Goal: Task Accomplishment & Management: Manage account settings

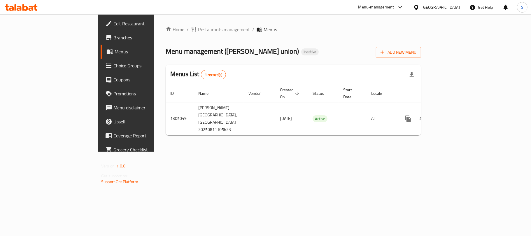
click at [301, 71] on div "Menus List 1 record(s)" at bounding box center [294, 75] width 256 height 20
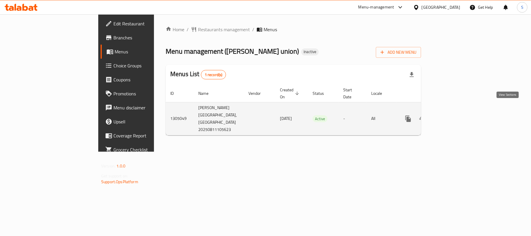
click at [458, 113] on link "enhanced table" at bounding box center [451, 119] width 14 height 14
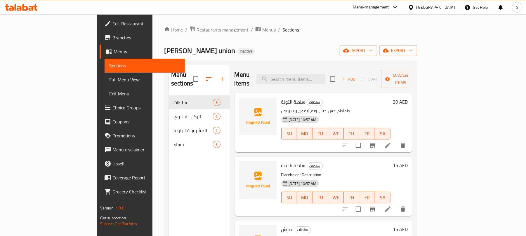
click at [262, 27] on span "Menus" at bounding box center [268, 29] width 13 height 7
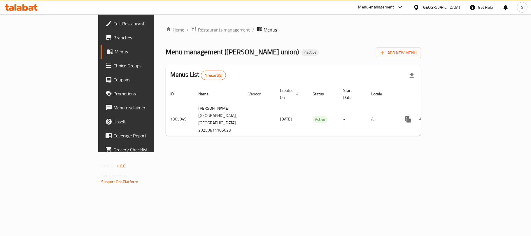
click at [368, 66] on div "Menus List 1 record(s)" at bounding box center [294, 75] width 256 height 20
click at [421, 49] on button "Add New Menu" at bounding box center [398, 53] width 45 height 11
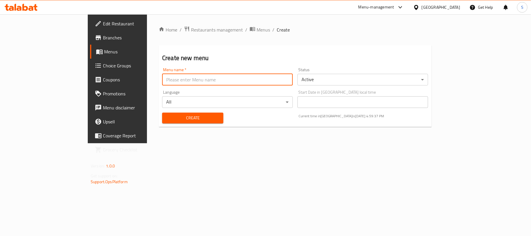
click at [268, 74] on input "text" at bounding box center [227, 80] width 131 height 12
type input "New Menu"
click at [167, 114] on button "Create" at bounding box center [192, 118] width 61 height 11
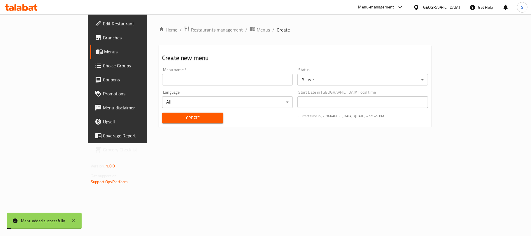
click at [257, 33] on span "Menus" at bounding box center [263, 29] width 13 height 7
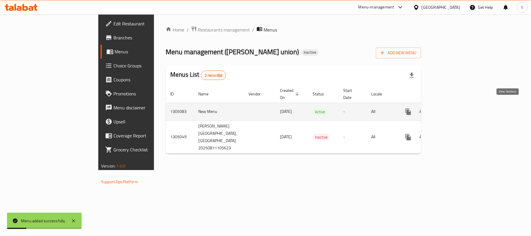
click at [453, 109] on icon "enhanced table" at bounding box center [450, 111] width 5 height 5
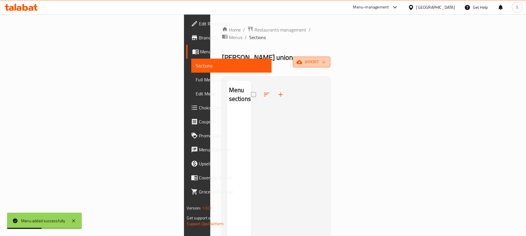
click at [325, 58] on span "import" at bounding box center [311, 61] width 28 height 7
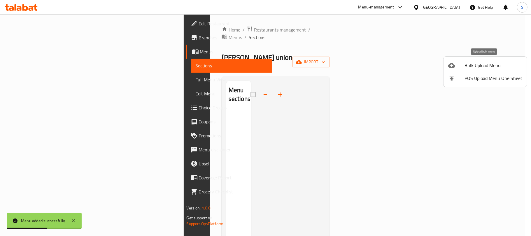
click at [475, 67] on span "Bulk Upload Menu" at bounding box center [494, 65] width 58 height 7
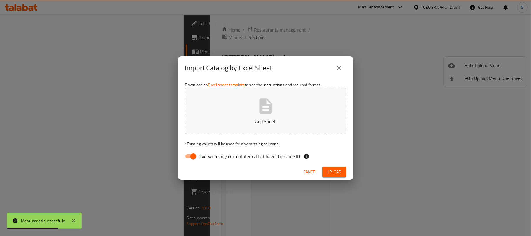
click at [194, 157] on input "Overwrite any current items that have the same ID." at bounding box center [193, 156] width 33 height 11
checkbox input "false"
click at [261, 111] on icon "button" at bounding box center [265, 105] width 13 height 15
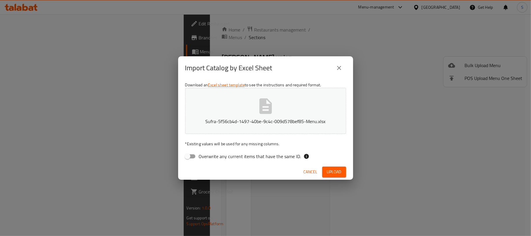
click at [328, 172] on span "Upload" at bounding box center [334, 171] width 15 height 7
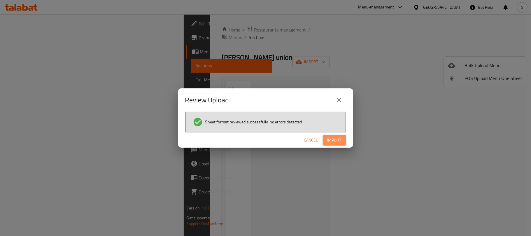
click at [336, 139] on span "Import" at bounding box center [335, 140] width 14 height 7
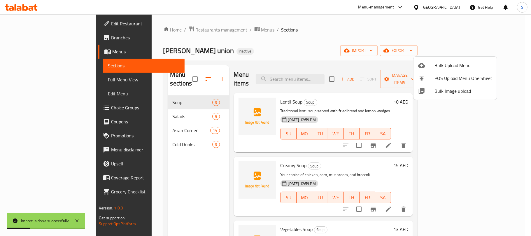
click at [248, 33] on div at bounding box center [265, 118] width 531 height 236
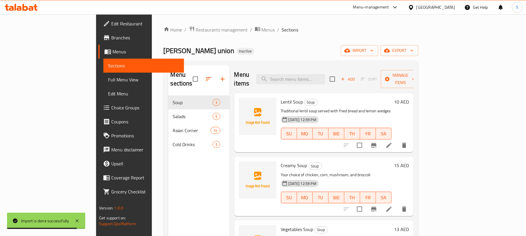
click at [257, 44] on div "Home / Restaurants management / Menus / Sections Curry union Inactive import ex…" at bounding box center [290, 166] width 254 height 280
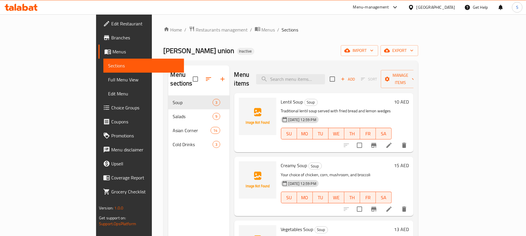
click at [274, 44] on div "Home / Restaurants management / Menus / Sections Curry union Inactive import ex…" at bounding box center [290, 166] width 254 height 280
click at [111, 25] on span "Edit Restaurant" at bounding box center [145, 23] width 68 height 7
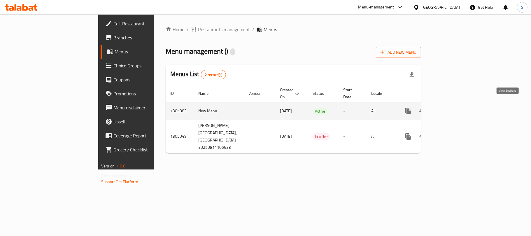
click at [454, 108] on icon "enhanced table" at bounding box center [450, 111] width 7 height 7
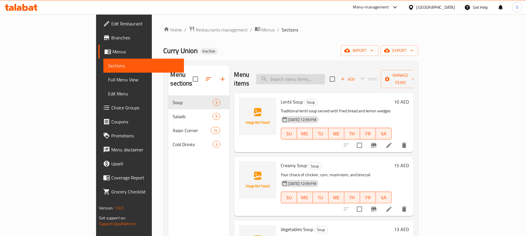
click at [315, 74] on input "search" at bounding box center [290, 79] width 69 height 10
paste input "BUTTER CHICKEN"
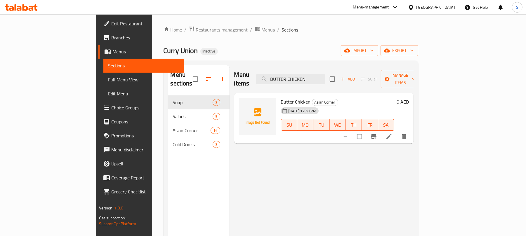
type input "BUTTER CHICKEN"
click at [391, 134] on icon at bounding box center [388, 136] width 5 height 5
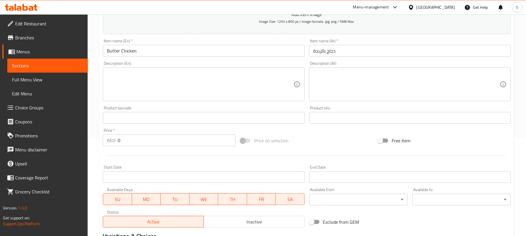
scroll to position [59, 0]
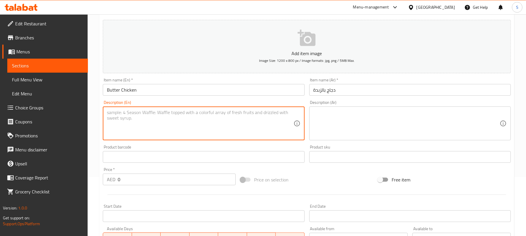
click at [268, 127] on textarea at bounding box center [200, 124] width 186 height 28
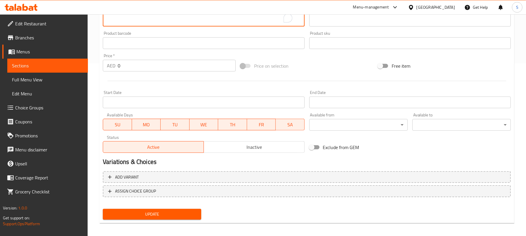
scroll to position [176, 0]
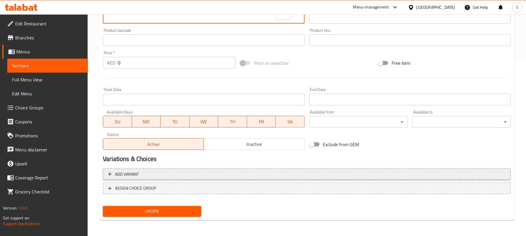
click at [426, 175] on span "Add variant" at bounding box center [306, 174] width 397 height 7
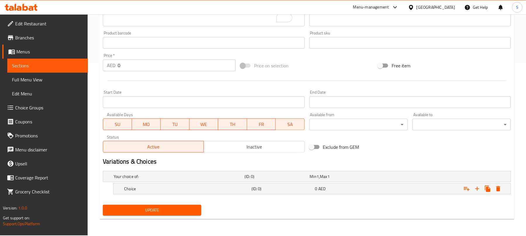
scroll to position [173, 0]
drag, startPoint x: 475, startPoint y: 186, endPoint x: 474, endPoint y: 189, distance: 3.3
click at [476, 186] on icon "Expand" at bounding box center [476, 188] width 7 height 7
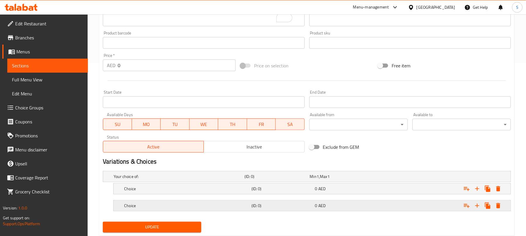
click at [415, 178] on div "Expand" at bounding box center [439, 176] width 131 height 2
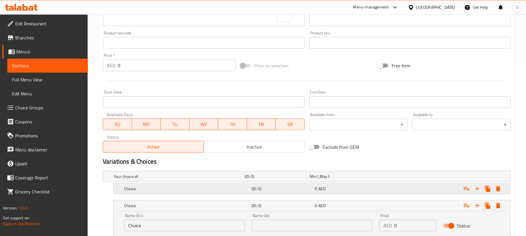
click at [413, 178] on div "Expand" at bounding box center [439, 176] width 131 height 2
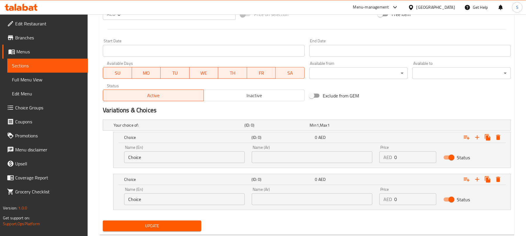
scroll to position [240, 0]
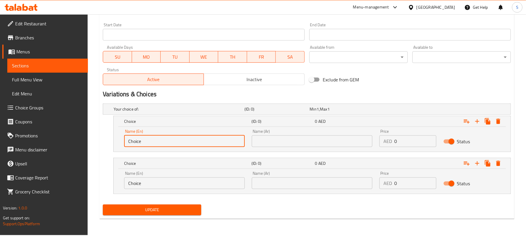
drag, startPoint x: 210, startPoint y: 141, endPoint x: 109, endPoint y: 148, distance: 102.1
click at [109, 148] on div "Choice (ID: 0) 0 AED Name (En) Choice Name (En) Name (Ar) Name (Ar) Price AED 0…" at bounding box center [307, 134] width 408 height 36
type input "Half"
click at [273, 141] on input "text" at bounding box center [312, 141] width 121 height 12
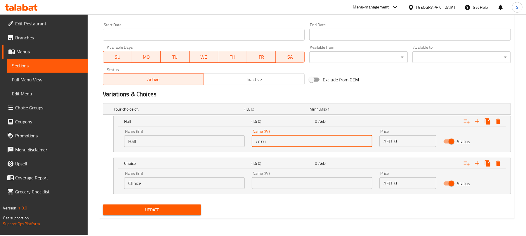
type input "نصف"
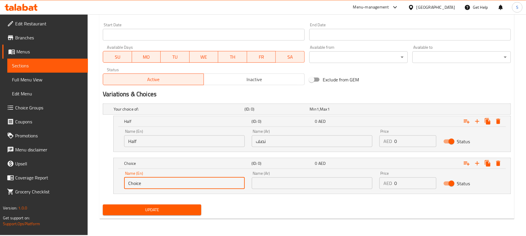
drag, startPoint x: 204, startPoint y: 181, endPoint x: 97, endPoint y: 188, distance: 107.6
click at [97, 188] on div "Home / Restaurants management / Menus / Sections / item / update Asian Corner s…" at bounding box center [307, 4] width 438 height 461
type input "["
type input "Full"
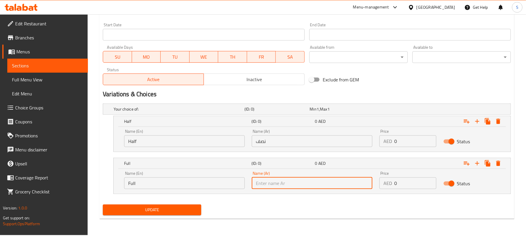
click at [274, 184] on input "text" at bounding box center [312, 183] width 121 height 12
type input "كامل"
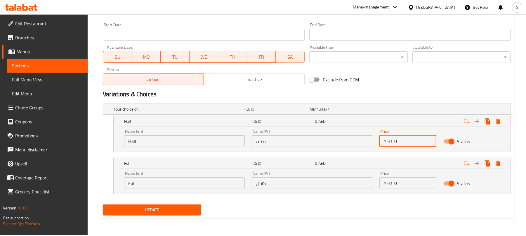
click at [395, 141] on input "0" at bounding box center [415, 141] width 42 height 12
type input "10"
drag, startPoint x: 398, startPoint y: 187, endPoint x: 393, endPoint y: 186, distance: 5.7
click at [393, 186] on div "AED 0 Price" at bounding box center [407, 183] width 57 height 12
type input "15"
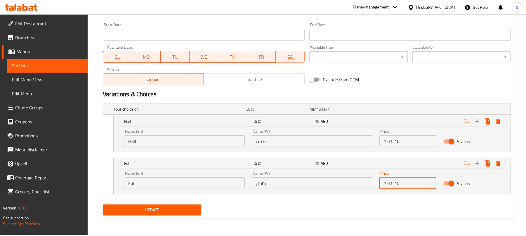
click at [352, 202] on div "Your choice of: (ID: 0) Min 1 , Max 1 Name (En) Your choice of: Name (En) Name …" at bounding box center [306, 151] width 412 height 101
click at [191, 215] on button "Update" at bounding box center [152, 210] width 98 height 11
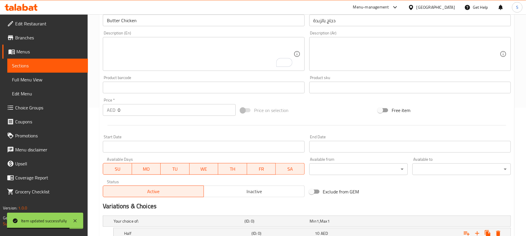
scroll to position [124, 0]
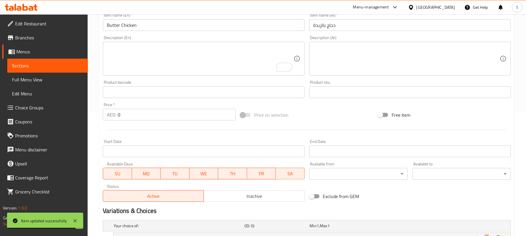
click at [151, 55] on textarea "To enrich screen reader interactions, please activate Accessibility in Grammarl…" at bounding box center [200, 59] width 186 height 28
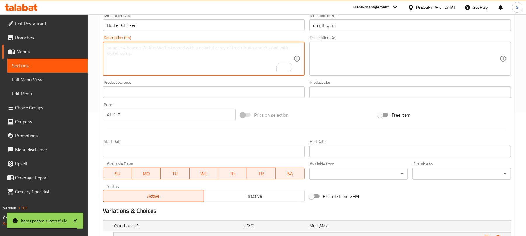
paste textarea "Butter chicken is a rich and creamy indian dish featuring tender chicken cooked…"
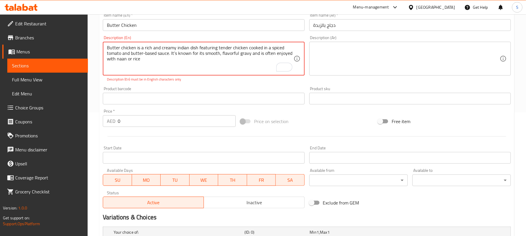
click at [193, 67] on textarea "Butter chicken is a rich and creamy indian dish featuring tender chicken cooked…" at bounding box center [200, 59] width 186 height 28
type textarea "Butter chicken is a rich and creamy indian dish featuring tender chicken cooked…"
click at [345, 54] on textarea at bounding box center [406, 59] width 186 height 28
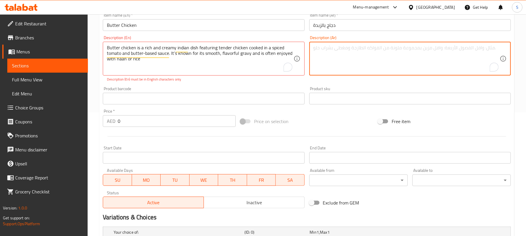
paste textarea "طبق هندي غني وكريمي، يتكون من دجاج طري مطبوخ في صلصة طماطم بالزبدة والتوابل. يش…"
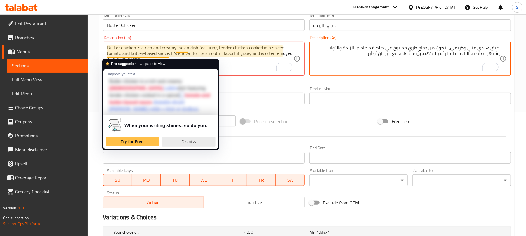
click at [184, 139] on span "Dismiss" at bounding box center [189, 141] width 14 height 5
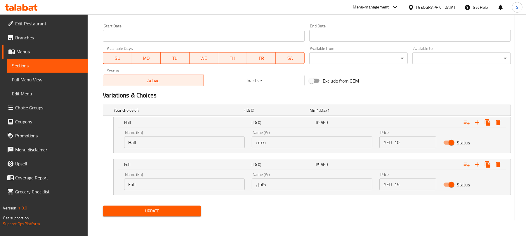
scroll to position [247, 0]
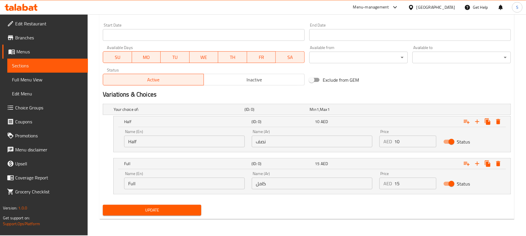
type textarea "طبق هندي غني وكريمي، يتكون من دجاج طري مطبوخ في صلصة طماطم بالزبدة والتوابل. يش…"
click at [159, 208] on span "Update" at bounding box center [151, 210] width 89 height 7
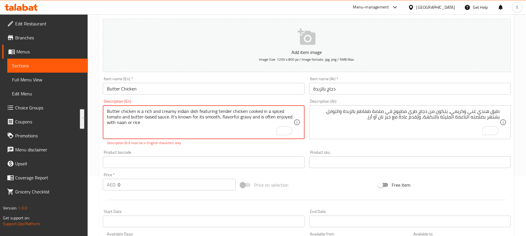
click at [193, 132] on textarea "Butter chicken is a rich and creamy indian dish featuring tender chicken cooked…" at bounding box center [200, 123] width 186 height 28
click at [142, 127] on textarea "Butter chicken is a rich and creamy indian dish featuring tender chicken cooked…" at bounding box center [200, 123] width 186 height 28
click at [145, 118] on textarea "Butter chicken is a rich and creamy indian dish featuring tender chicken cooked…" at bounding box center [200, 123] width 186 height 28
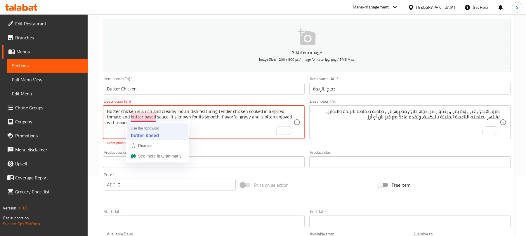
type textarea "Butter chicken is a rich and creamy indian dish featuring tender chicken cooked…"
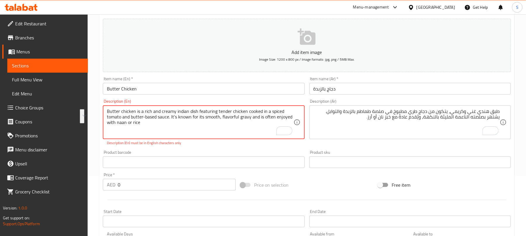
drag, startPoint x: 263, startPoint y: 118, endPoint x: 263, endPoint y: 130, distance: 11.7
click at [263, 130] on textarea "Butter chicken is a rich and creamy indian dish featuring tender chicken cooked…" at bounding box center [200, 123] width 186 height 28
click at [257, 130] on textarea "Butter chicken is a rich and creamy indian dish featuring tender chicken cooked…" at bounding box center [200, 123] width 186 height 28
click at [218, 119] on textarea "Butter chicken is a rich and creamy indian dish featuring tender chicken cooked…" at bounding box center [200, 123] width 186 height 28
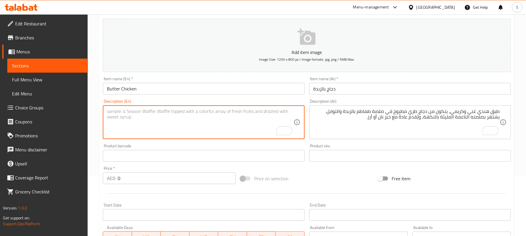
paste textarea "طبق هندي غني وكريمي، يتكون من دجاج طري مطبوخ في صلصة طماطم بالزبدة والتوابل. يش…"
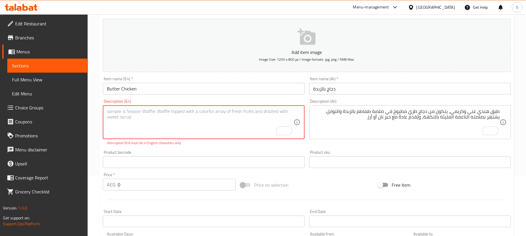
type textarea "طبق هندي غني وكريمي، يتكون من دجاج طري مطبوخ في صلصة طماطم بالزبدة والتوابل. يش…"
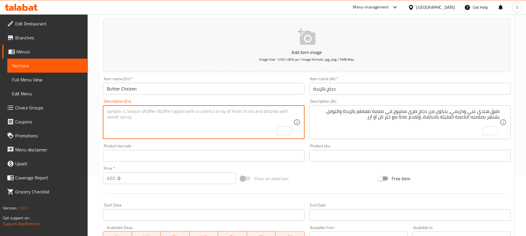
click at [250, 117] on textarea "To enrich screen reader interactions, please activate Accessibility in Grammarl…" at bounding box center [200, 123] width 186 height 28
paste textarea "Butter Chicken is a rich and creamy Indian dish featuring tender chicken cooked…"
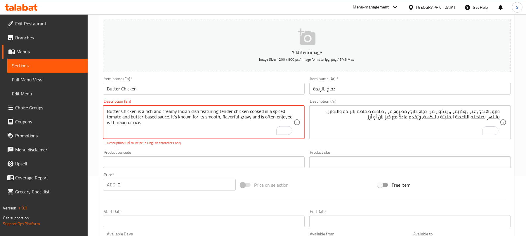
click at [145, 117] on textarea "Butter Chicken is a rich and creamy Indian dish featuring tender chicken cooked…" at bounding box center [200, 123] width 186 height 28
type textarea "Butter Chicken is a rich and creamy Indian dish featuring tender chicken cooked…"
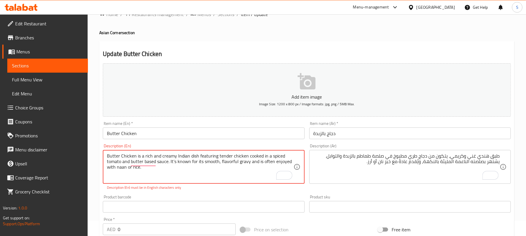
scroll to position [0, 0]
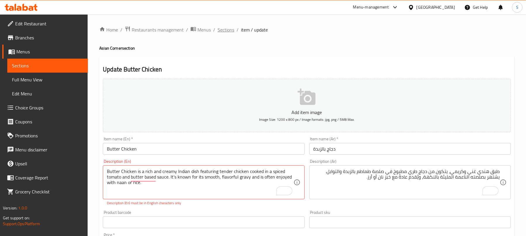
click at [229, 33] on span "Sections" at bounding box center [225, 29] width 17 height 7
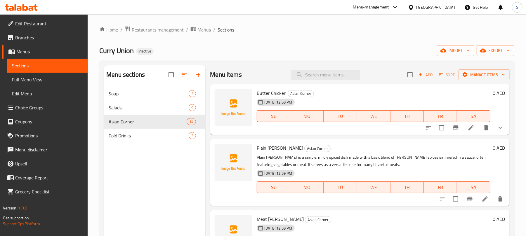
click at [226, 52] on div "Curry Union Inactive import export" at bounding box center [306, 50] width 415 height 11
click at [208, 30] on span "Menus" at bounding box center [203, 29] width 13 height 7
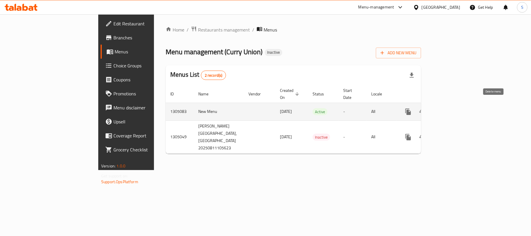
click at [440, 108] on icon "enhanced table" at bounding box center [436, 111] width 7 height 7
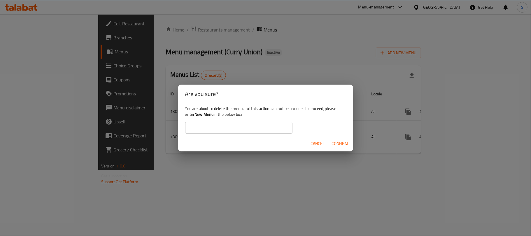
click at [266, 134] on div "You are about to delete the menu and this action can not be undone. To proceed,…" at bounding box center [265, 119] width 175 height 33
click at [263, 128] on input "text" at bounding box center [238, 128] width 107 height 12
click at [323, 146] on span "Cancel" at bounding box center [318, 143] width 14 height 7
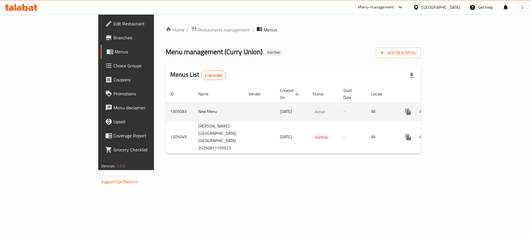
click at [194, 103] on td "New Menu" at bounding box center [219, 112] width 50 height 18
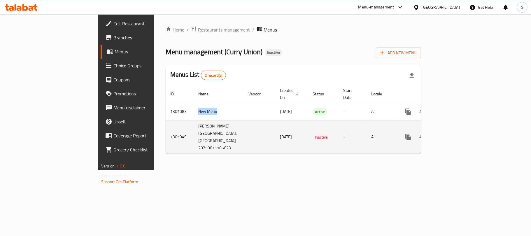
copy td "New Menu"
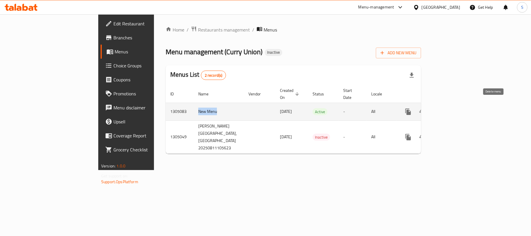
click at [444, 105] on button "enhanced table" at bounding box center [437, 112] width 14 height 14
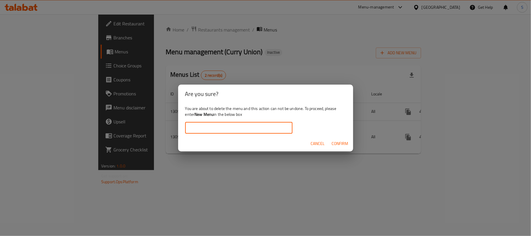
click at [249, 131] on input "text" at bounding box center [238, 128] width 107 height 12
paste input "New Menu"
type input "New Menu"
click at [226, 102] on div "Are you sure?" at bounding box center [265, 94] width 175 height 19
click at [345, 144] on span "Confirm" at bounding box center [340, 143] width 17 height 7
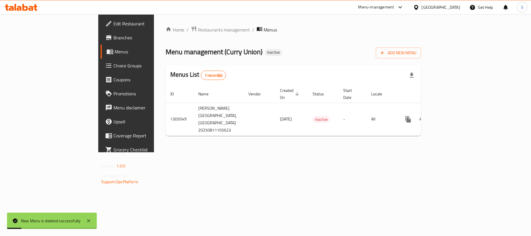
click at [259, 71] on div "Menus List 1 record(s)" at bounding box center [294, 75] width 256 height 20
click at [417, 56] on span "Add New Menu" at bounding box center [399, 52] width 36 height 7
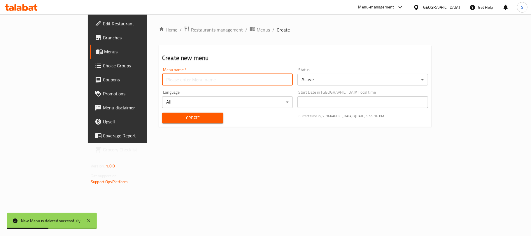
click at [241, 79] on input "text" at bounding box center [227, 80] width 131 height 12
type input "New Menu"
click at [167, 116] on span "Create" at bounding box center [193, 117] width 52 height 7
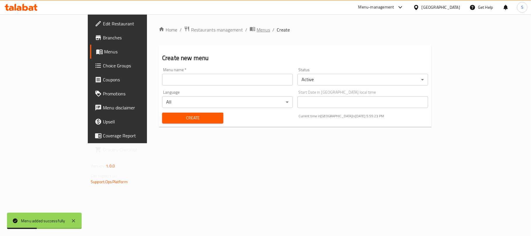
click at [257, 29] on span "Menus" at bounding box center [263, 29] width 13 height 7
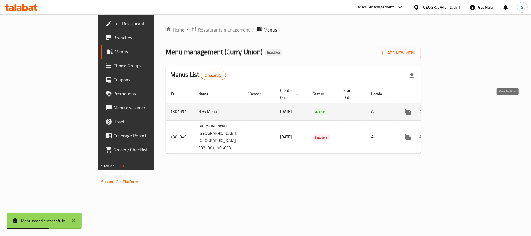
click at [454, 108] on icon "enhanced table" at bounding box center [450, 111] width 7 height 7
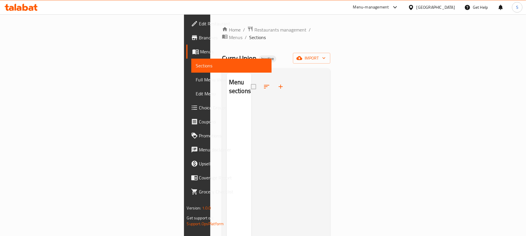
click at [226, 134] on div "Menu sections" at bounding box center [238, 191] width 25 height 236
click at [302, 55] on icon "button" at bounding box center [299, 58] width 6 height 6
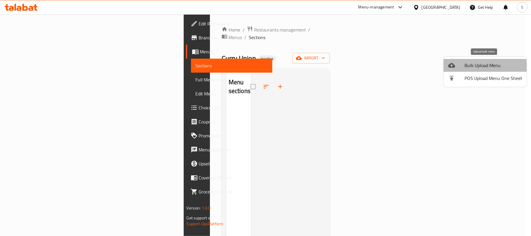
click at [476, 67] on span "Bulk Upload Menu" at bounding box center [494, 65] width 58 height 7
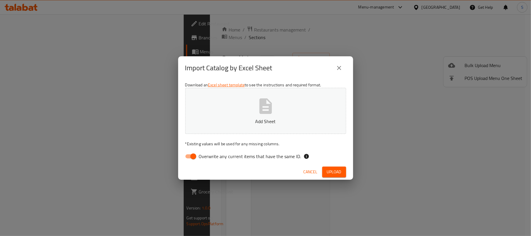
click at [188, 156] on input "Overwrite any current items that have the same ID." at bounding box center [193, 156] width 33 height 11
checkbox input "false"
click at [261, 105] on icon "button" at bounding box center [265, 105] width 13 height 15
click at [335, 167] on button "Upload" at bounding box center [334, 172] width 24 height 11
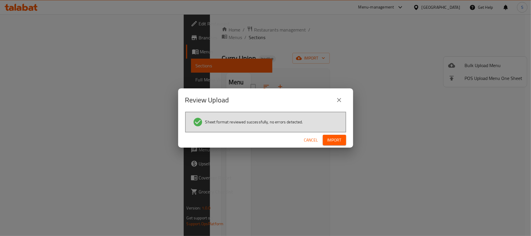
click at [332, 141] on span "Import" at bounding box center [335, 140] width 14 height 7
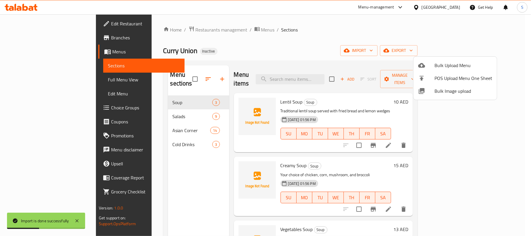
click at [299, 42] on div at bounding box center [265, 118] width 531 height 236
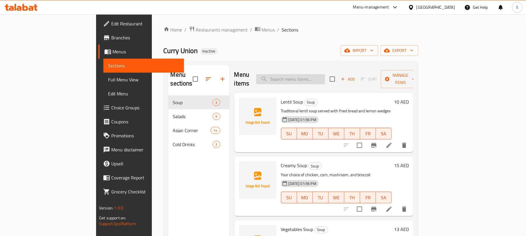
click at [318, 79] on input "search" at bounding box center [290, 79] width 69 height 10
paste input "BUTTER CHICKEN"
type input "BUTTER CHICKEN"
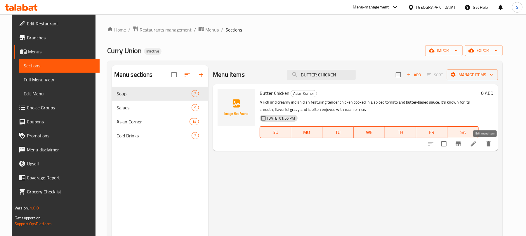
click at [477, 145] on icon at bounding box center [473, 143] width 7 height 7
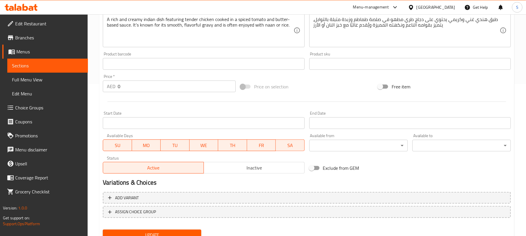
scroll to position [176, 0]
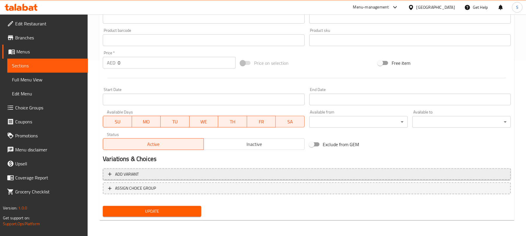
click at [449, 180] on button "Add variant" at bounding box center [307, 174] width 408 height 12
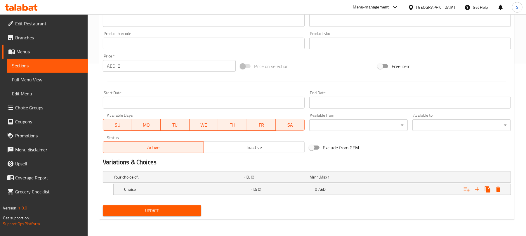
scroll to position [173, 0]
click at [476, 189] on icon "Expand" at bounding box center [477, 189] width 4 height 4
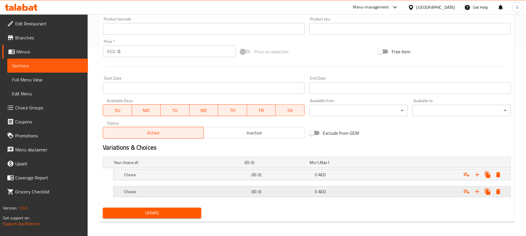
scroll to position [190, 0]
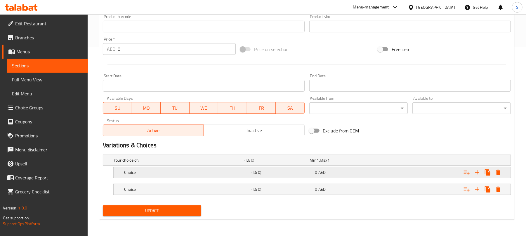
click at [438, 161] on div "Expand" at bounding box center [439, 160] width 131 height 2
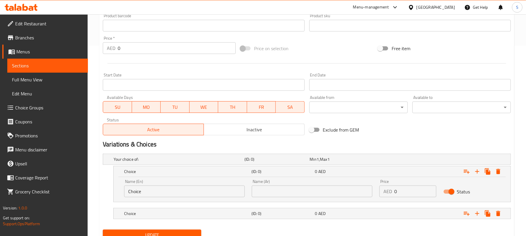
scroll to position [215, 0]
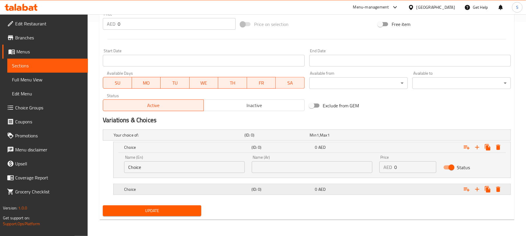
click at [425, 136] on div "Expand" at bounding box center [439, 135] width 131 height 2
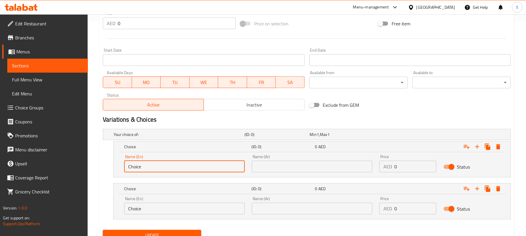
drag, startPoint x: 190, startPoint y: 166, endPoint x: 56, endPoint y: 164, distance: 133.7
click at [56, 164] on div "Edit Restaurant Branches Menus Sections Full Menu View Edit Menu Choice Groups …" at bounding box center [263, 29] width 526 height 461
type input "Half"
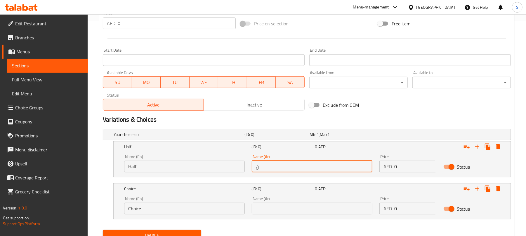
type input "نصف"
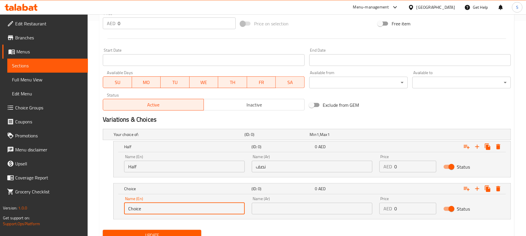
drag, startPoint x: 149, startPoint y: 213, endPoint x: 118, endPoint y: 208, distance: 31.0
click at [118, 208] on div "Name (En) Choice Name (En) Name (Ar) Name (Ar) Price AED 0 Price Status" at bounding box center [312, 206] width 397 height 25
type input "["
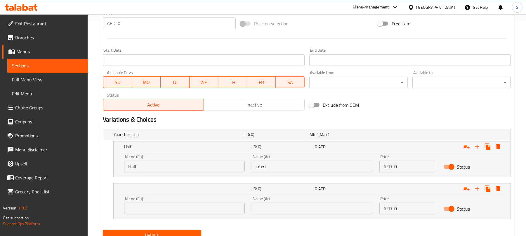
click at [99, 174] on div "Home / Restaurants management / Menus / Sections / item / update Asian Corner s…" at bounding box center [307, 29] width 438 height 461
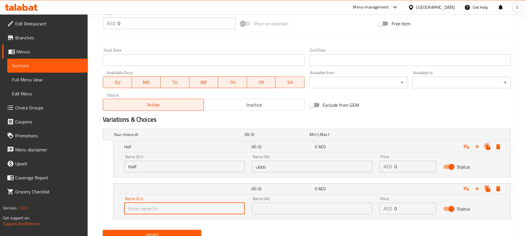
click at [198, 210] on input "text" at bounding box center [184, 209] width 121 height 12
type input "Full"
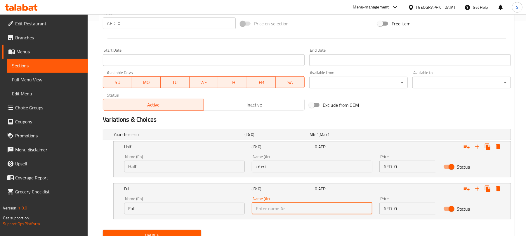
click at [278, 204] on input "text" at bounding box center [312, 209] width 121 height 12
type input "كامل"
click at [101, 195] on div "Your choice of: (ID: 0) Min 1 , Max 1 Name (En) Your choice of: Name (En) Name …" at bounding box center [306, 177] width 412 height 101
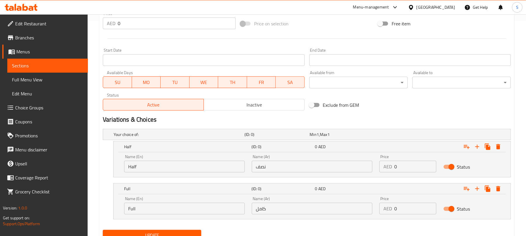
click at [98, 161] on div "Home / Restaurants management / Menus / Sections / item / update Asian Corner s…" at bounding box center [307, 29] width 438 height 461
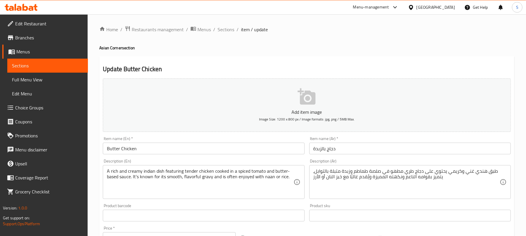
scroll to position [0, 0]
click at [226, 30] on span "Sections" at bounding box center [225, 29] width 17 height 7
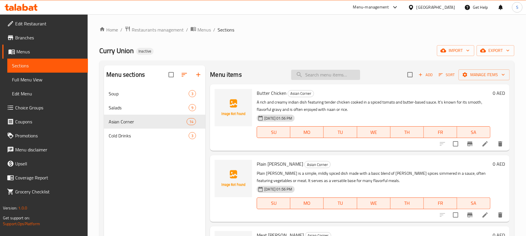
click at [312, 72] on input "search" at bounding box center [325, 75] width 69 height 10
paste input "Meat Curry"
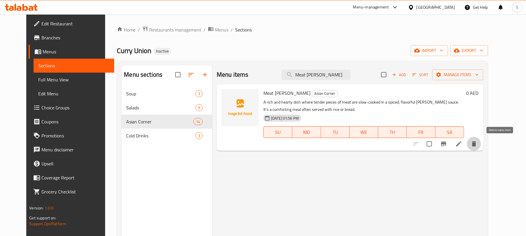
click at [477, 143] on icon "delete" at bounding box center [473, 143] width 7 height 7
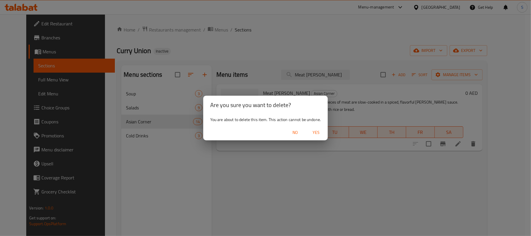
click at [315, 131] on span "Yes" at bounding box center [316, 132] width 14 height 7
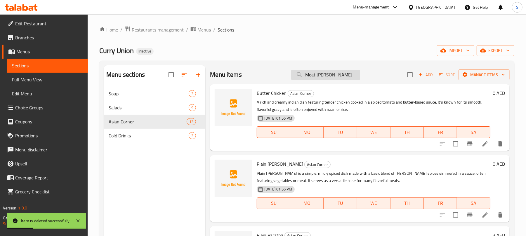
click at [332, 75] on input "Meat Curry" at bounding box center [325, 75] width 69 height 10
paste input "Aloo Paratha"
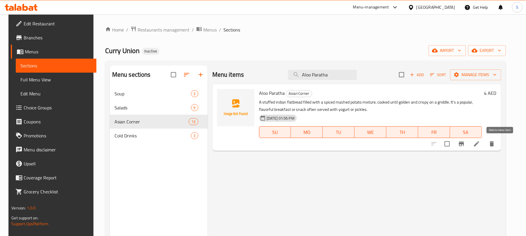
type input "Aloo Paratha"
click at [495, 144] on icon "delete" at bounding box center [491, 143] width 7 height 7
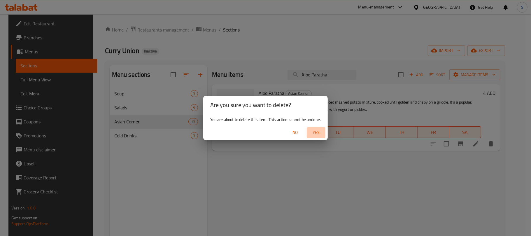
click at [321, 132] on span "Yes" at bounding box center [316, 132] width 14 height 7
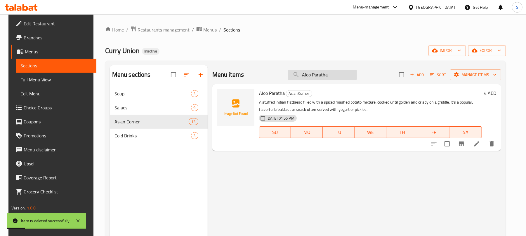
click at [324, 74] on input "Aloo Paratha" at bounding box center [322, 75] width 69 height 10
click at [203, 31] on span "Menus" at bounding box center [209, 29] width 13 height 7
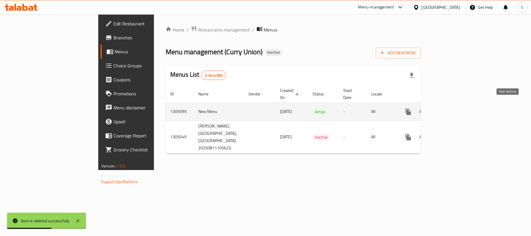
click at [453, 109] on icon "enhanced table" at bounding box center [450, 111] width 5 height 5
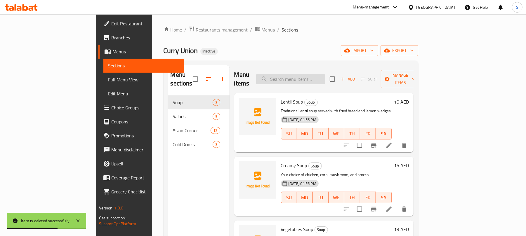
click at [320, 76] on input "search" at bounding box center [290, 79] width 69 height 10
paste input "Potato Paratha"
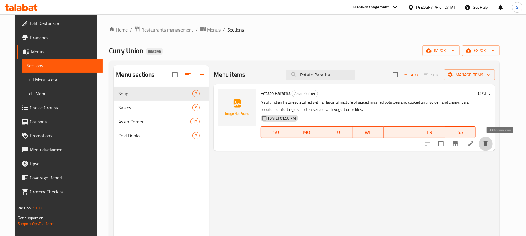
click at [487, 144] on icon "delete" at bounding box center [485, 143] width 4 height 5
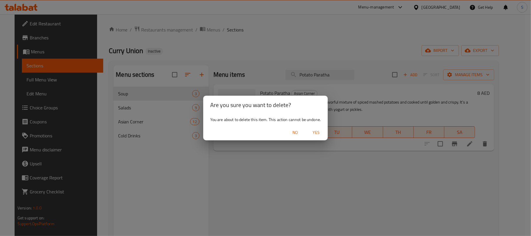
click at [313, 128] on button "Yes" at bounding box center [316, 132] width 19 height 11
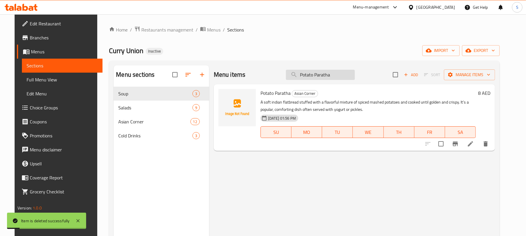
click at [313, 78] on input "Potato Paratha" at bounding box center [320, 75] width 69 height 10
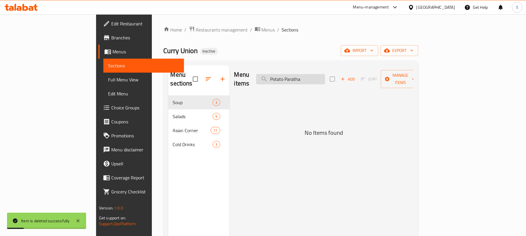
click at [313, 78] on input "Potato Paratha" at bounding box center [290, 79] width 69 height 10
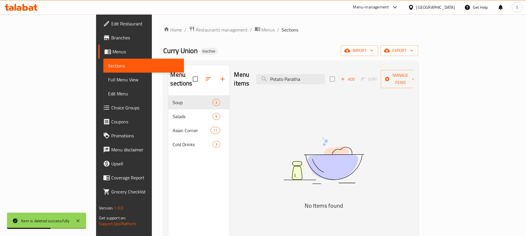
paste input "Chicken Karahi"
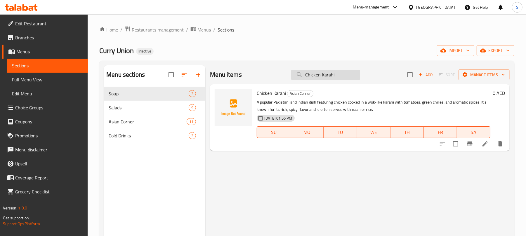
click at [310, 73] on input "Chicken Karahi" at bounding box center [325, 75] width 69 height 10
paste input "Meat Curry"
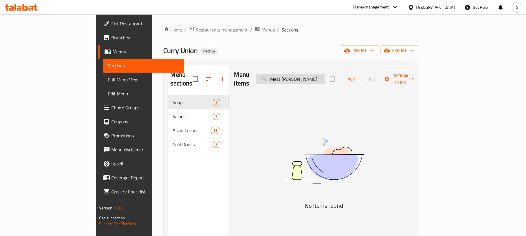
paste input "Aloo Paratha"
paste input "Potat"
paste input "Chicken Karahi"
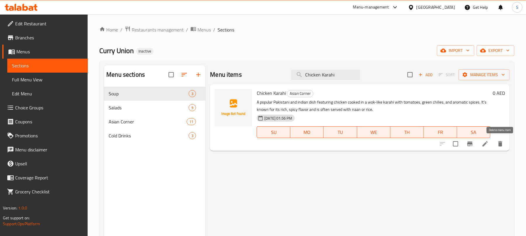
type input "Chicken Karahi"
click at [498, 143] on icon "delete" at bounding box center [499, 143] width 7 height 7
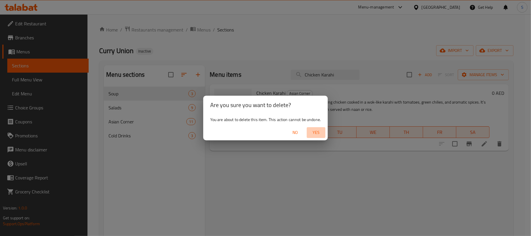
click at [315, 131] on span "Yes" at bounding box center [316, 132] width 14 height 7
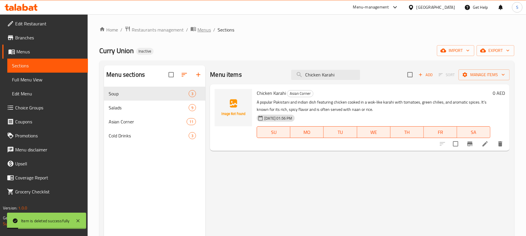
click at [200, 31] on span "Menus" at bounding box center [203, 29] width 13 height 7
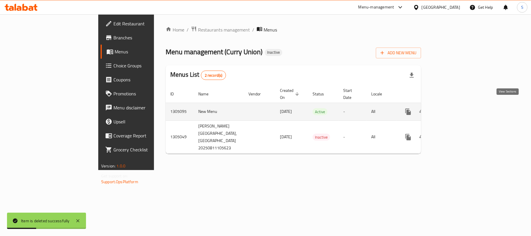
click at [454, 108] on icon "enhanced table" at bounding box center [450, 111] width 7 height 7
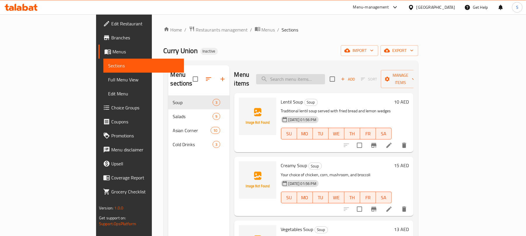
click at [319, 75] on input "search" at bounding box center [290, 79] width 69 height 10
paste input "Chicken Karahi"
type input "Chicken Karahi"
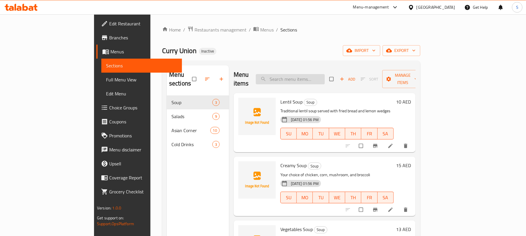
click at [312, 74] on input "search" at bounding box center [290, 79] width 69 height 10
paste input "BUTTER CHICKEN"
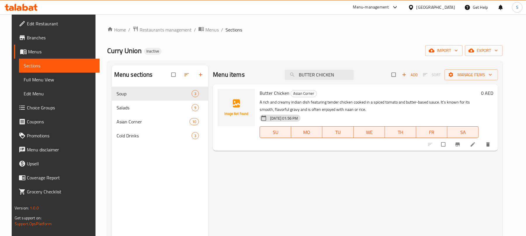
click at [275, 97] on span "Butter Chicken" at bounding box center [274, 93] width 30 height 9
copy h6 "Butter Chicken"
click at [271, 95] on span "Butter Chicken" at bounding box center [274, 93] width 30 height 9
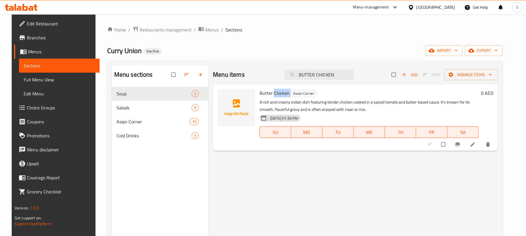
click at [271, 95] on span "Butter Chicken" at bounding box center [274, 93] width 30 height 9
click at [319, 75] on input "BUTTER CHICKEN" at bounding box center [319, 75] width 69 height 10
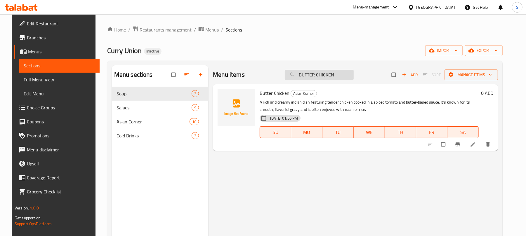
paste input "utter Chicken"
type input "Butter Chicken"
click at [491, 144] on icon "delete" at bounding box center [488, 145] width 6 height 6
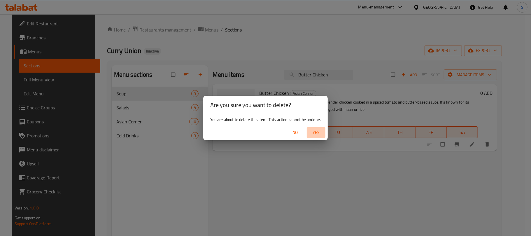
click at [320, 131] on span "Yes" at bounding box center [316, 132] width 14 height 7
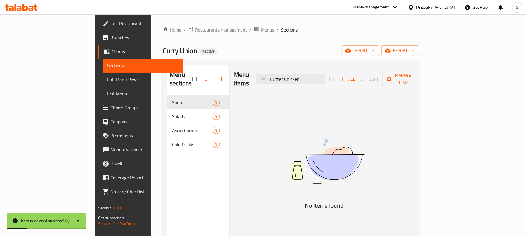
click at [261, 33] on span "Menus" at bounding box center [267, 29] width 13 height 7
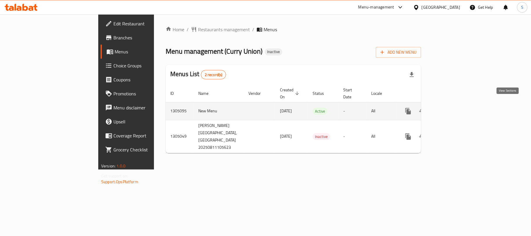
click at [454, 108] on icon "enhanced table" at bounding box center [450, 111] width 7 height 7
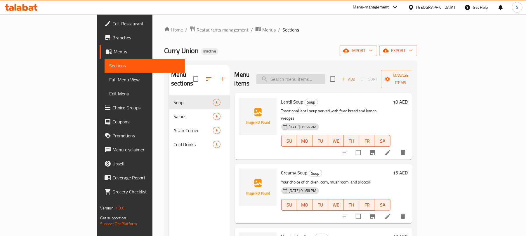
click at [307, 76] on input "search" at bounding box center [290, 79] width 69 height 10
paste input "Butter Chicken"
type input "Butter Chicken"
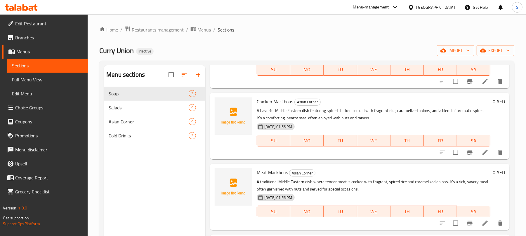
scroll to position [210, 0]
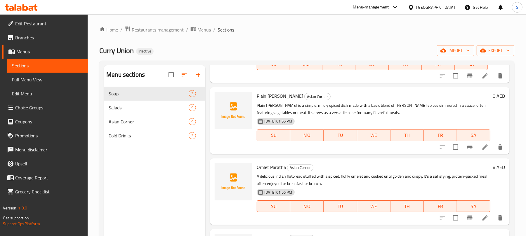
click at [273, 168] on span "Omlet Paratha" at bounding box center [271, 167] width 29 height 9
copy h6 "Omlet Paratha"
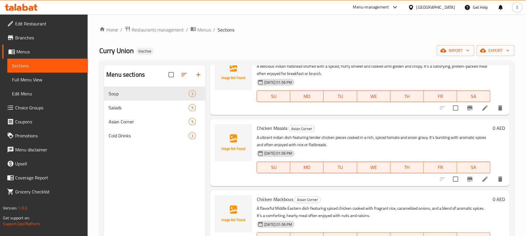
scroll to position [327, 0]
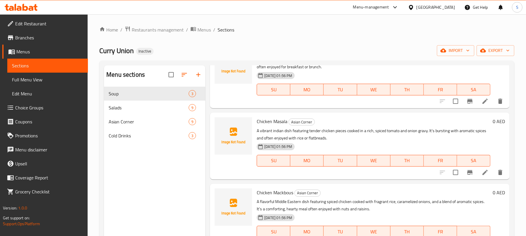
click at [278, 122] on span "Chicken Masala" at bounding box center [272, 121] width 31 height 9
copy h6 "Chicken Masala"
click at [284, 191] on span "Chicken Mackbous" at bounding box center [275, 192] width 36 height 9
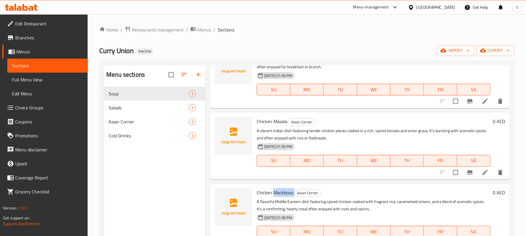
click at [284, 191] on span "Chicken Mackbous" at bounding box center [275, 192] width 36 height 9
copy h6 "Chicken Mackbous"
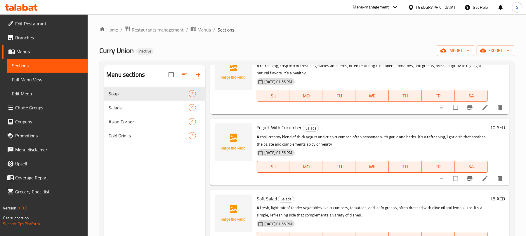
scroll to position [0, 0]
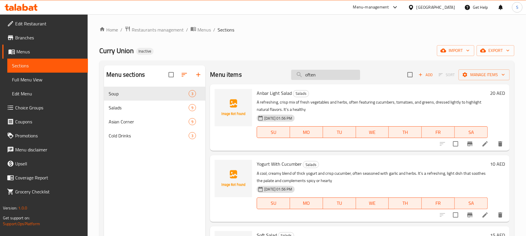
click at [323, 75] on input "often" at bounding box center [325, 75] width 69 height 10
paste input "Omlet Paratha"
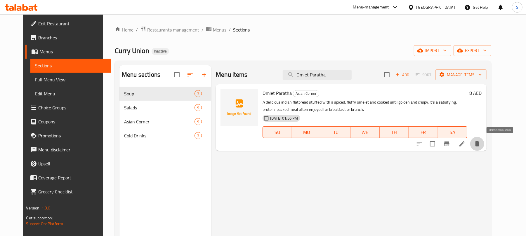
click at [479, 144] on icon "delete" at bounding box center [477, 143] width 4 height 5
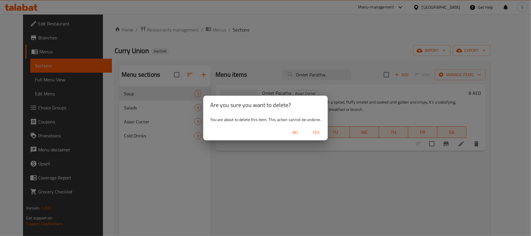
click at [312, 131] on span "Yes" at bounding box center [316, 132] width 14 height 7
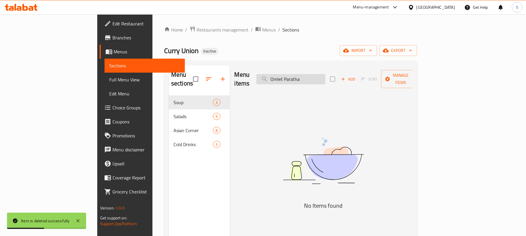
click at [318, 74] on input "Omlet Paratha" at bounding box center [290, 79] width 69 height 10
paste input "Chicken Masal"
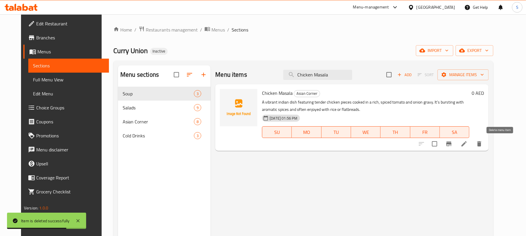
click at [482, 142] on icon "delete" at bounding box center [478, 143] width 7 height 7
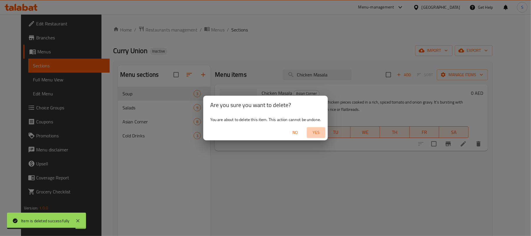
click at [314, 130] on span "Yes" at bounding box center [316, 132] width 14 height 7
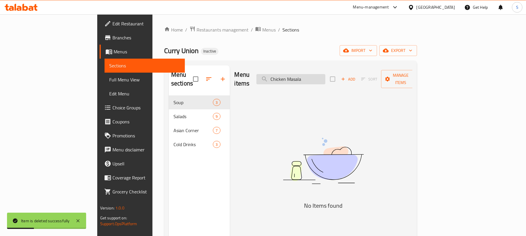
click at [325, 74] on input "Chicken Masala" at bounding box center [290, 79] width 69 height 10
paste input "ckbous"
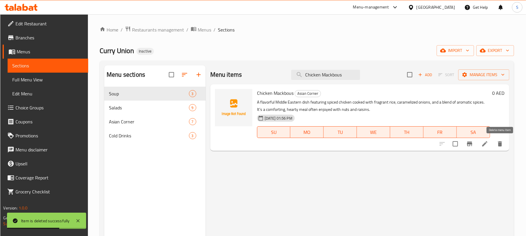
type input "Chicken Mackbous"
click at [497, 141] on icon "delete" at bounding box center [499, 143] width 7 height 7
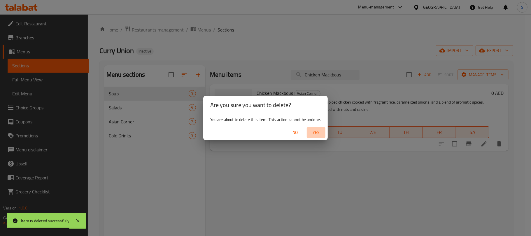
click at [314, 131] on span "Yes" at bounding box center [316, 132] width 14 height 7
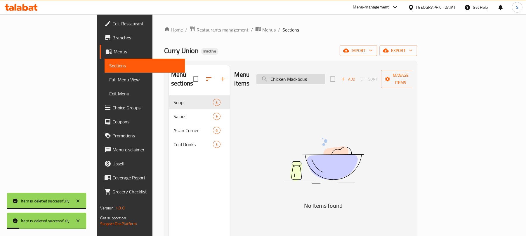
click at [325, 79] on input "Chicken Mackbous" at bounding box center [290, 79] width 69 height 10
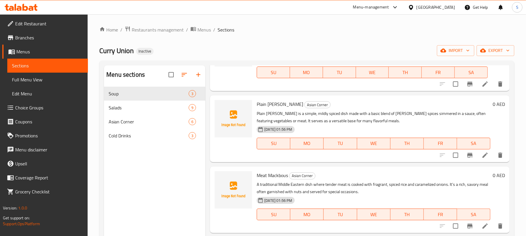
scroll to position [205, 0]
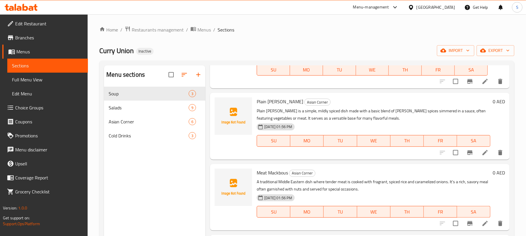
click at [432, 109] on p "Plain Curry is a simple, mildly spiced dish made with a basic blend of curry sp…" at bounding box center [373, 114] width 233 height 15
drag, startPoint x: 432, startPoint y: 111, endPoint x: 439, endPoint y: 111, distance: 7.0
click at [439, 111] on p "Plain Curry is a simple, mildly spiced dish made with a basic blend of curry sp…" at bounding box center [373, 114] width 233 height 15
click at [437, 112] on p "Plain Curry is a simple, mildly spiced dish made with a basic blend of curry sp…" at bounding box center [373, 114] width 233 height 15
drag, startPoint x: 432, startPoint y: 111, endPoint x: 457, endPoint y: 110, distance: 24.5
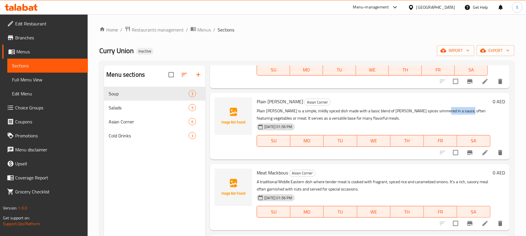
click at [457, 110] on p "Plain Curry is a simple, mildly spiced dish made with a basic blend of curry sp…" at bounding box center [373, 114] width 233 height 15
copy p "often featuring"
click at [443, 109] on p "Plain Curry is a simple, mildly spiced dish made with a basic blend of curry sp…" at bounding box center [373, 114] width 233 height 15
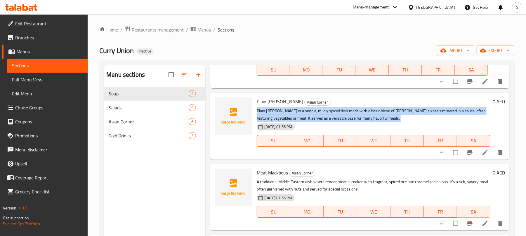
click at [443, 109] on p "Plain Curry is a simple, mildly spiced dish made with a basic blend of curry sp…" at bounding box center [373, 114] width 233 height 15
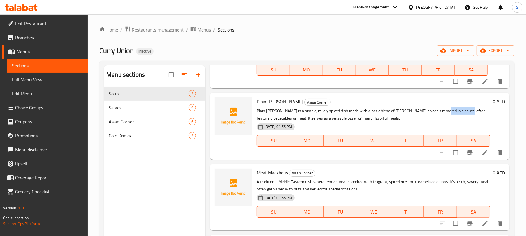
drag, startPoint x: 432, startPoint y: 110, endPoint x: 456, endPoint y: 110, distance: 24.5
click at [456, 110] on p "Plain Curry is a simple, mildly spiced dish made with a basic blend of curry sp…" at bounding box center [373, 114] width 233 height 15
copy p "often featuring"
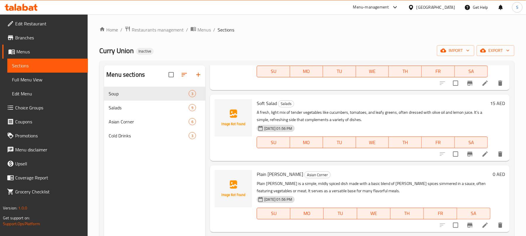
scroll to position [0, 0]
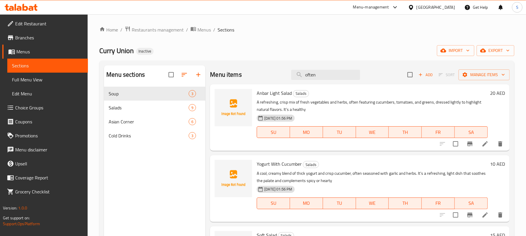
click at [269, 93] on span "Anbar Light Salad" at bounding box center [274, 93] width 35 height 9
copy h6 "Anbar Light Salad"
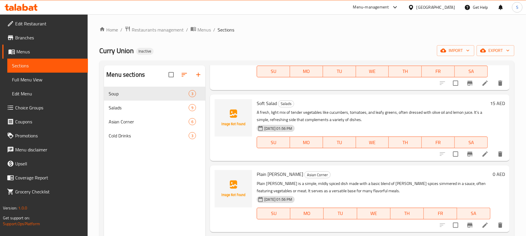
click at [267, 173] on span "Plain Curry" at bounding box center [280, 174] width 46 height 9
copy h6 "Plain Curry"
click at [265, 175] on span "Plain Curry" at bounding box center [280, 174] width 46 height 9
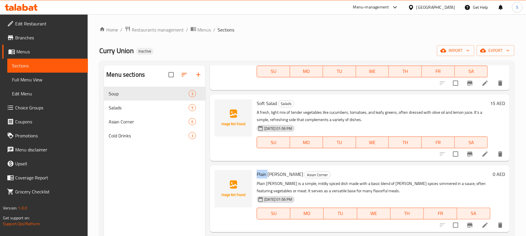
click at [265, 175] on span "Plain Curry" at bounding box center [280, 174] width 46 height 9
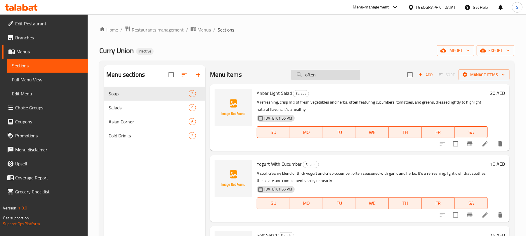
click at [311, 76] on input "often" at bounding box center [325, 75] width 69 height 10
paste input "Plain Curry"
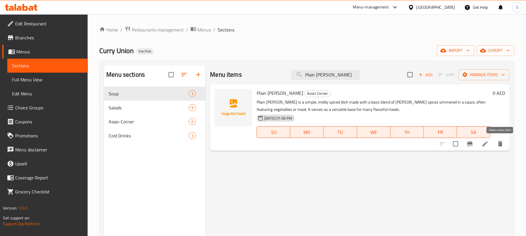
click at [497, 145] on icon "delete" at bounding box center [499, 143] width 7 height 7
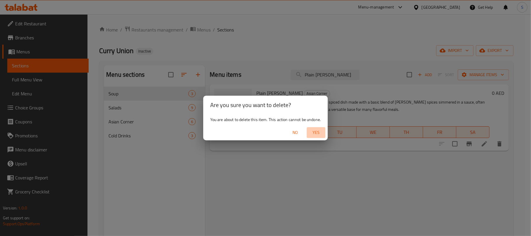
click at [313, 132] on span "Yes" at bounding box center [316, 132] width 14 height 7
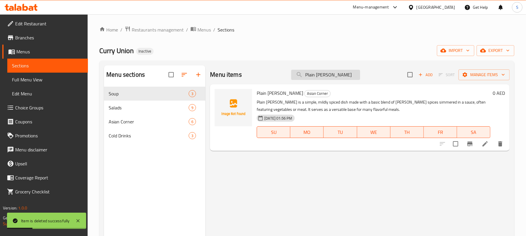
click at [341, 78] on input "Plain Curry" at bounding box center [325, 75] width 69 height 10
type input "P"
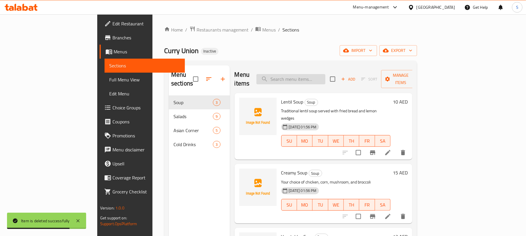
paste input "Plain Curry"
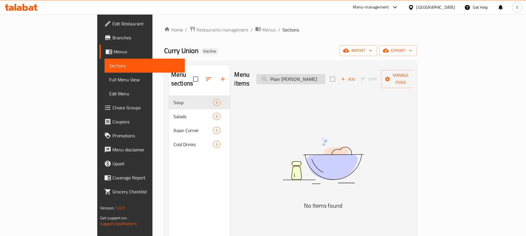
paste input "Anbar Light Salad"
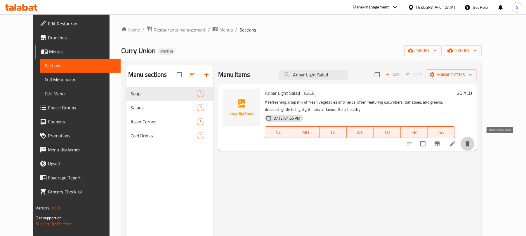
click at [471, 144] on icon "delete" at bounding box center [467, 143] width 7 height 7
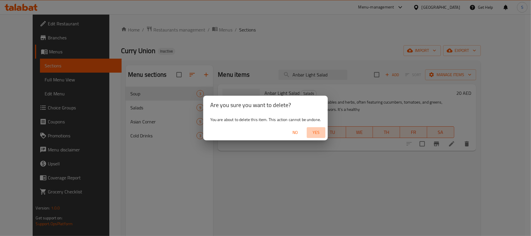
click at [316, 132] on span "Yes" at bounding box center [316, 132] width 14 height 7
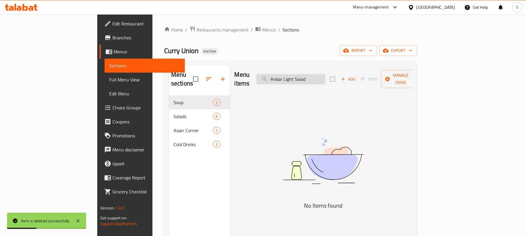
click at [325, 74] on input "Anbar Light Salad" at bounding box center [290, 79] width 69 height 10
type input "A"
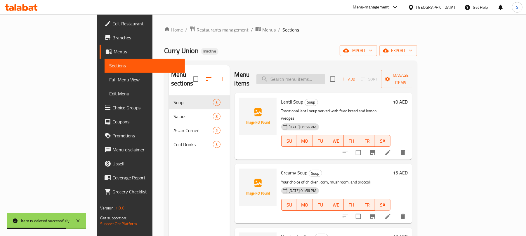
paste input "Anbar Light Salad"
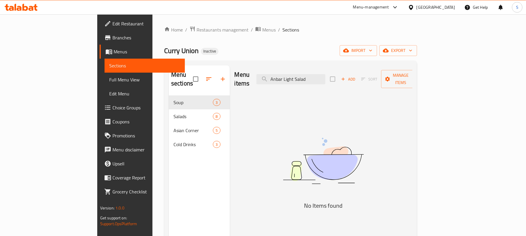
type input "i"
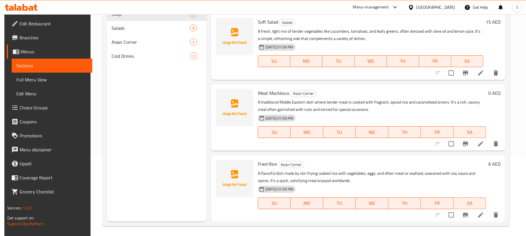
scroll to position [82, 0]
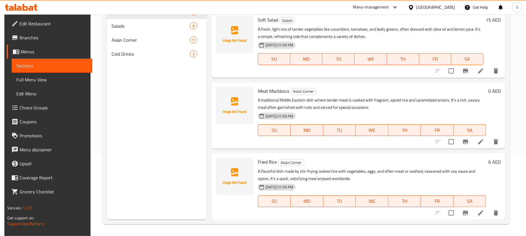
type input "often"
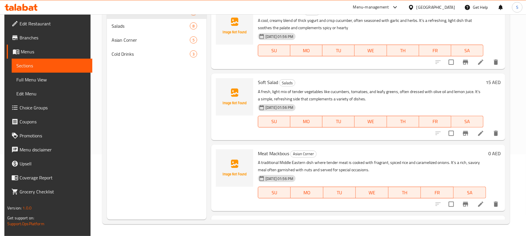
click at [169, 86] on div "Menu sections Soup 3 Salads 8 Asian Corner 5 Cold Drinks 3" at bounding box center [157, 102] width 100 height 236
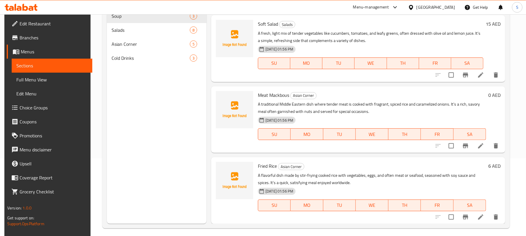
scroll to position [82, 0]
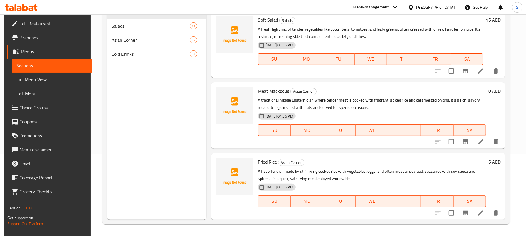
click at [388, 170] on p "A flavorful dish made by stir-frying cooked rice with vegetables, eggs, and oft…" at bounding box center [372, 175] width 228 height 15
click at [267, 163] on span "Fried Rice" at bounding box center [267, 162] width 19 height 9
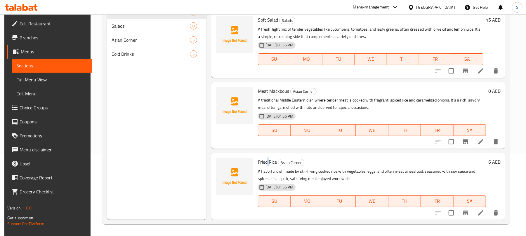
click at [267, 163] on span "Fried Rice" at bounding box center [267, 162] width 19 height 9
click at [388, 172] on p "A flavorful dish made by stir-frying cooked rice with vegetables, eggs, and oft…" at bounding box center [372, 175] width 228 height 15
copy p "often"
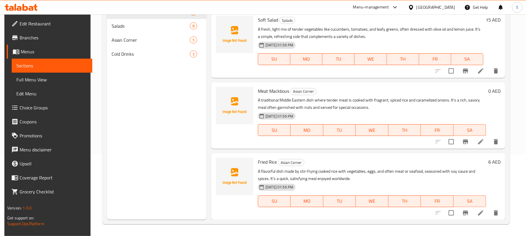
click at [287, 105] on p "A traditional Middle Eastern dish where tender meat is cooked with fragrant, sp…" at bounding box center [372, 104] width 228 height 15
copy p "garnished"
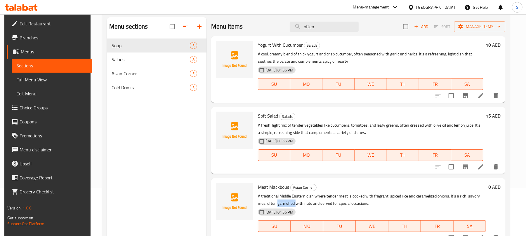
scroll to position [4, 0]
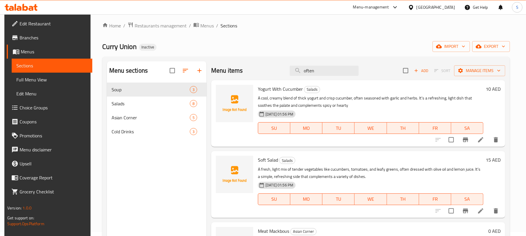
click at [374, 97] on p "A cool, creamy blend of thick yogurt and crisp cucumber, often seasoned with ga…" at bounding box center [370, 102] width 225 height 15
copy p "seasoned"
click at [369, 96] on p "A cool, creamy blend of thick yogurt and crisp cucumber, often seasoned with ga…" at bounding box center [370, 102] width 225 height 15
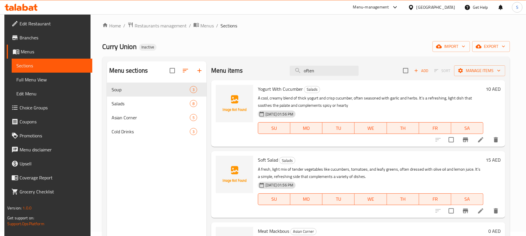
click at [413, 168] on p "A fresh, light mix of tender vegetables like cucumbers, tomatoes, and leafy gre…" at bounding box center [370, 173] width 225 height 15
click at [284, 91] on span "Yogurt With Cucumber" at bounding box center [280, 89] width 45 height 9
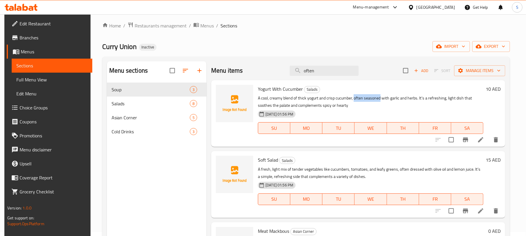
drag, startPoint x: 353, startPoint y: 99, endPoint x: 379, endPoint y: 101, distance: 26.3
click at [379, 101] on p "A cool, creamy blend of thick yogurt and crisp cucumber, often seasoned with ga…" at bounding box center [370, 102] width 225 height 15
drag, startPoint x: 398, startPoint y: 168, endPoint x: 423, endPoint y: 170, distance: 24.5
click at [423, 170] on p "A fresh, light mix of tender vegetables like cucumbers, tomatoes, and leafy gre…" at bounding box center [370, 173] width 225 height 15
click at [268, 161] on span "Soft Salad" at bounding box center [268, 160] width 20 height 9
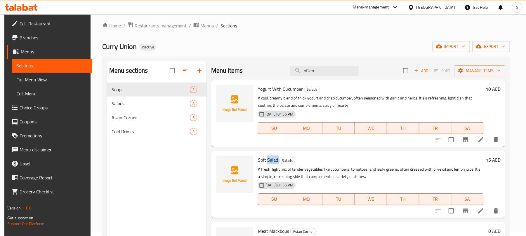
click at [268, 161] on span "Soft Salad" at bounding box center [268, 160] width 20 height 9
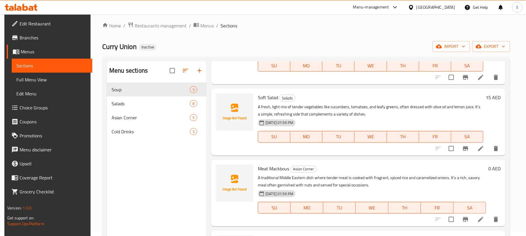
click at [279, 168] on span "Meat Mackbous" at bounding box center [273, 168] width 31 height 9
click at [278, 185] on p "A traditional Middle Eastern dish where tender meat is cooked with fragrant, sp…" at bounding box center [372, 181] width 228 height 15
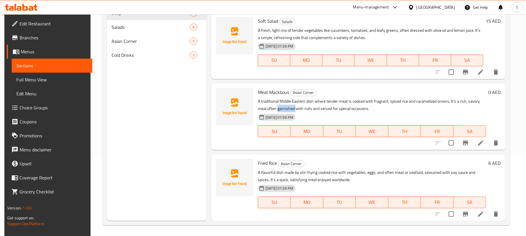
scroll to position [82, 0]
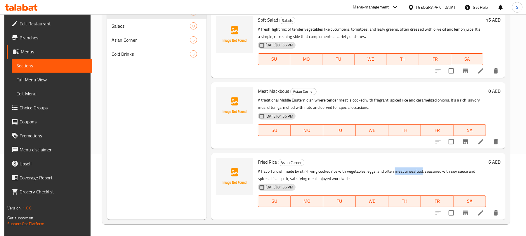
drag, startPoint x: 395, startPoint y: 173, endPoint x: 421, endPoint y: 171, distance: 26.3
click at [421, 171] on p "A flavorful dish made by stir-frying cooked rice with vegetables, eggs, and oft…" at bounding box center [372, 175] width 228 height 15
click at [270, 163] on span "Fried Rice" at bounding box center [267, 162] width 19 height 9
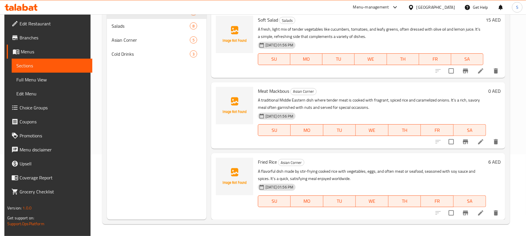
click at [180, 159] on div "Menu sections Soup 3 Salads 8 Asian Corner 5 Cold Drinks 3" at bounding box center [157, 102] width 100 height 236
click at [449, 212] on input "checkbox" at bounding box center [451, 213] width 12 height 12
checkbox input "true"
click at [451, 145] on input "checkbox" at bounding box center [451, 142] width 12 height 12
checkbox input "true"
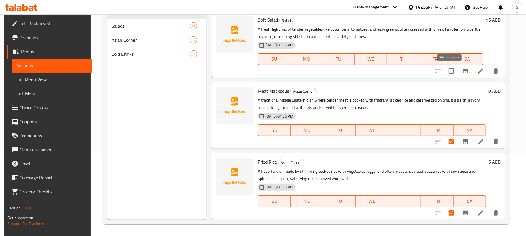
click at [451, 70] on input "checkbox" at bounding box center [451, 71] width 12 height 12
checkbox input "true"
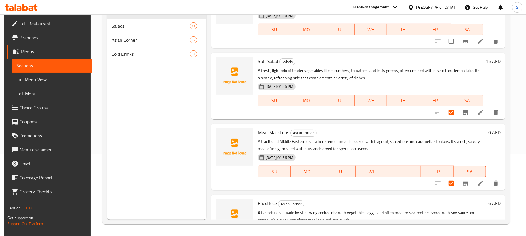
scroll to position [0, 0]
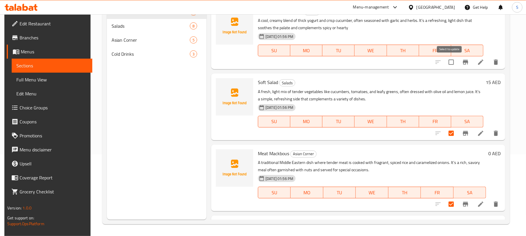
click at [450, 61] on input "checkbox" at bounding box center [451, 62] width 12 height 12
checkbox input "true"
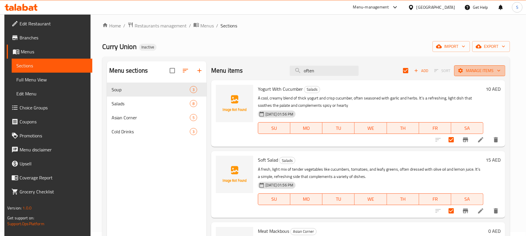
click at [471, 73] on span "Manage items" at bounding box center [479, 70] width 42 height 7
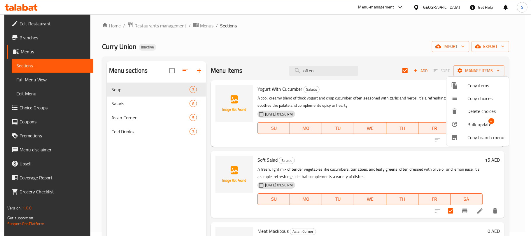
click at [374, 52] on div at bounding box center [265, 118] width 531 height 236
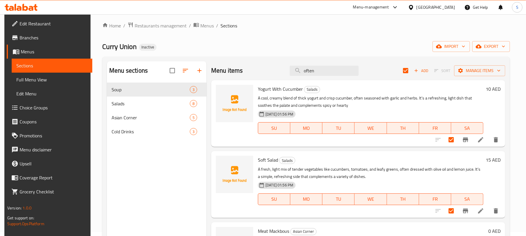
click at [287, 91] on span "Yogurt With Cucumber" at bounding box center [280, 89] width 45 height 9
click at [494, 140] on icon "delete" at bounding box center [495, 139] width 4 height 5
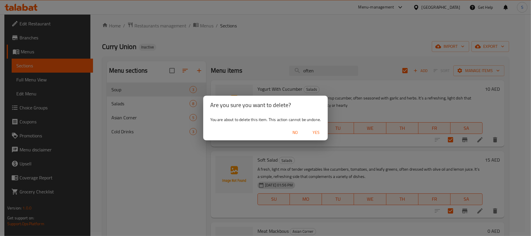
click at [330, 68] on div "Are you sure you want to delete? You are about to delete this item. This action…" at bounding box center [265, 118] width 531 height 236
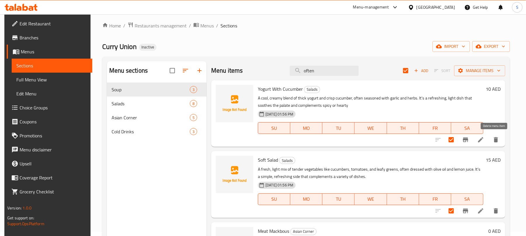
click at [496, 141] on icon "delete" at bounding box center [495, 139] width 7 height 7
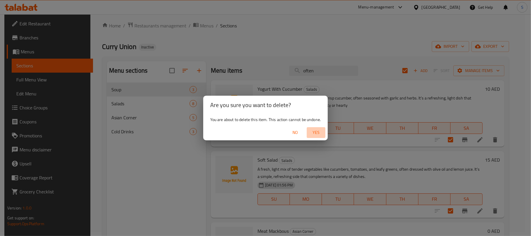
click at [323, 136] on span "Yes" at bounding box center [316, 132] width 14 height 7
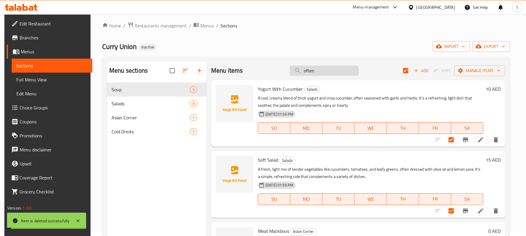
checkbox input "false"
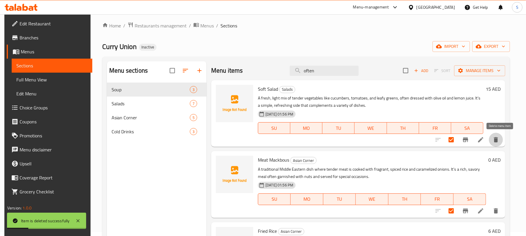
click at [496, 138] on button "delete" at bounding box center [496, 140] width 14 height 14
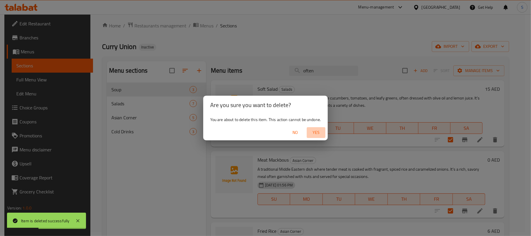
click at [318, 132] on span "Yes" at bounding box center [316, 132] width 14 height 7
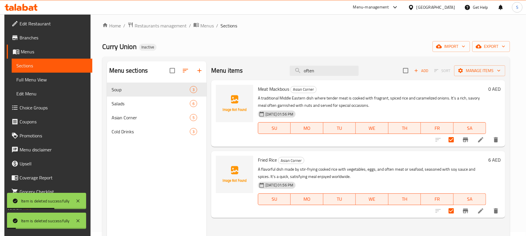
click at [498, 139] on icon "delete" at bounding box center [495, 139] width 4 height 5
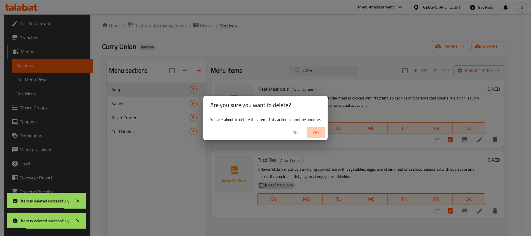
click at [320, 134] on span "Yes" at bounding box center [316, 132] width 14 height 7
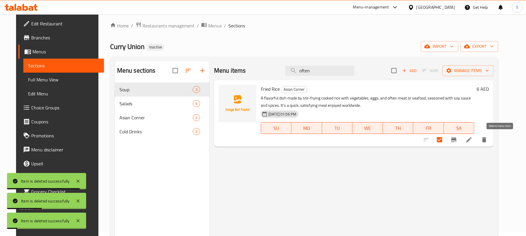
click at [486, 141] on icon "delete" at bounding box center [484, 139] width 4 height 5
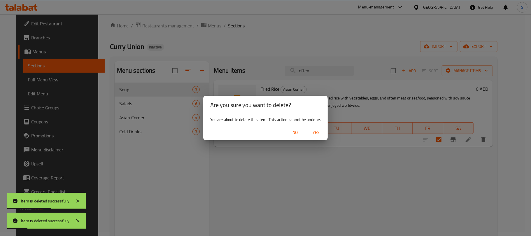
click at [320, 134] on span "Yes" at bounding box center [316, 132] width 14 height 7
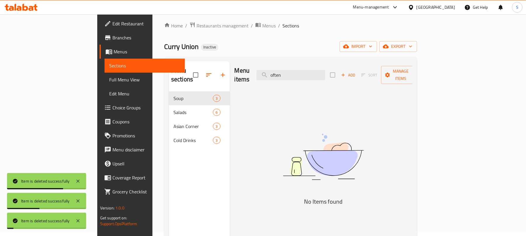
click at [271, 139] on div "Menu items often Add Sort Manage items No Items found" at bounding box center [321, 179] width 183 height 236
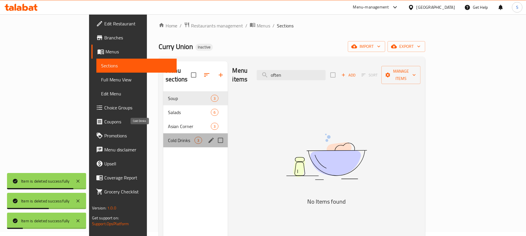
click at [168, 137] on span "Cold Drinks" at bounding box center [181, 140] width 27 height 7
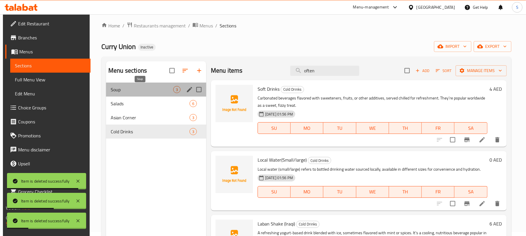
click at [161, 88] on span "Soup" at bounding box center [142, 89] width 62 height 7
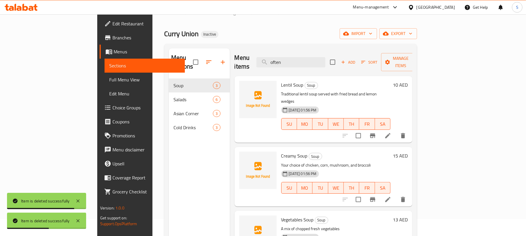
scroll to position [4, 0]
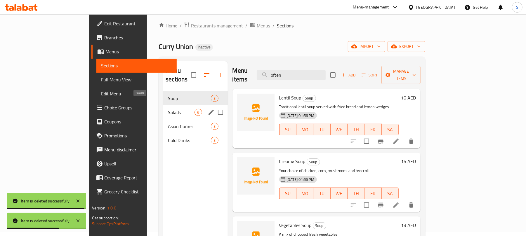
click at [168, 109] on span "Salads" at bounding box center [181, 112] width 27 height 7
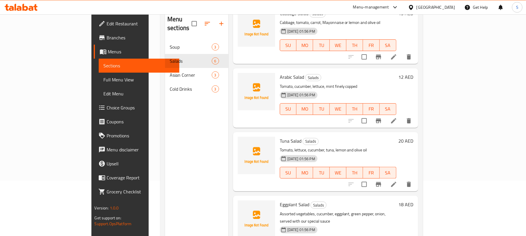
scroll to position [43, 0]
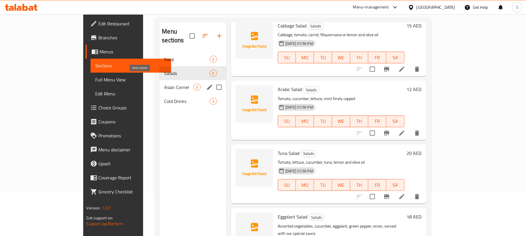
click at [164, 84] on span "Asian Corner" at bounding box center [178, 87] width 29 height 7
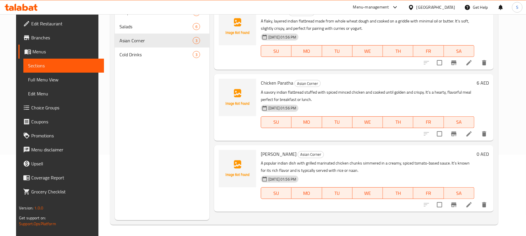
scroll to position [82, 0]
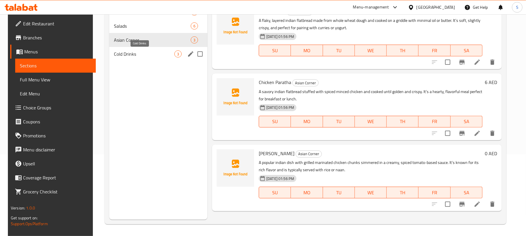
click at [131, 52] on span "Cold Drinks" at bounding box center [144, 53] width 60 height 7
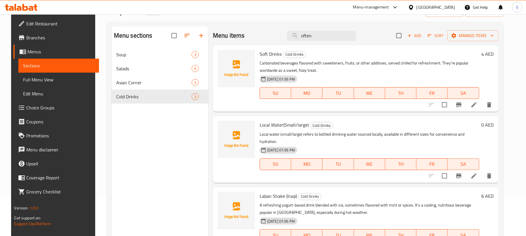
scroll to position [82, 0]
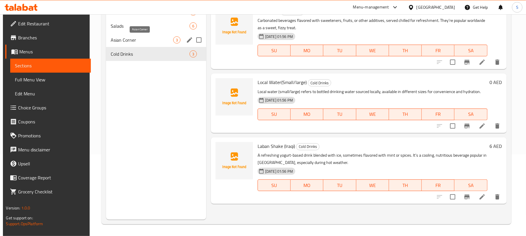
click at [126, 36] on span "Asian Corner" at bounding box center [142, 39] width 62 height 7
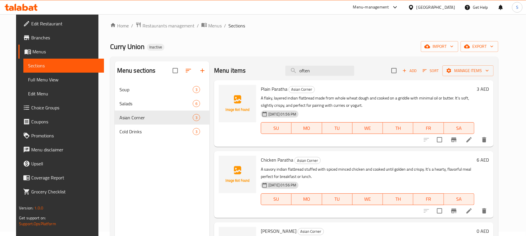
scroll to position [82, 0]
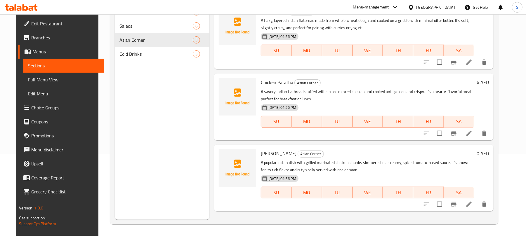
click at [261, 154] on span "Tikka Masala" at bounding box center [279, 153] width 36 height 9
click at [472, 203] on icon at bounding box center [468, 204] width 7 height 7
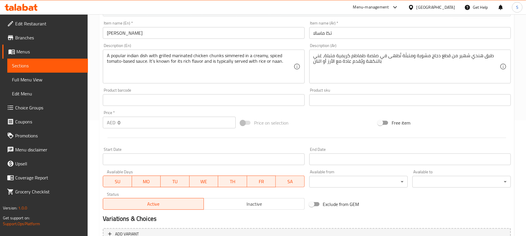
scroll to position [176, 0]
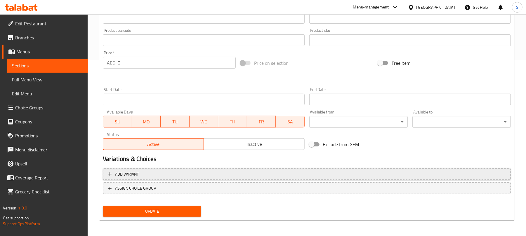
click at [437, 175] on span "Add variant" at bounding box center [306, 174] width 397 height 7
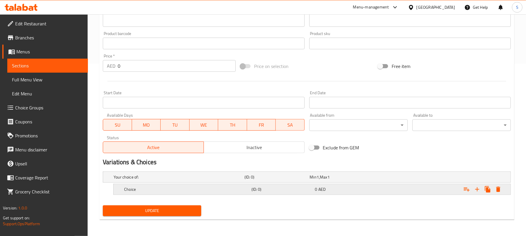
scroll to position [173, 0]
drag, startPoint x: 476, startPoint y: 189, endPoint x: 451, endPoint y: 195, distance: 25.7
click at [476, 189] on icon "Expand" at bounding box center [477, 189] width 4 height 4
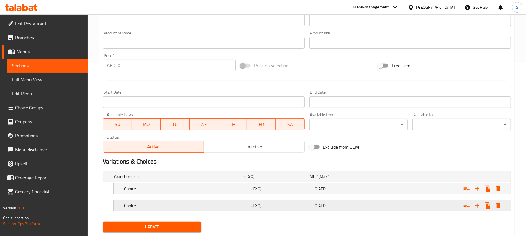
click at [420, 178] on div "Expand" at bounding box center [439, 176] width 131 height 2
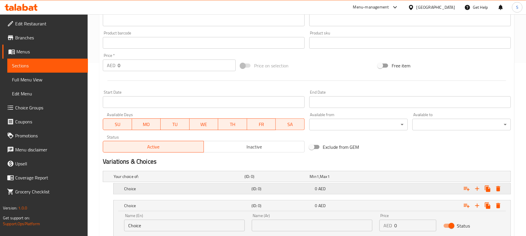
click at [417, 178] on div "Expand" at bounding box center [439, 176] width 131 height 2
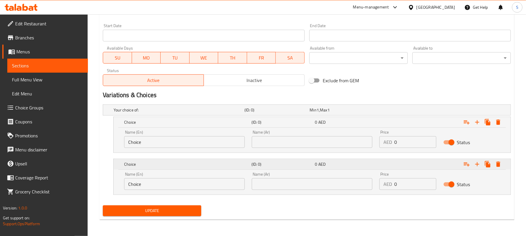
scroll to position [240, 0]
drag, startPoint x: 407, startPoint y: 143, endPoint x: 395, endPoint y: 139, distance: 13.3
click at [395, 139] on input "0" at bounding box center [415, 142] width 42 height 12
type input "10"
drag, startPoint x: 400, startPoint y: 185, endPoint x: 392, endPoint y: 184, distance: 7.3
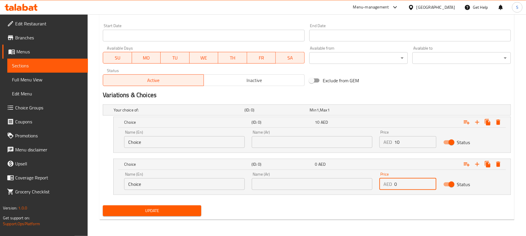
click at [392, 184] on div "AED 0 Price" at bounding box center [407, 184] width 57 height 12
type input "15"
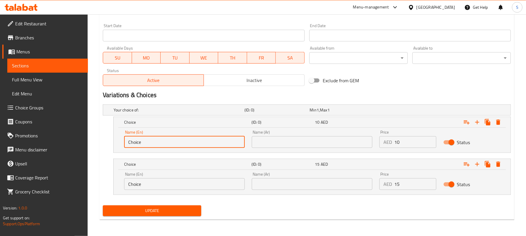
drag, startPoint x: 159, startPoint y: 140, endPoint x: 76, endPoint y: 135, distance: 83.6
click at [76, 135] on div "Edit Restaurant Branches Menus Sections Full Menu View Edit Menu Choice Groups …" at bounding box center [263, 5] width 526 height 461
type input "Half"
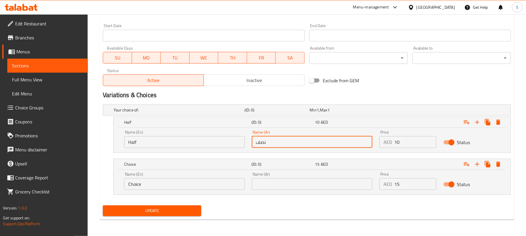
type input "نصف"
click at [273, 180] on input "text" at bounding box center [312, 184] width 121 height 12
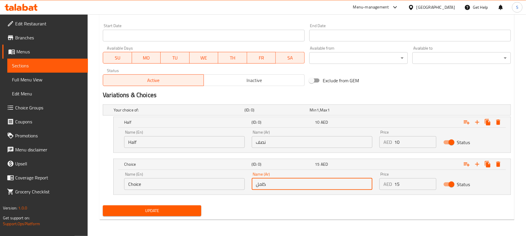
type input "كامل"
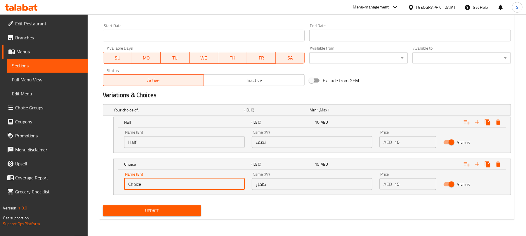
drag, startPoint x: 149, startPoint y: 183, endPoint x: 121, endPoint y: 182, distance: 28.9
click at [121, 182] on div "Name (En) Choice Name (En)" at bounding box center [185, 181] width 128 height 25
type input "Full"
click at [102, 152] on div "Your choice of: (ID: 0) Min 1 , Max 1 Name (En) Your choice of: Name (En) Name …" at bounding box center [306, 152] width 412 height 101
click at [130, 207] on span "Update" at bounding box center [151, 210] width 89 height 7
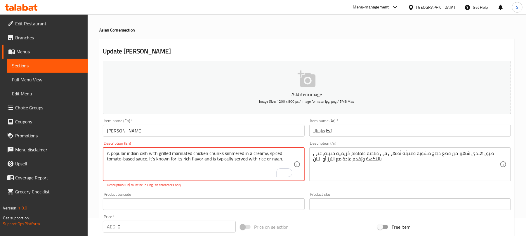
scroll to position [0, 0]
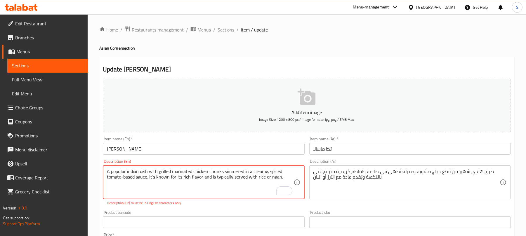
click at [34, 107] on span "Choice Groups" at bounding box center [49, 107] width 68 height 7
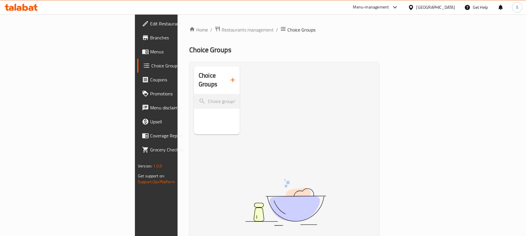
click at [229, 76] on icon "button" at bounding box center [232, 79] width 7 height 7
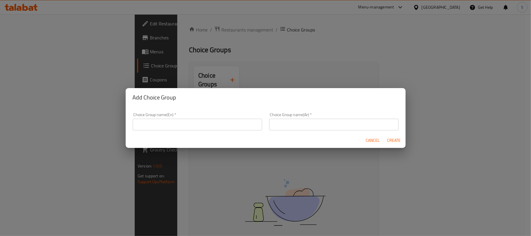
click at [236, 122] on input "text" at bounding box center [198, 125] width 130 height 12
type input "Your Choice Of:"
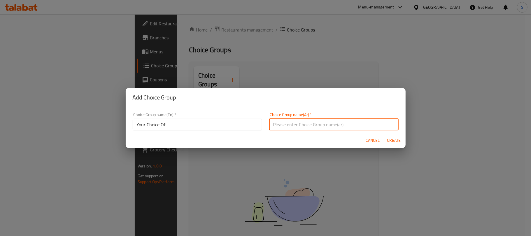
click at [271, 125] on input "text" at bounding box center [334, 125] width 130 height 12
type input "إختيارك من:"
click at [392, 140] on span "Create" at bounding box center [394, 140] width 14 height 7
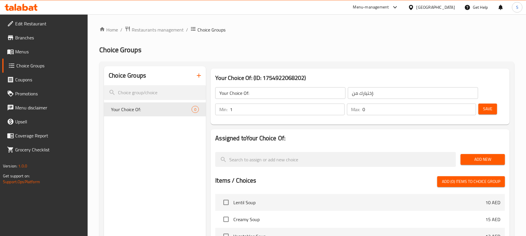
type input "1"
click at [337, 107] on input "1" at bounding box center [287, 110] width 114 height 12
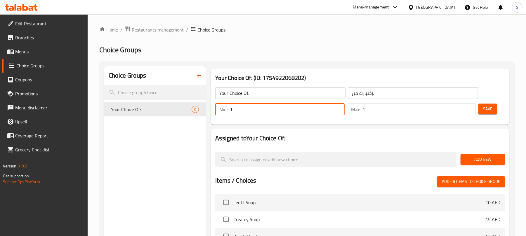
type input "1"
click at [470, 107] on input "1" at bounding box center [419, 110] width 114 height 12
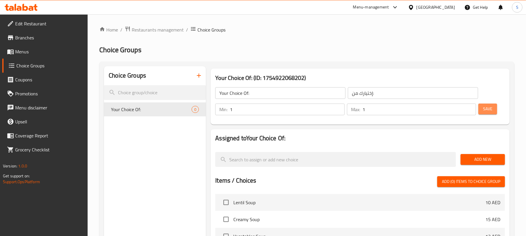
click at [484, 108] on span "Save" at bounding box center [487, 108] width 9 height 7
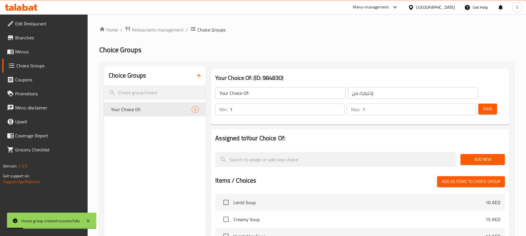
click at [482, 161] on span "Add New" at bounding box center [482, 159] width 35 height 7
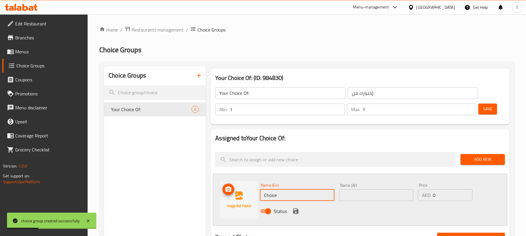
drag, startPoint x: 313, startPoint y: 196, endPoint x: 238, endPoint y: 195, distance: 75.0
click at [238, 195] on div "Name (En) Choice Name (En) Name (Ar) Name (Ar) Price AED 0 Price Status" at bounding box center [360, 200] width 294 height 52
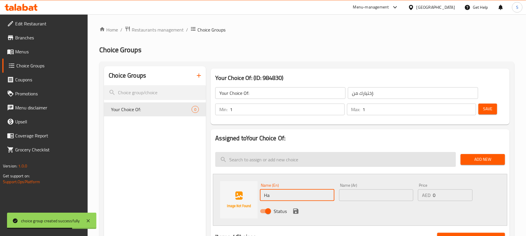
type input "Half"
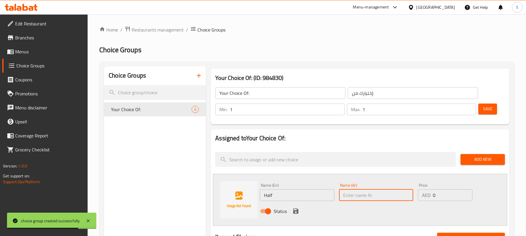
click at [354, 196] on input "text" at bounding box center [376, 195] width 74 height 12
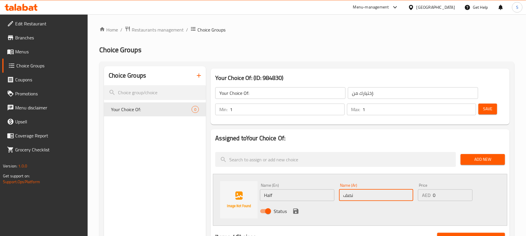
type input "نصف"
drag, startPoint x: 437, startPoint y: 194, endPoint x: 432, endPoint y: 194, distance: 4.4
click at [432, 194] on input "0" at bounding box center [452, 195] width 40 height 12
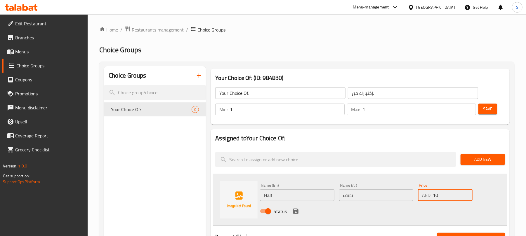
type input "10"
click at [295, 211] on icon "save" at bounding box center [295, 211] width 5 height 5
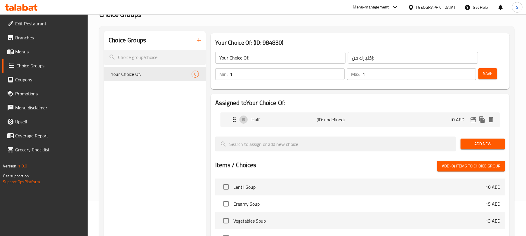
scroll to position [78, 0]
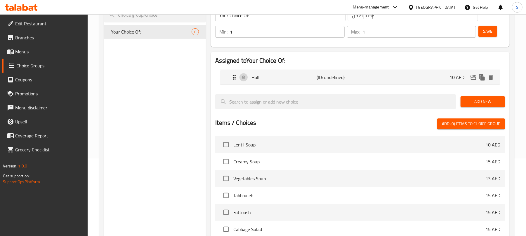
click at [497, 103] on span "Add New" at bounding box center [482, 101] width 35 height 7
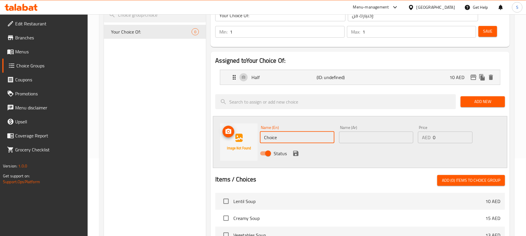
drag, startPoint x: 285, startPoint y: 133, endPoint x: 250, endPoint y: 131, distance: 35.4
click at [250, 131] on div "Name (En) Choice Name (En) Name (Ar) Name (Ar) Price AED 0 Price Status" at bounding box center [360, 142] width 294 height 52
type input "["
type input "Full"
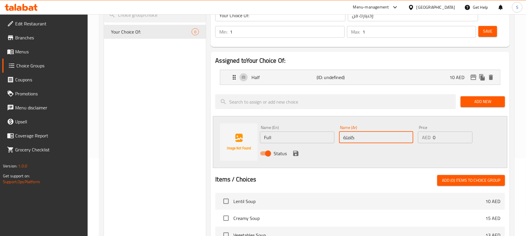
type input "كاملة"
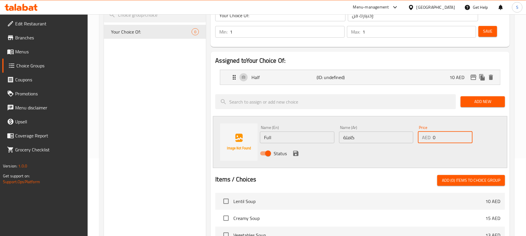
drag, startPoint x: 438, startPoint y: 138, endPoint x: 424, endPoint y: 133, distance: 14.5
click at [424, 133] on div "AED 0 Price" at bounding box center [445, 138] width 55 height 12
type input "15"
click at [297, 155] on icon "save" at bounding box center [295, 153] width 5 height 5
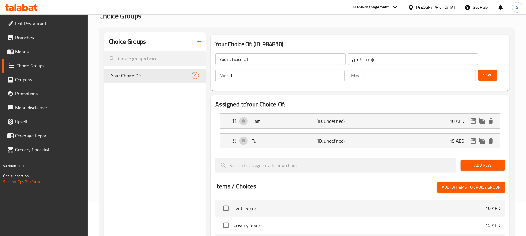
scroll to position [0, 0]
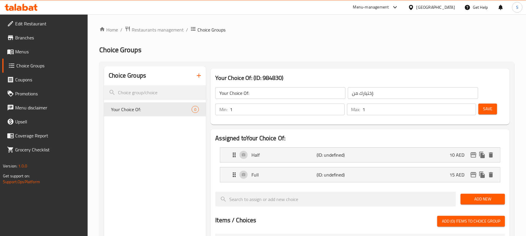
click at [485, 104] on button "Save" at bounding box center [487, 109] width 19 height 11
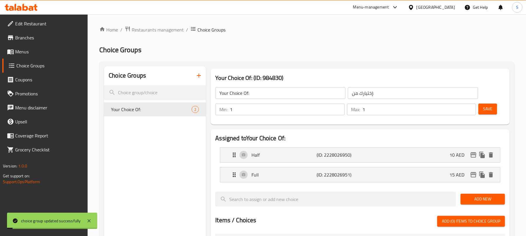
click at [487, 110] on span "Save" at bounding box center [487, 108] width 9 height 7
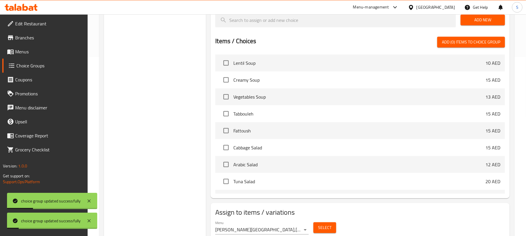
scroll to position [201, 0]
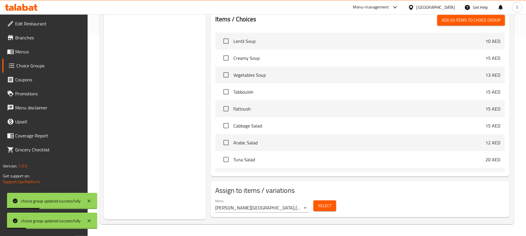
click at [319, 208] on span "Select" at bounding box center [324, 205] width 13 height 7
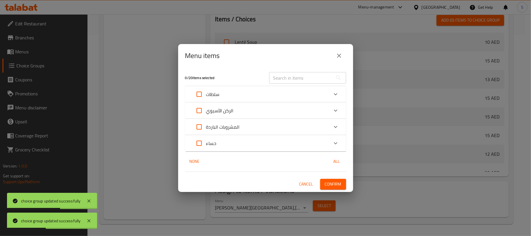
click at [239, 138] on div "حساء" at bounding box center [260, 143] width 137 height 14
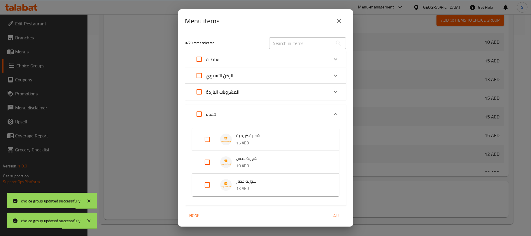
click at [250, 107] on div "حساء" at bounding box center [260, 114] width 137 height 14
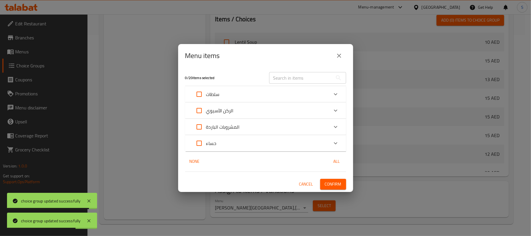
click at [336, 59] on icon "close" at bounding box center [339, 55] width 7 height 7
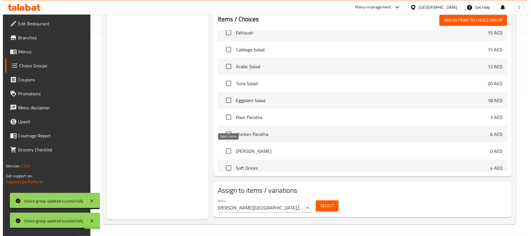
scroll to position [78, 0]
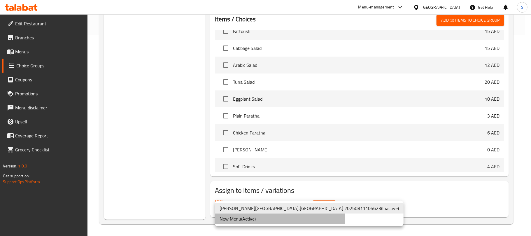
click at [247, 218] on li "New Menu ( Active )" at bounding box center [309, 219] width 189 height 11
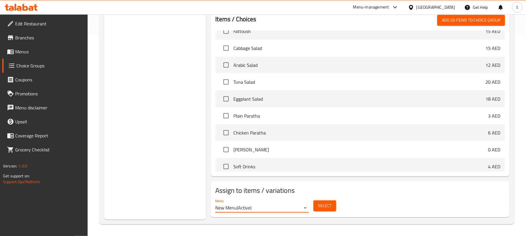
click at [326, 205] on span "Select" at bounding box center [324, 205] width 13 height 7
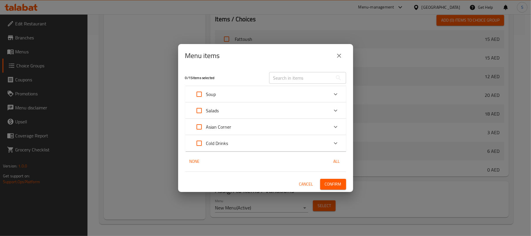
click at [258, 140] on div "Cold Drinks" at bounding box center [260, 143] width 137 height 14
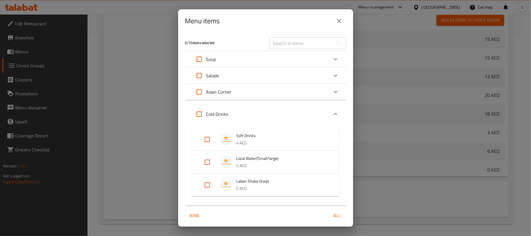
click at [254, 97] on div "Asian Corner" at bounding box center [260, 92] width 137 height 14
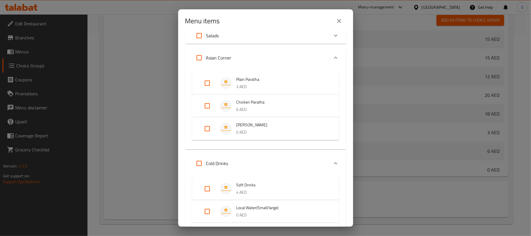
scroll to position [109, 0]
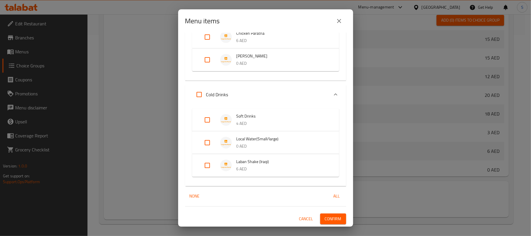
click at [208, 60] on input "Expand" at bounding box center [207, 60] width 14 height 14
checkbox input "true"
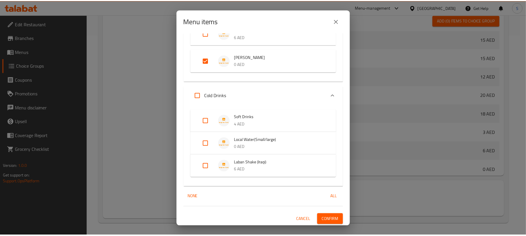
scroll to position [114, 0]
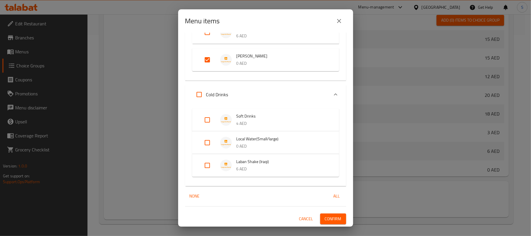
click at [325, 217] on span "Confirm" at bounding box center [333, 218] width 17 height 7
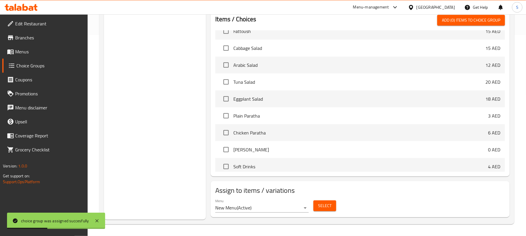
click at [30, 50] on span "Menus" at bounding box center [49, 51] width 68 height 7
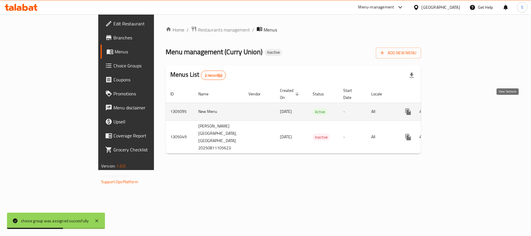
click at [453, 109] on icon "enhanced table" at bounding box center [450, 111] width 5 height 5
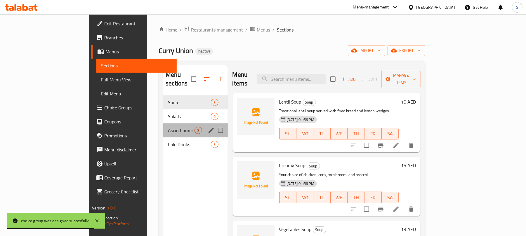
click at [163, 125] on div "Asian Corner 3" at bounding box center [195, 130] width 64 height 14
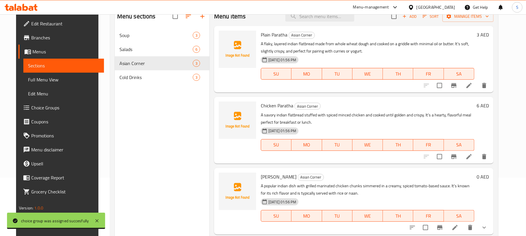
scroll to position [82, 0]
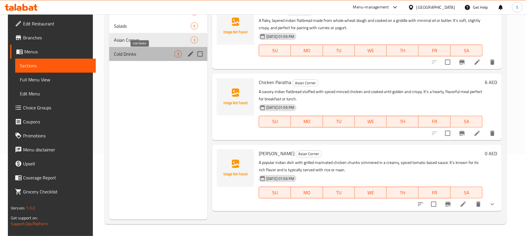
click at [147, 54] on span "Cold Drinks" at bounding box center [144, 53] width 60 height 7
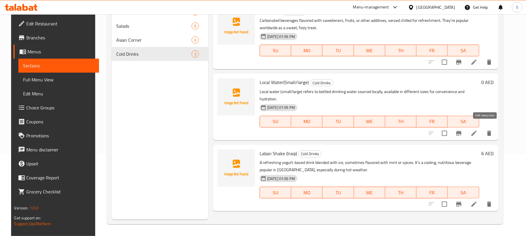
click at [477, 130] on icon at bounding box center [473, 133] width 7 height 7
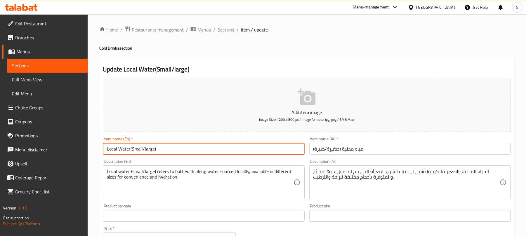
drag, startPoint x: 253, startPoint y: 147, endPoint x: 131, endPoint y: 149, distance: 122.3
click at [131, 149] on input "Local Water(Small/large)" at bounding box center [203, 149] width 201 height 12
type input "Local Water"
click at [343, 152] on input "مياه محلية (صغيرة/كبيرة)" at bounding box center [409, 149] width 201 height 12
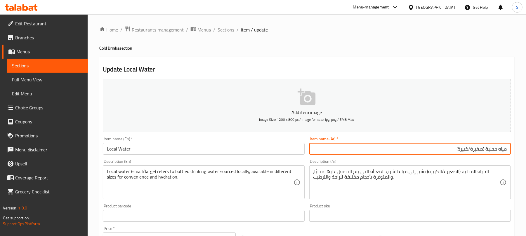
click at [438, 152] on input "مياه محلية (صغيرة/كبيرة)" at bounding box center [409, 149] width 201 height 12
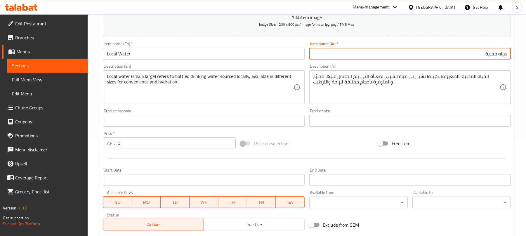
scroll to position [176, 0]
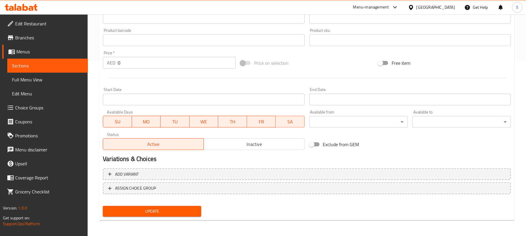
type input "مياه محلية"
click at [150, 208] on span "Update" at bounding box center [151, 211] width 89 height 7
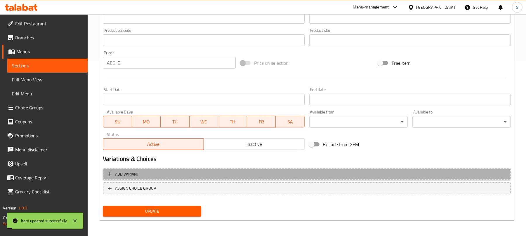
click at [440, 176] on span "Add variant" at bounding box center [306, 174] width 397 height 7
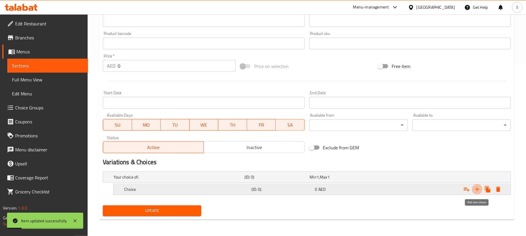
click at [477, 190] on icon "Expand" at bounding box center [477, 189] width 4 height 4
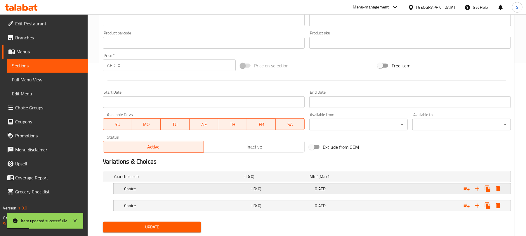
click at [422, 178] on div "Expand" at bounding box center [439, 176] width 131 height 2
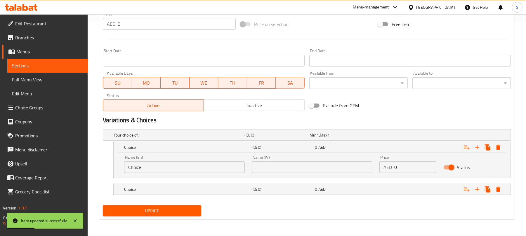
scroll to position [215, 0]
click at [413, 136] on div "Expand" at bounding box center [439, 135] width 131 height 2
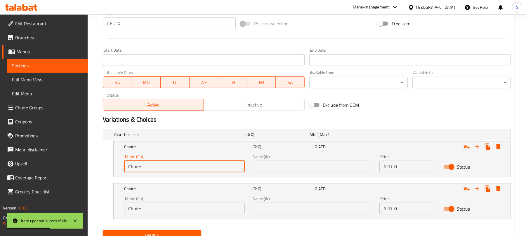
drag, startPoint x: 122, startPoint y: 163, endPoint x: 109, endPoint y: 163, distance: 13.5
click at [109, 163] on div "Choice (ID: 0) 0 AED Name (En) Choice Name (En) Name (Ar) Name (Ar) Price AED 0…" at bounding box center [307, 159] width 408 height 36
type input "ٍ"
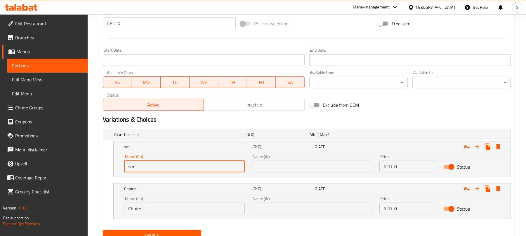
type input "s"
type input "Small"
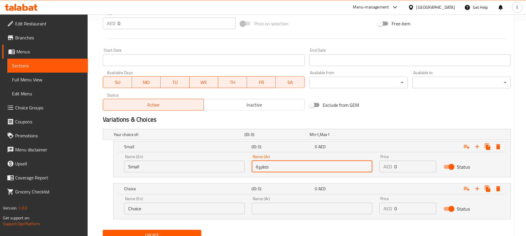
type input "صغيرة"
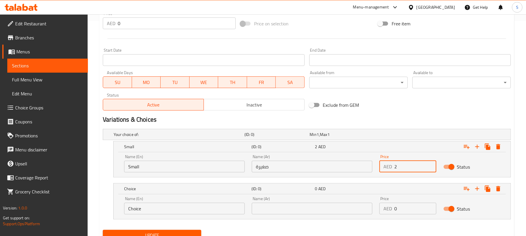
type input "2"
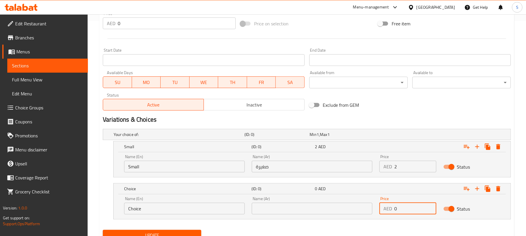
drag, startPoint x: 400, startPoint y: 208, endPoint x: 393, endPoint y: 209, distance: 7.4
click at [393, 209] on div "AED 0 Price" at bounding box center [407, 209] width 57 height 12
type input "4"
click at [202, 210] on input "Choice" at bounding box center [184, 209] width 121 height 12
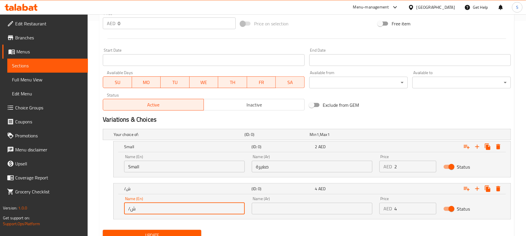
type input "/"
type input "Large"
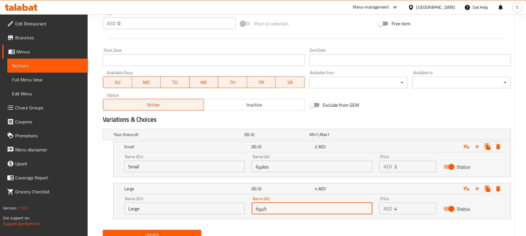
type input "كبيرة"
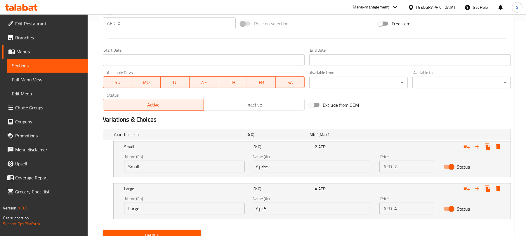
drag, startPoint x: 96, startPoint y: 148, endPoint x: 96, endPoint y: 154, distance: 5.8
click at [96, 148] on div "Home / Restaurants management / Menus / Sections / item / update Cold Drinks se…" at bounding box center [307, 29] width 438 height 461
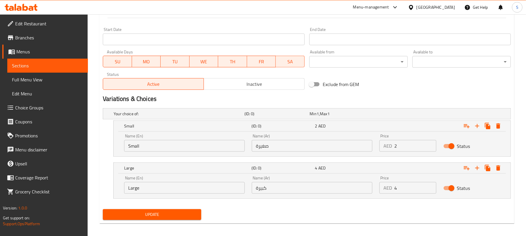
scroll to position [240, 0]
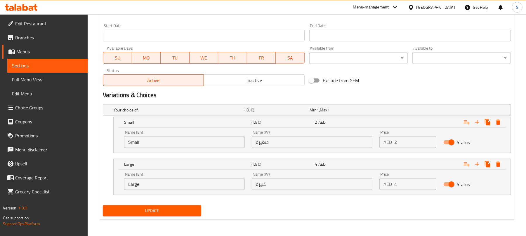
click at [136, 210] on span "Update" at bounding box center [151, 210] width 89 height 7
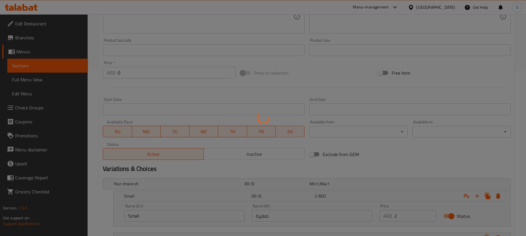
scroll to position [85, 0]
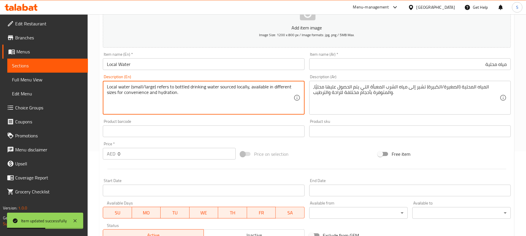
drag, startPoint x: 175, startPoint y: 88, endPoint x: 105, endPoint y: 83, distance: 70.5
type textarea "Bottled drinking water sourced locally, available in different sizes for conven…"
click at [410, 83] on div "المياه المحلية (الصغيرة/الكبيرة) تشير إلى مياه الشرب المعبأة التي يتم الحصول عل…" at bounding box center [409, 98] width 201 height 34
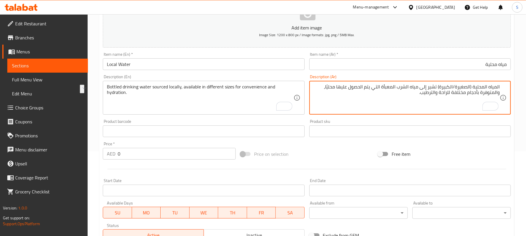
drag, startPoint x: 418, startPoint y: 87, endPoint x: 505, endPoint y: 84, distance: 86.4
click at [503, 84] on div "المياه المحلية (الصغيرة/الكبيرة) تشير إلى مياه الشرب المعبأة التي يتم الحصول عل…" at bounding box center [409, 98] width 201 height 34
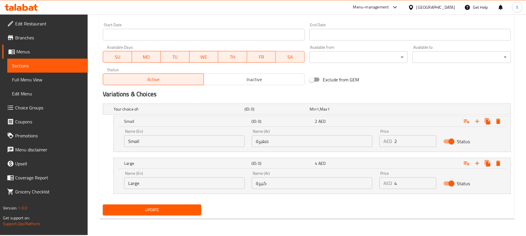
type textarea "مياه الشرب المعبأة التي يتم الحصول عليها محليًا، والمتوفرة بأحجام مختلفة للراحة…"
click at [131, 211] on span "Update" at bounding box center [151, 209] width 89 height 7
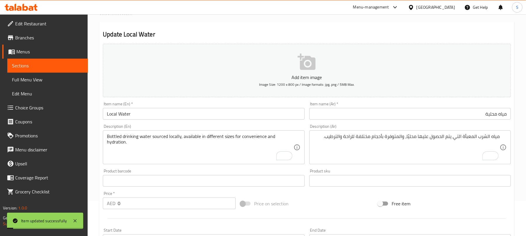
scroll to position [0, 0]
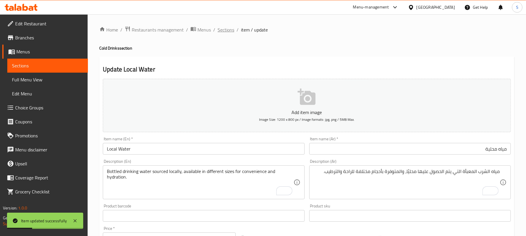
click at [223, 33] on span "Sections" at bounding box center [225, 29] width 17 height 7
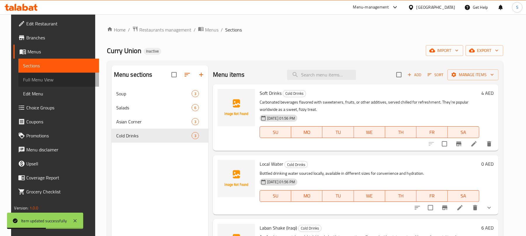
click at [27, 78] on span "Full Menu View" at bounding box center [58, 79] width 71 height 7
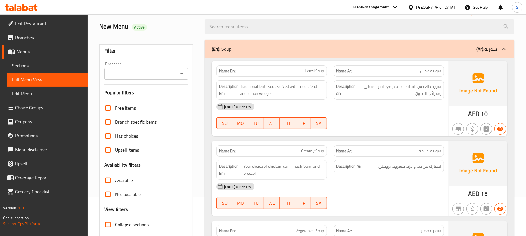
scroll to position [78, 0]
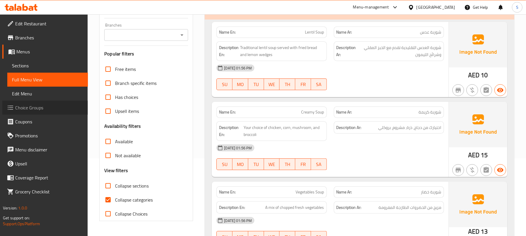
click at [36, 106] on span "Choice Groups" at bounding box center [49, 107] width 68 height 7
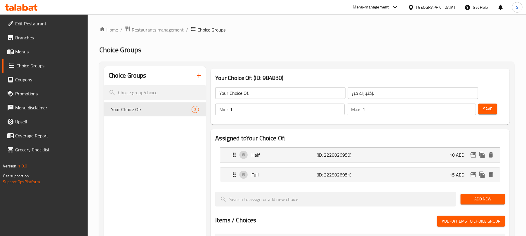
click at [200, 77] on icon "button" at bounding box center [198, 75] width 7 height 7
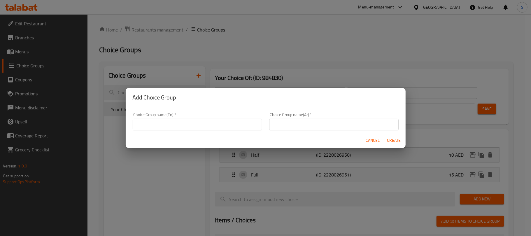
click at [215, 122] on input "text" at bounding box center [198, 125] width 130 height 12
type input "Your Choice Of::"
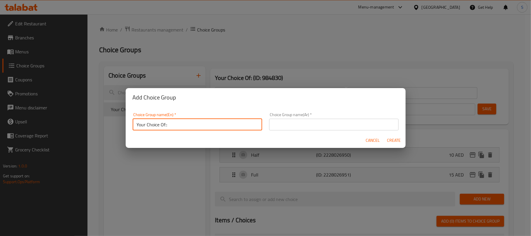
click at [295, 127] on input "text" at bounding box center [334, 125] width 130 height 12
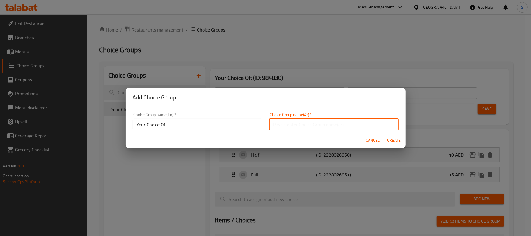
type input "إختيارك من::"
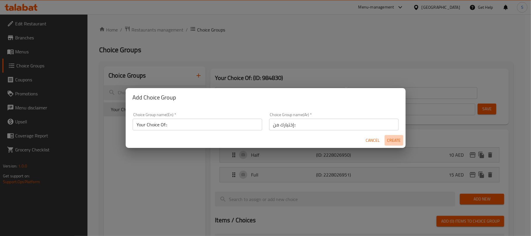
click at [395, 141] on span "Create" at bounding box center [394, 140] width 14 height 7
type input "Your Choice Of::"
type input "إختيارك من::"
type input "0"
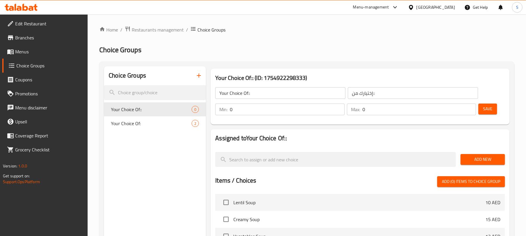
click at [177, 154] on div "Choice Groups Your Choice Of:: 0 Your Choice Of: 2" at bounding box center [155, 223] width 102 height 315
click at [479, 159] on span "Add New" at bounding box center [482, 159] width 35 height 7
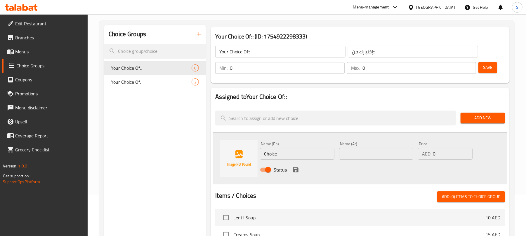
scroll to position [78, 0]
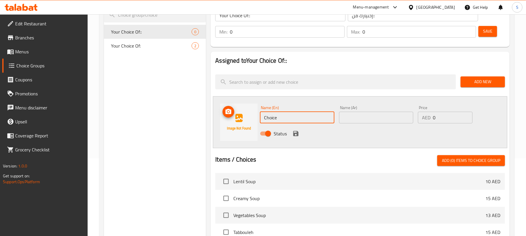
drag, startPoint x: 291, startPoint y: 118, endPoint x: 248, endPoint y: 121, distance: 43.3
click at [248, 121] on div "Name (En) Choice Name (En) Name (Ar) Name (Ar) Price AED 0 Price Status" at bounding box center [360, 122] width 294 height 52
paste input "chicken, corn, mushroom, and broccoli"
type input "chicken, corn, mushroom, and broccoli"
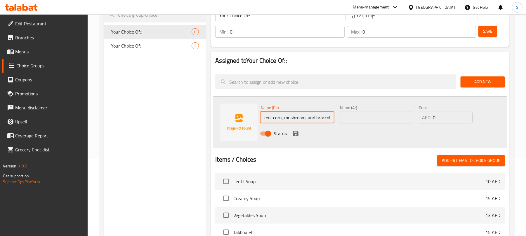
click at [353, 118] on input "text" at bounding box center [376, 118] width 74 height 12
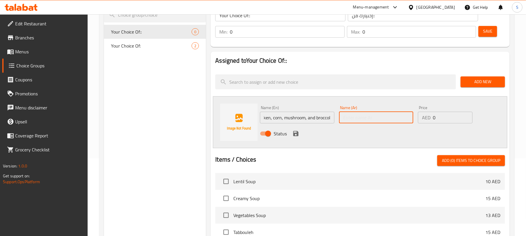
scroll to position [0, 0]
type input "دجاج"
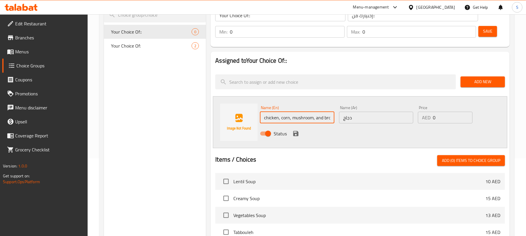
scroll to position [0, 8]
drag, startPoint x: 280, startPoint y: 118, endPoint x: 340, endPoint y: 118, distance: 59.2
click at [340, 118] on div "Name (En) chicken, corn, mushroom, and broccoli Name (En) Name (Ar) دجاج Name (…" at bounding box center [375, 122] width 237 height 38
type input "Chicken"
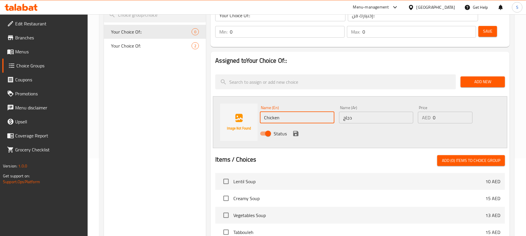
click at [294, 135] on icon "save" at bounding box center [295, 133] width 5 height 5
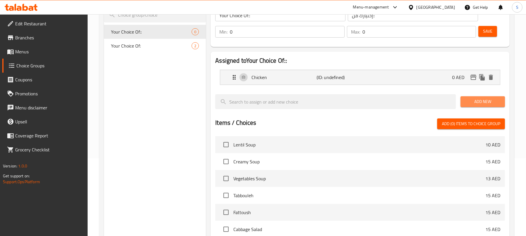
click at [482, 99] on span "Add New" at bounding box center [482, 101] width 35 height 7
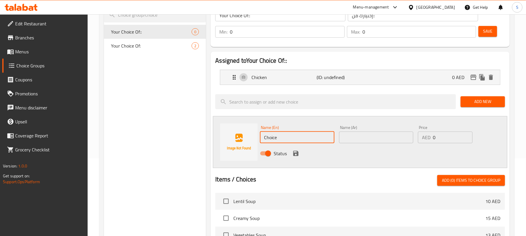
drag, startPoint x: 299, startPoint y: 137, endPoint x: 263, endPoint y: 137, distance: 36.5
click at [263, 137] on input "Choice" at bounding box center [297, 138] width 74 height 12
paste input "chicken, corn, mushroom, and broccoli"
drag, startPoint x: 274, startPoint y: 138, endPoint x: 247, endPoint y: 137, distance: 27.5
click at [247, 137] on div "Name (En) chicken, corn, mushroom, and broccoli Name (En) Name (Ar) Name (Ar) P…" at bounding box center [360, 142] width 294 height 52
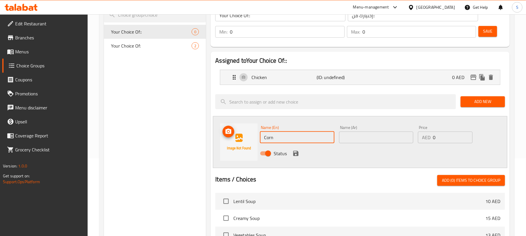
type input "Corn"
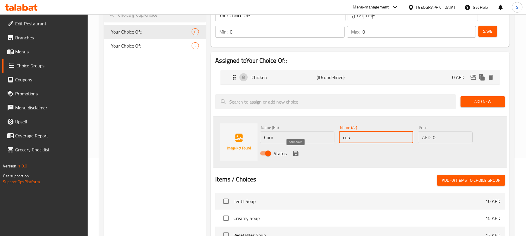
type input "ذرة"
click at [294, 152] on icon "save" at bounding box center [295, 153] width 7 height 7
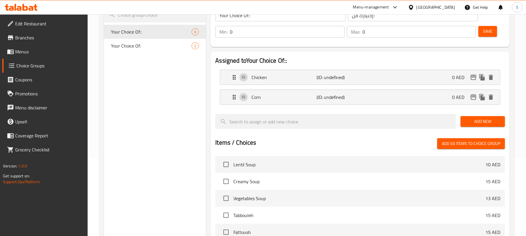
click at [475, 123] on span "Add New" at bounding box center [482, 121] width 35 height 7
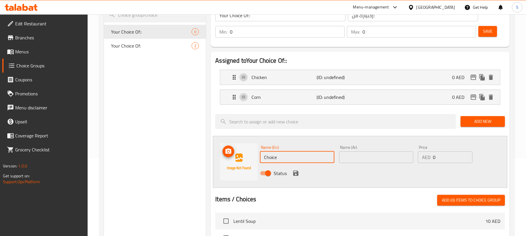
drag, startPoint x: 297, startPoint y: 162, endPoint x: 234, endPoint y: 149, distance: 64.4
click at [234, 149] on div "Name (En) Choice Name (En) Name (Ar) Name (Ar) Price AED 0 Price Status" at bounding box center [360, 162] width 294 height 52
paste input "chicken, corn, mushroom, and broccoli"
drag, startPoint x: 286, startPoint y: 158, endPoint x: 247, endPoint y: 157, distance: 39.7
click at [247, 156] on div "Name (En) chicken, corn, mushroom, and broccoli Name (En) Name (Ar) Name (Ar) P…" at bounding box center [360, 162] width 294 height 52
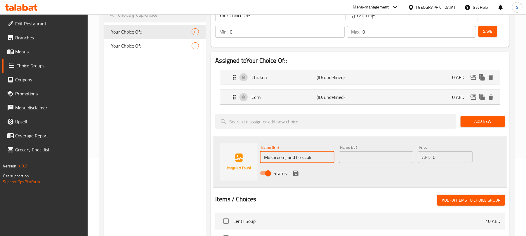
drag, startPoint x: 317, startPoint y: 159, endPoint x: 289, endPoint y: 153, distance: 28.3
click at [289, 153] on input "Mushroom, and broccoli" at bounding box center [297, 157] width 74 height 12
type input "Mushroom"
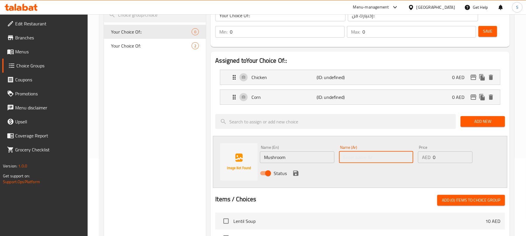
click at [364, 160] on input "text" at bounding box center [376, 157] width 74 height 12
type input "مشروم"
click at [295, 171] on icon "save" at bounding box center [295, 173] width 7 height 7
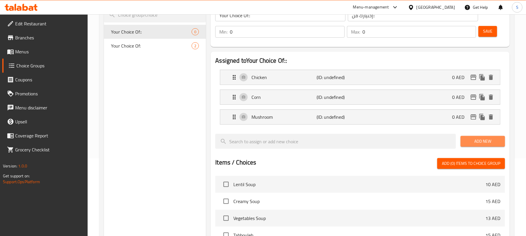
click at [480, 141] on span "Add New" at bounding box center [482, 141] width 35 height 7
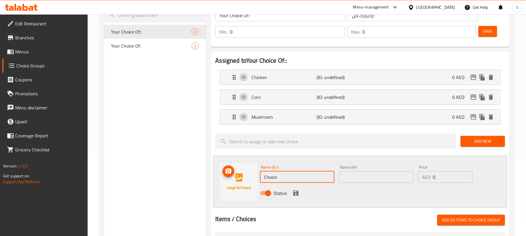
drag, startPoint x: 306, startPoint y: 177, endPoint x: 249, endPoint y: 175, distance: 57.2
click at [247, 175] on div "Name (En) Choice Name (En) Name (Ar) Name (Ar) Price AED 0 Price Status" at bounding box center [360, 182] width 294 height 52
paste input "chicken, corn, mushroom, and broccoli"
drag, startPoint x: 318, startPoint y: 178, endPoint x: 217, endPoint y: 173, distance: 100.2
click at [218, 173] on div "Name (En) chicken, corn, mushroom, and broccoli Name (En) Name (Ar) Name (Ar) P…" at bounding box center [360, 182] width 294 height 52
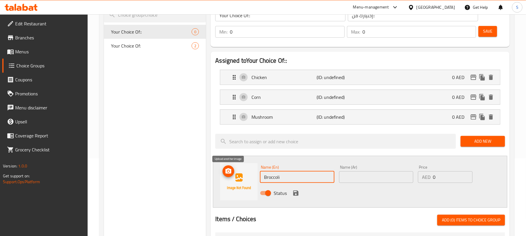
type input "Broccoli"
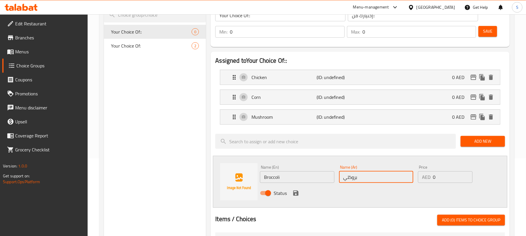
type input "بروكلي"
click at [293, 195] on icon "save" at bounding box center [295, 193] width 5 height 5
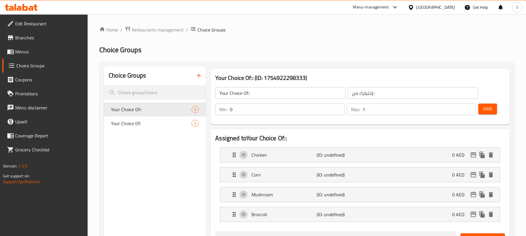
type input "1"
click at [469, 107] on input "1" at bounding box center [419, 110] width 114 height 12
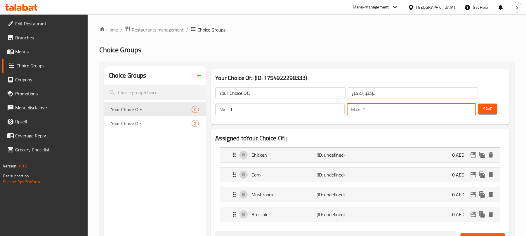
type input "1"
click at [337, 107] on input "1" at bounding box center [287, 110] width 114 height 12
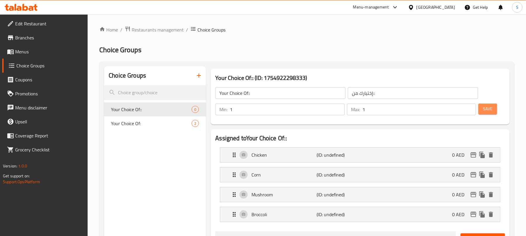
click at [492, 108] on span "Save" at bounding box center [487, 108] width 9 height 7
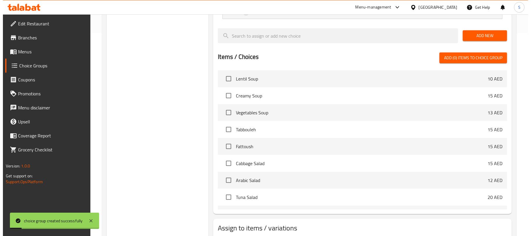
scroll to position [242, 0]
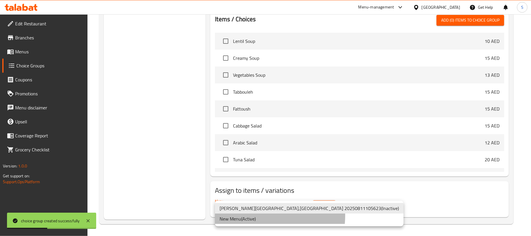
click at [268, 216] on li "New Menu ( Active )" at bounding box center [309, 219] width 189 height 11
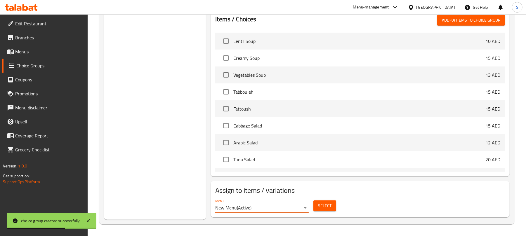
click at [324, 207] on span "Select" at bounding box center [324, 205] width 13 height 7
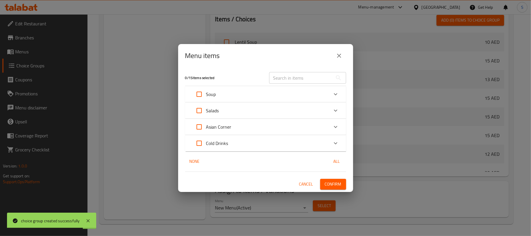
click at [254, 97] on div "Soup" at bounding box center [260, 94] width 137 height 14
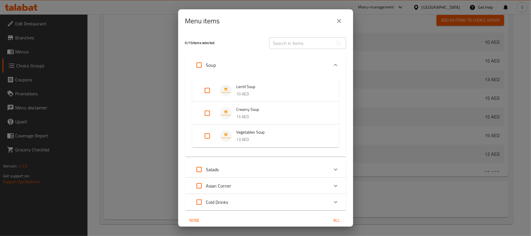
click at [205, 115] on input "Expand" at bounding box center [207, 113] width 14 height 14
checkbox input "true"
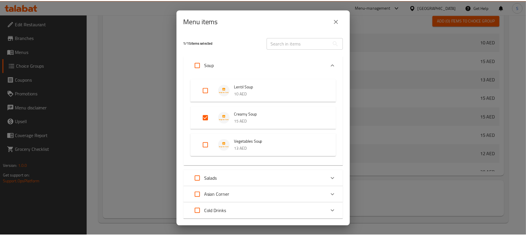
scroll to position [33, 0]
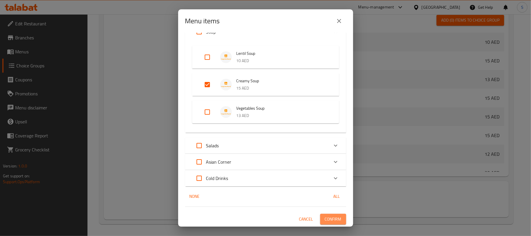
click at [326, 218] on span "Confirm" at bounding box center [333, 219] width 17 height 7
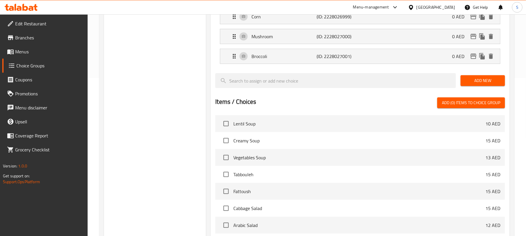
scroll to position [86, 0]
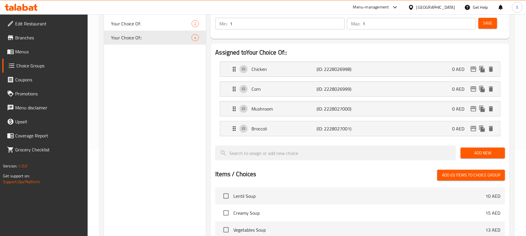
click at [22, 51] on span "Menus" at bounding box center [49, 51] width 68 height 7
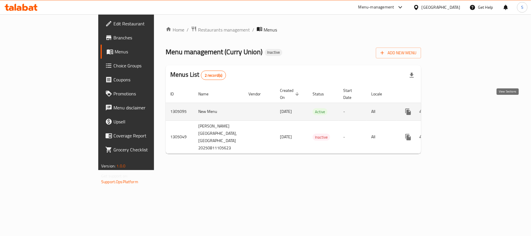
click at [454, 108] on icon "enhanced table" at bounding box center [450, 111] width 7 height 7
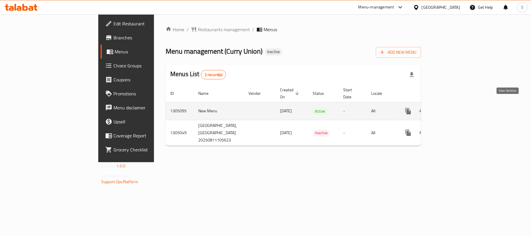
click at [453, 109] on icon "enhanced table" at bounding box center [450, 111] width 5 height 5
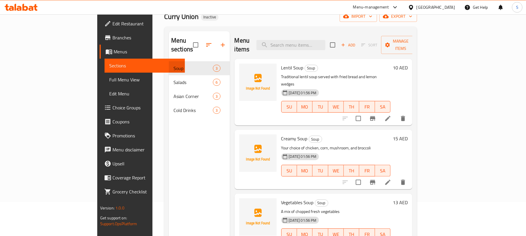
scroll to position [78, 0]
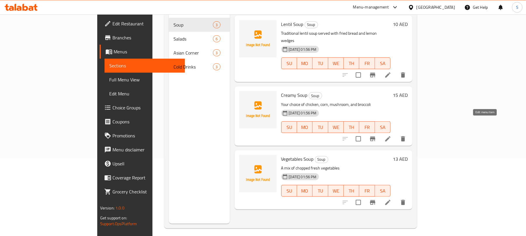
click at [391, 135] on icon at bounding box center [387, 138] width 7 height 7
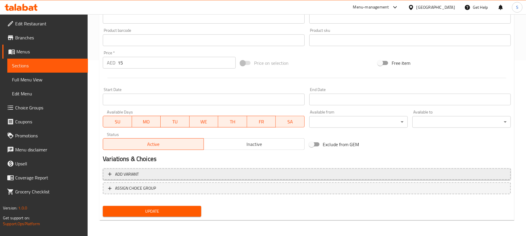
click at [410, 175] on span "Add variant" at bounding box center [306, 174] width 397 height 7
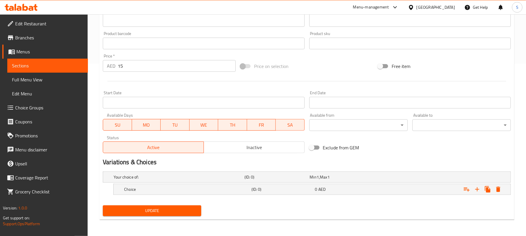
scroll to position [173, 0]
click at [479, 189] on icon "Expand" at bounding box center [477, 189] width 4 height 4
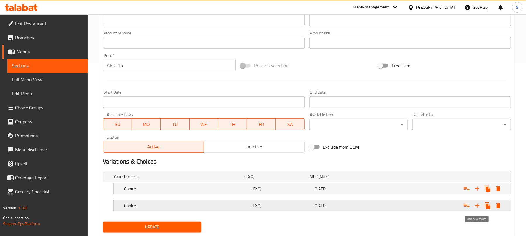
click at [476, 203] on icon "Expand" at bounding box center [476, 205] width 7 height 7
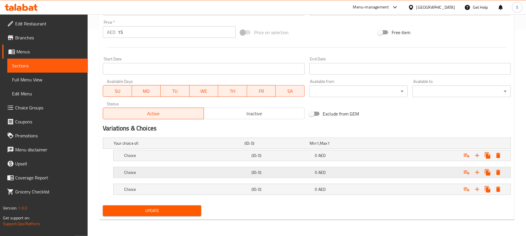
scroll to position [130, 0]
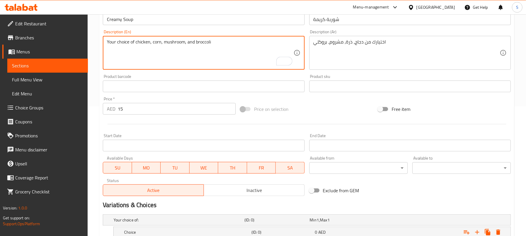
drag, startPoint x: 136, startPoint y: 45, endPoint x: 212, endPoint y: 42, distance: 76.2
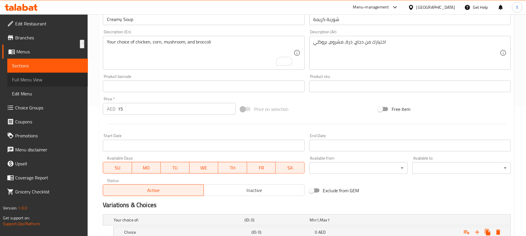
click at [37, 76] on span "Full Menu View" at bounding box center [47, 79] width 71 height 7
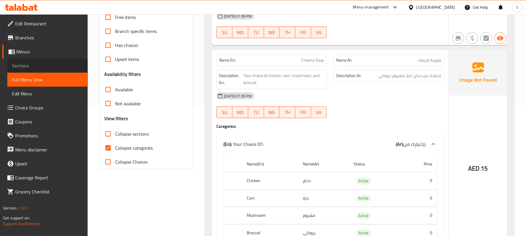
click at [29, 68] on span "Sections" at bounding box center [47, 65] width 71 height 7
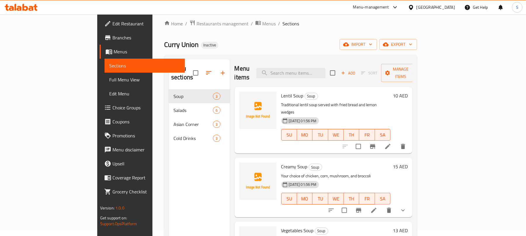
scroll to position [4, 0]
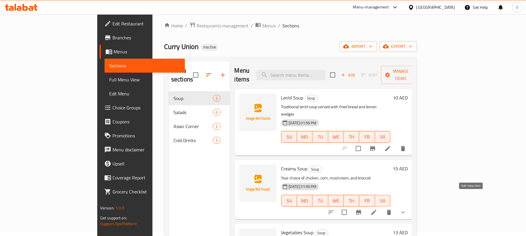
click at [377, 209] on icon at bounding box center [373, 212] width 7 height 7
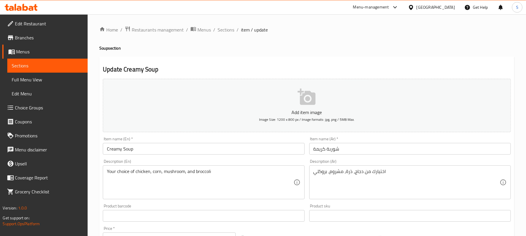
type input "إختيارك من::"
type input "1"
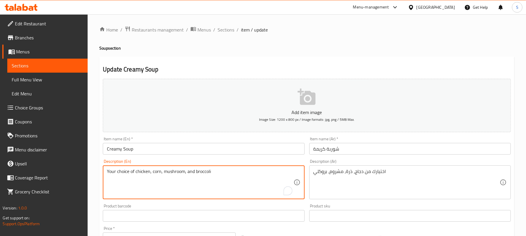
click at [189, 169] on textarea "Your choice of chicken, corn, mushroom, and broccoli" at bounding box center [200, 183] width 186 height 28
type textarea "Your choice of chicken, corn, mushroom or broccoli"
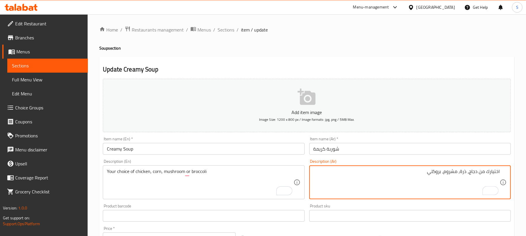
click at [442, 172] on textarea "اختيارك من دجاج، ذرة، مشروم، بروكلي" at bounding box center [406, 183] width 186 height 28
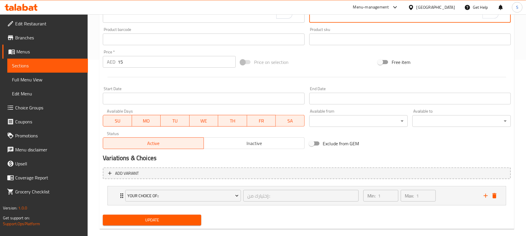
scroll to position [186, 0]
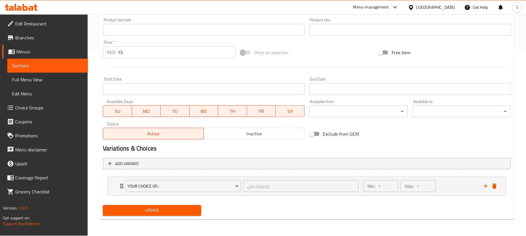
type textarea "اختيارك من دجاج، ذرة، مشروم أو بروكلي"
click at [180, 210] on span "Update" at bounding box center [151, 210] width 89 height 7
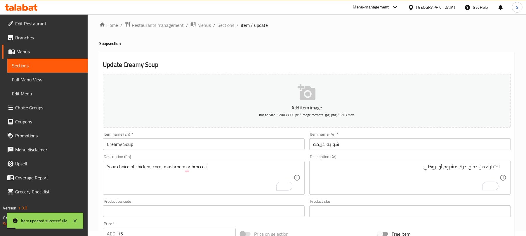
scroll to position [0, 0]
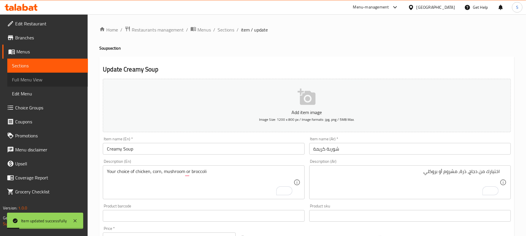
click at [38, 85] on link "Full Menu View" at bounding box center [47, 80] width 81 height 14
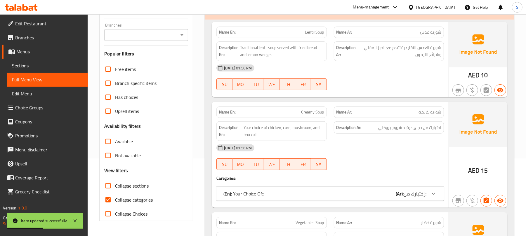
scroll to position [117, 0]
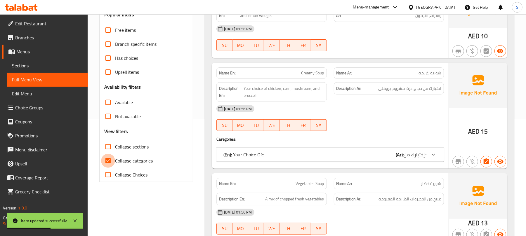
click at [115, 159] on input "Collapse categories" at bounding box center [108, 161] width 14 height 14
checkbox input "false"
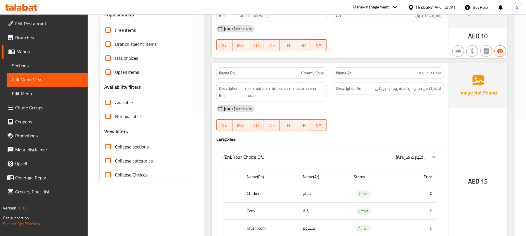
scroll to position [0, 0]
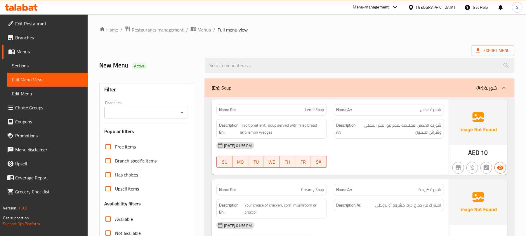
click at [395, 89] on div "(En): Soup (Ar): شوربة" at bounding box center [354, 87] width 285 height 7
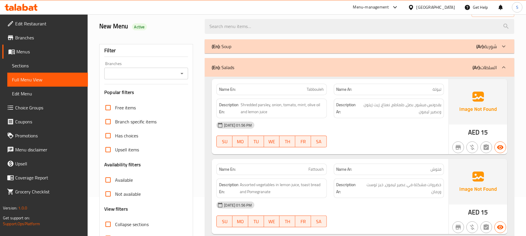
scroll to position [39, 0]
click at [352, 68] on div "(En): Salads (Ar): السلطات" at bounding box center [354, 67] width 285 height 7
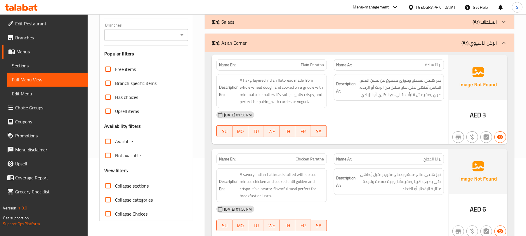
scroll to position [117, 0]
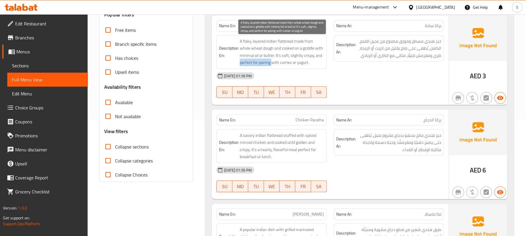
drag, startPoint x: 238, startPoint y: 66, endPoint x: 271, endPoint y: 64, distance: 32.4
click at [271, 64] on h6 "Description En: A flaky, layered indian flatbread made from whole wheat dough a…" at bounding box center [271, 52] width 105 height 29
copy span "perfect for pairing"
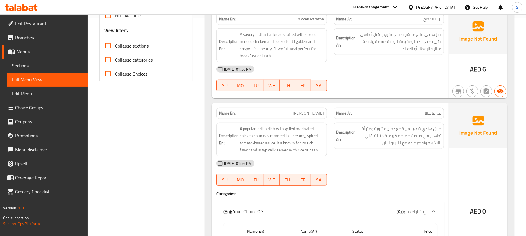
scroll to position [233, 0]
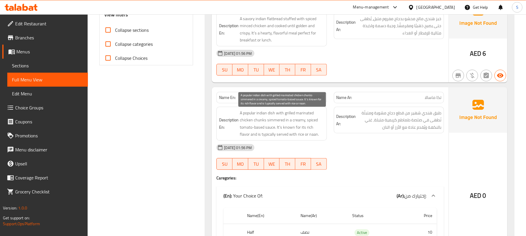
click at [254, 136] on span "A popular indian dish with grilled marinated chicken chunks simmered in a cream…" at bounding box center [282, 123] width 84 height 29
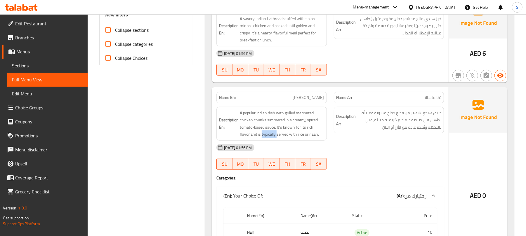
copy span "typically"
click at [318, 100] on span "[PERSON_NAME]" at bounding box center [308, 98] width 31 height 6
copy span "[PERSON_NAME]"
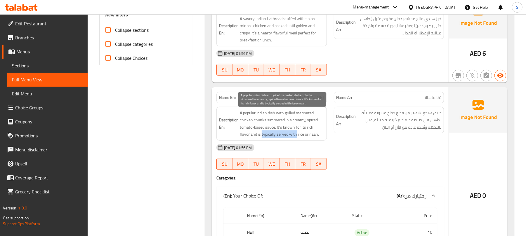
drag, startPoint x: 250, startPoint y: 135, endPoint x: 285, endPoint y: 135, distance: 34.4
click at [285, 135] on span "A popular indian dish with grilled marinated chicken chunks simmered in a cream…" at bounding box center [282, 123] width 84 height 29
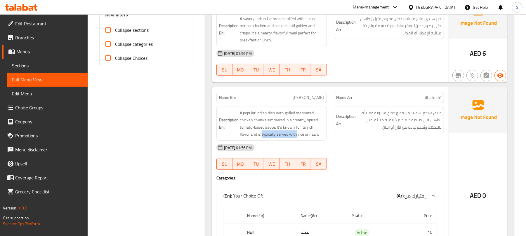
copy span "typically served with"
click at [306, 96] on span "[PERSON_NAME]" at bounding box center [308, 98] width 31 height 6
copy span "[PERSON_NAME]"
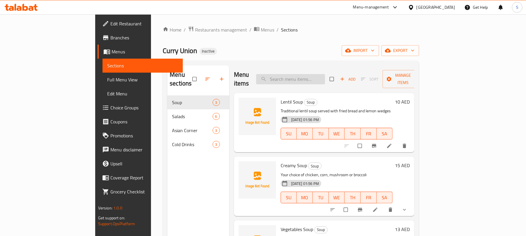
click at [305, 78] on input "search" at bounding box center [290, 79] width 69 height 10
paste input "[PERSON_NAME]"
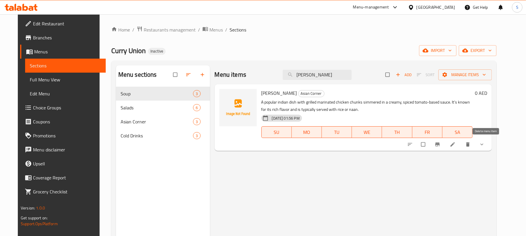
type input "[PERSON_NAME]"
click at [469, 146] on icon "delete" at bounding box center [468, 144] width 4 height 4
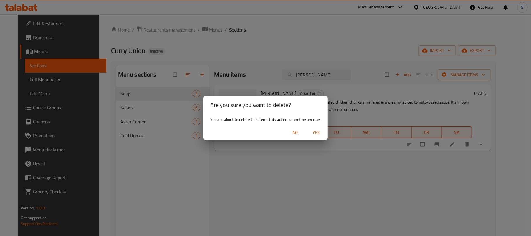
click at [321, 134] on span "Yes" at bounding box center [316, 132] width 14 height 7
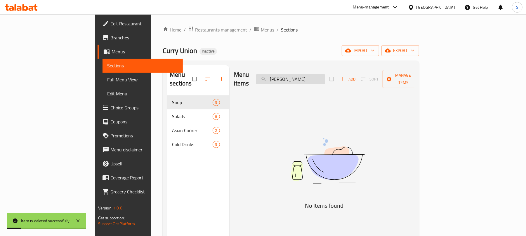
click at [325, 79] on input "[PERSON_NAME]" at bounding box center [290, 79] width 69 height 10
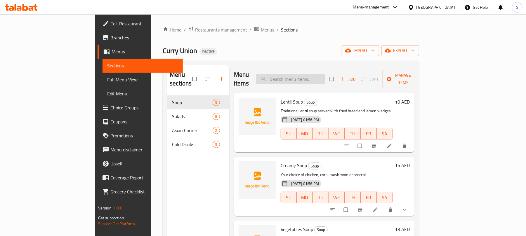
paste input "Plain Paratha"
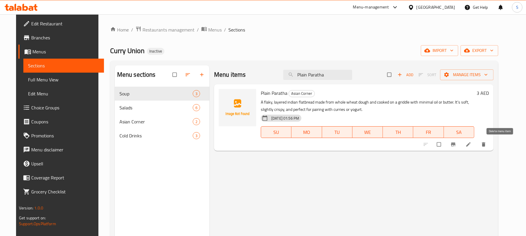
type input "Plain Paratha"
click at [491, 141] on button "delete" at bounding box center [484, 144] width 14 height 13
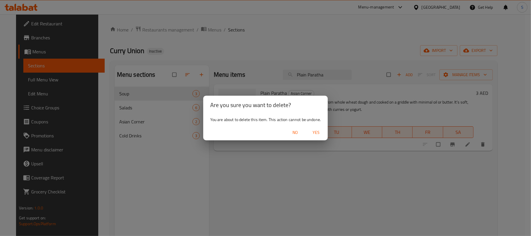
click at [320, 133] on span "Yes" at bounding box center [316, 132] width 14 height 7
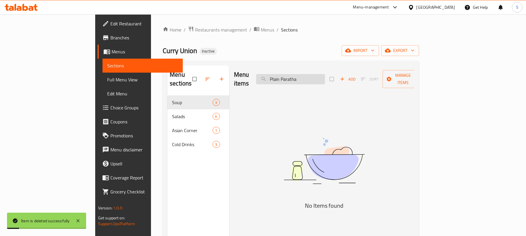
click at [325, 79] on input "Plain Paratha" at bounding box center [290, 79] width 69 height 10
click at [312, 75] on input "Plain Paratha" at bounding box center [290, 79] width 69 height 10
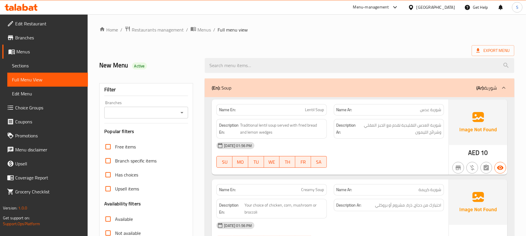
click at [264, 91] on div "(En): Soup (Ar): شوربة" at bounding box center [354, 87] width 285 height 7
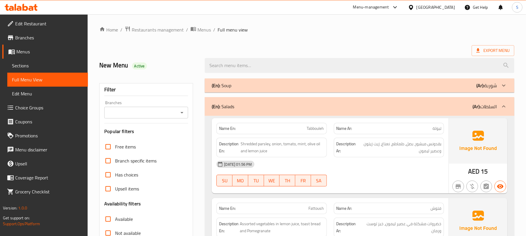
click at [264, 98] on div "(En): Salads (Ar): السلطات" at bounding box center [359, 106] width 309 height 19
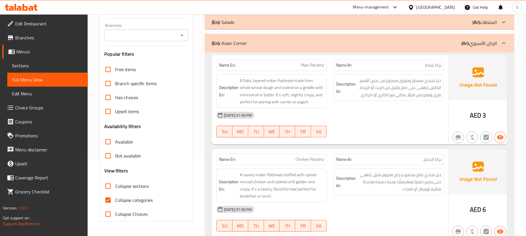
scroll to position [78, 0]
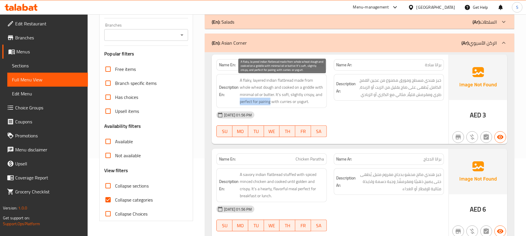
drag, startPoint x: 239, startPoint y: 102, endPoint x: 270, endPoint y: 102, distance: 30.6
click at [270, 102] on h6 "Description En: A flaky, layered indian flatbread made from whole wheat dough a…" at bounding box center [271, 91] width 105 height 29
copy span "perfect for pairing"
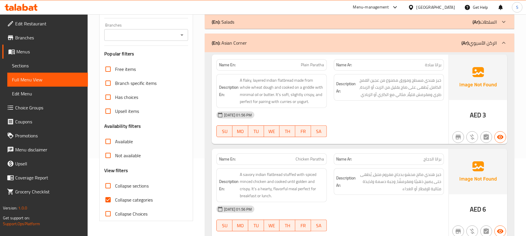
click at [313, 64] on span "Plain Paratha" at bounding box center [312, 65] width 23 height 6
click at [314, 64] on span "Plain Paratha" at bounding box center [312, 65] width 23 height 6
copy span "Plain Paratha"
click at [315, 64] on span "Plain Paratha" at bounding box center [312, 65] width 23 height 6
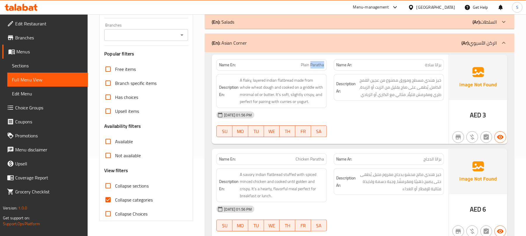
click at [315, 64] on span "Plain Paratha" at bounding box center [312, 65] width 23 height 6
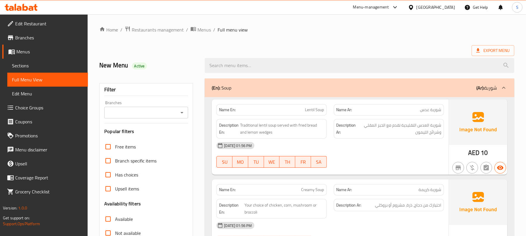
click at [331, 93] on div "(En): Soup (Ar): شوربة" at bounding box center [359, 88] width 309 height 19
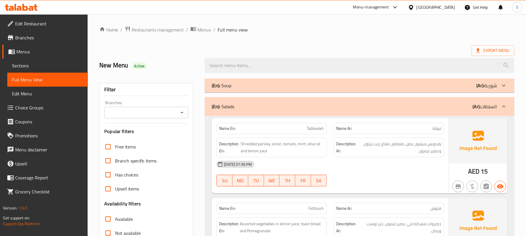
click at [332, 100] on div "(En): Salads (Ar): السلطات" at bounding box center [359, 106] width 309 height 19
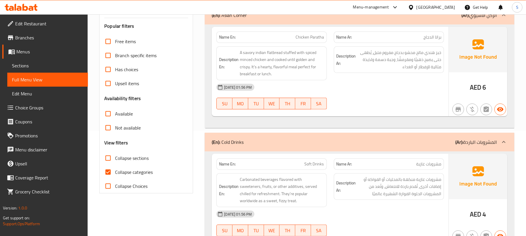
scroll to position [117, 0]
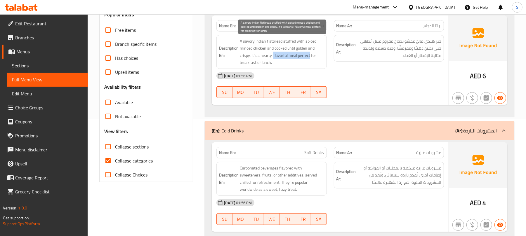
drag, startPoint x: 273, startPoint y: 57, endPoint x: 310, endPoint y: 57, distance: 36.5
click at [310, 57] on span "A savory indian flatbread stuffed with spiced minced chicken and cooked until g…" at bounding box center [282, 52] width 84 height 29
drag, startPoint x: 273, startPoint y: 55, endPoint x: 311, endPoint y: 55, distance: 37.4
click at [311, 55] on span "A savory indian flatbread stuffed with spiced minced chicken and cooked until g…" at bounding box center [282, 52] width 84 height 29
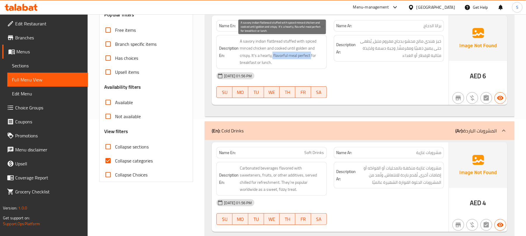
click at [275, 59] on span "A savory indian flatbread stuffed with spiced minced chicken and cooked until g…" at bounding box center [282, 52] width 84 height 29
click at [313, 57] on span "A savory indian flatbread stuffed with spiced minced chicken and cooked until g…" at bounding box center [282, 52] width 84 height 29
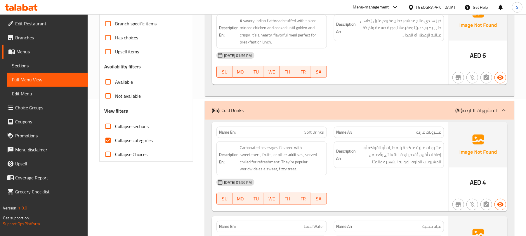
scroll to position [78, 0]
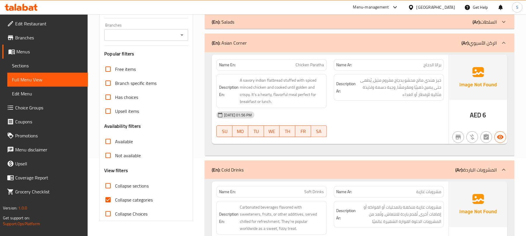
click at [362, 45] on div "(En): Asian Corner (Ar): الركن الآسيوي" at bounding box center [354, 42] width 285 height 7
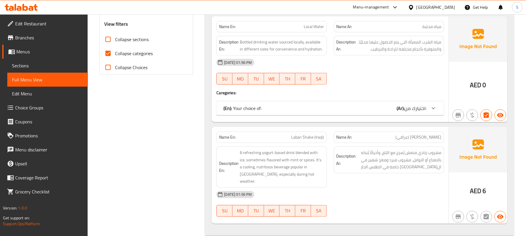
scroll to position [229, 0]
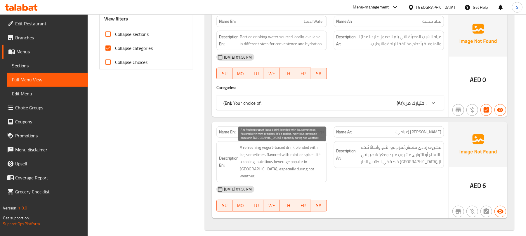
click at [310, 155] on span "A refreshing yogurt-based drink blended with ice, sometimes flavored with mint …" at bounding box center [282, 162] width 84 height 36
click at [283, 159] on span "A refreshing yogurt-based drink blended with ice, sometimes flavored with mint …" at bounding box center [282, 162] width 84 height 36
click at [291, 160] on span "A refreshing yogurt-based drink blended with ice, sometimes flavored with mint …" at bounding box center [282, 162] width 84 height 36
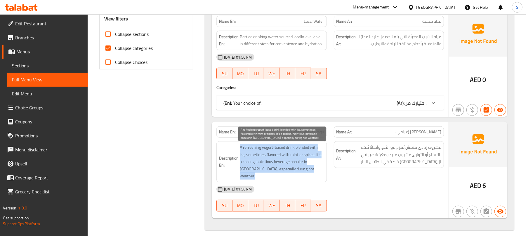
click at [291, 160] on span "A refreshing yogurt-based drink blended with ice, sometimes flavored with mint …" at bounding box center [282, 162] width 84 height 36
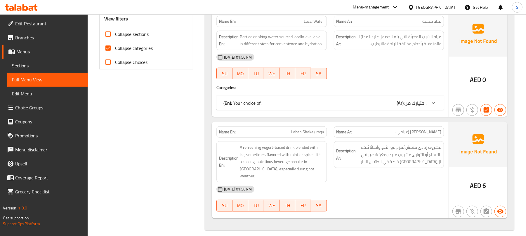
click at [306, 130] on span "Laban Shake (Iraqi)" at bounding box center [307, 132] width 33 height 6
copy span "Laban Shake (Iraqi)"
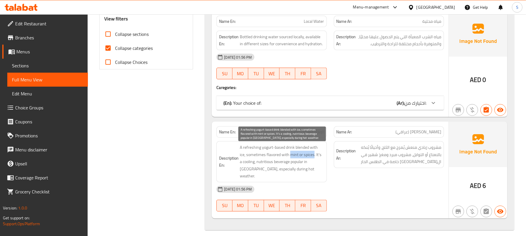
drag, startPoint x: 284, startPoint y: 156, endPoint x: 307, endPoint y: 156, distance: 23.4
click at [307, 156] on span "A refreshing yogurt-based drink blended with ice, sometimes flavored with mint …" at bounding box center [282, 162] width 84 height 36
copy span "mint or spices"
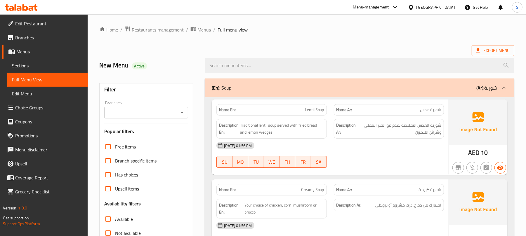
click at [172, 116] on input "Branches" at bounding box center [141, 113] width 71 height 8
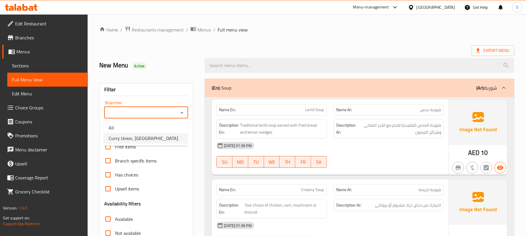
click at [153, 138] on span "Curry Union, [GEOGRAPHIC_DATA]" at bounding box center [143, 138] width 69 height 7
type input "Curry Union, [GEOGRAPHIC_DATA]"
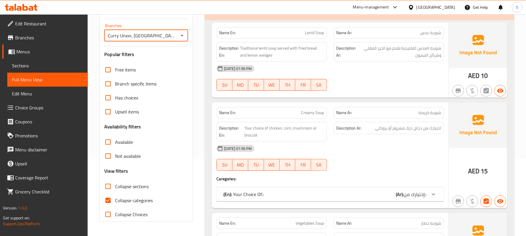
scroll to position [71, 0]
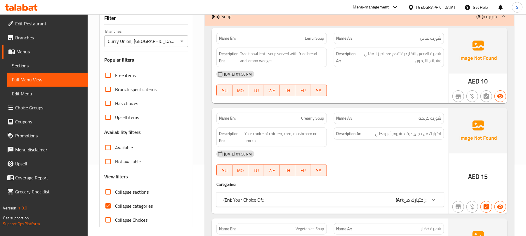
click at [117, 207] on span "Collapse categories" at bounding box center [134, 206] width 38 height 7
click at [115, 207] on input "Collapse categories" at bounding box center [108, 206] width 14 height 14
checkbox input "false"
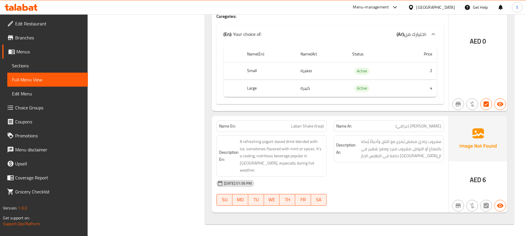
scroll to position [1289, 0]
drag, startPoint x: 172, startPoint y: 68, endPoint x: 187, endPoint y: 74, distance: 16.2
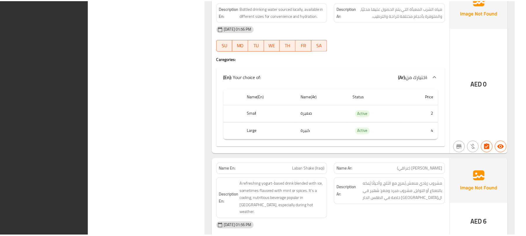
scroll to position [1282, 0]
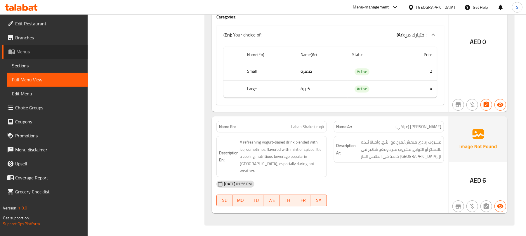
click at [27, 51] on span "Menus" at bounding box center [49, 51] width 67 height 7
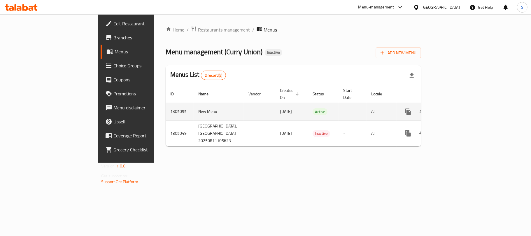
click at [166, 104] on td "1305095" at bounding box center [180, 112] width 28 height 18
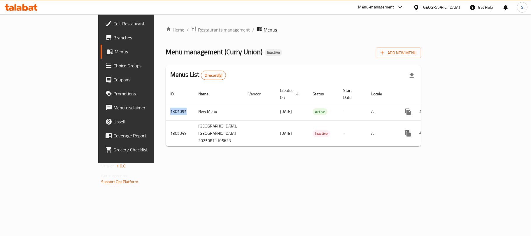
copy td "1305095"
click at [330, 24] on div "Home / Restaurants management / Menus Menu management ( Curry Union ) Inactive …" at bounding box center [293, 88] width 279 height 149
click at [32, 9] on icon at bounding box center [31, 8] width 5 height 5
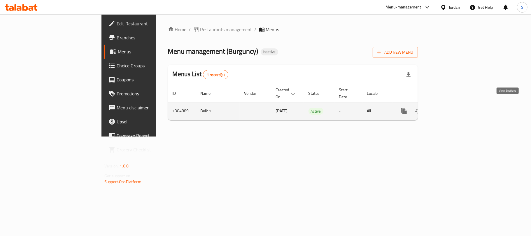
click at [454, 105] on link "enhanced table" at bounding box center [446, 111] width 14 height 14
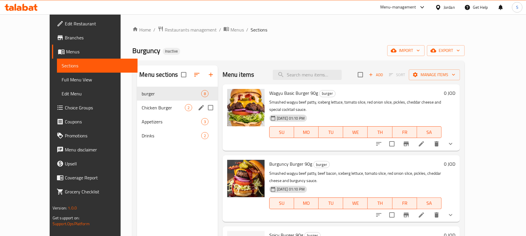
click at [142, 105] on span "Chicken Burger" at bounding box center [163, 107] width 43 height 7
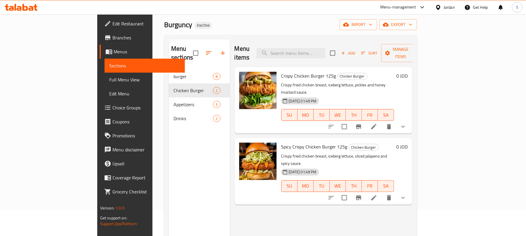
scroll to position [39, 0]
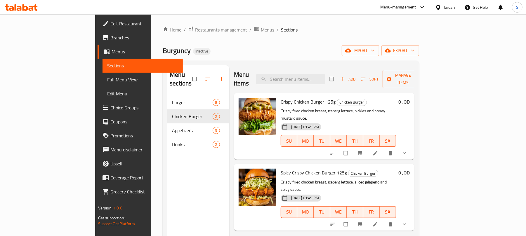
click at [33, 5] on icon at bounding box center [21, 7] width 33 height 7
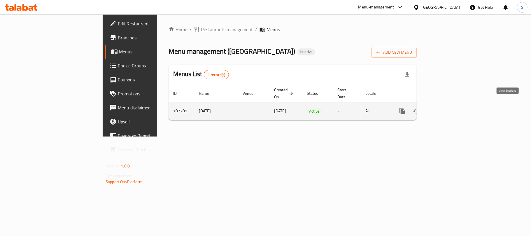
click at [448, 108] on icon "enhanced table" at bounding box center [444, 111] width 7 height 7
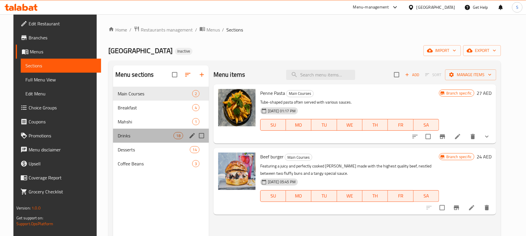
click at [134, 140] on div "Drinks 18" at bounding box center [161, 136] width 96 height 14
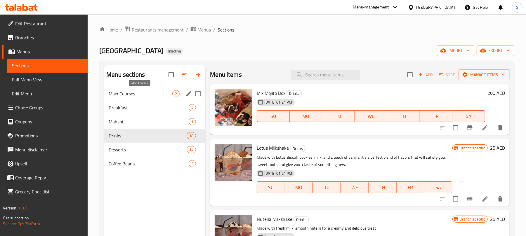
click at [144, 97] on span "Main Courses" at bounding box center [141, 93] width 64 height 7
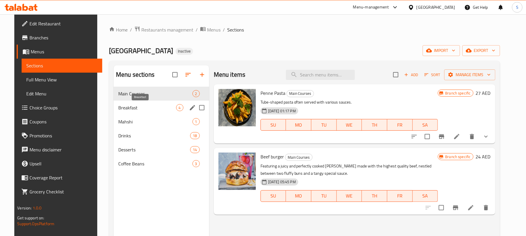
click at [145, 104] on span "Breakfast" at bounding box center [147, 107] width 58 height 7
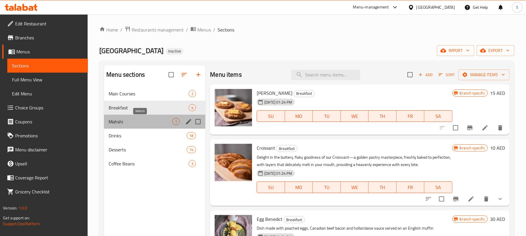
click at [143, 125] on span "Mahshi" at bounding box center [141, 121] width 64 height 7
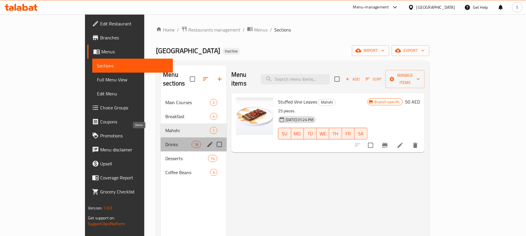
click at [165, 141] on span "Drinks" at bounding box center [178, 144] width 26 height 7
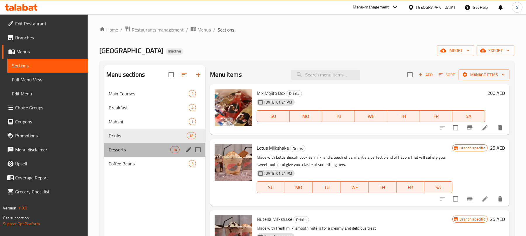
click at [139, 145] on div "Desserts 14" at bounding box center [154, 150] width 101 height 14
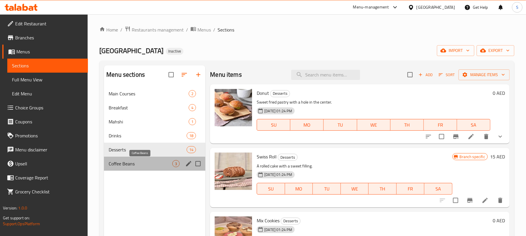
click at [137, 164] on span "Coffee Beans" at bounding box center [141, 163] width 64 height 7
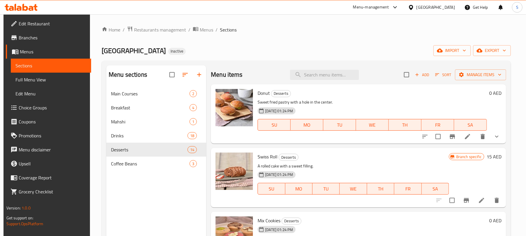
click at [23, 9] on icon at bounding box center [25, 7] width 6 height 7
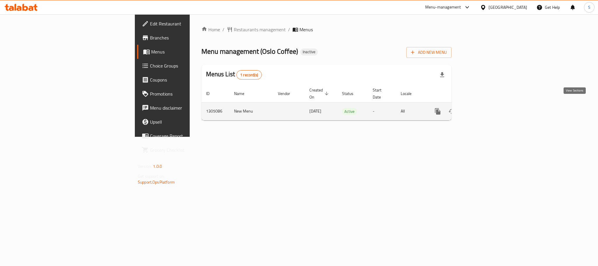
click at [483, 108] on icon "enhanced table" at bounding box center [479, 111] width 7 height 7
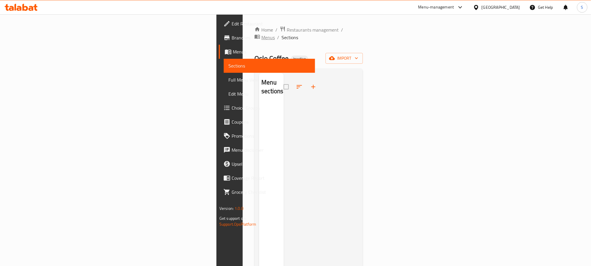
click at [261, 34] on span "Menus" at bounding box center [267, 37] width 13 height 7
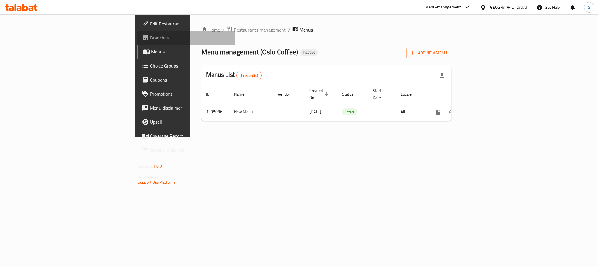
click at [150, 38] on span "Branches" at bounding box center [190, 37] width 80 height 7
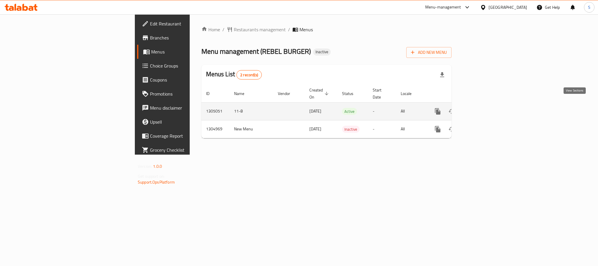
click at [482, 109] on icon "enhanced table" at bounding box center [479, 111] width 5 height 5
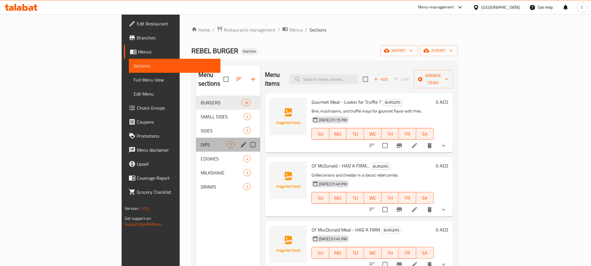
click at [196, 137] on div "DIPS 7" at bounding box center [228, 144] width 64 height 14
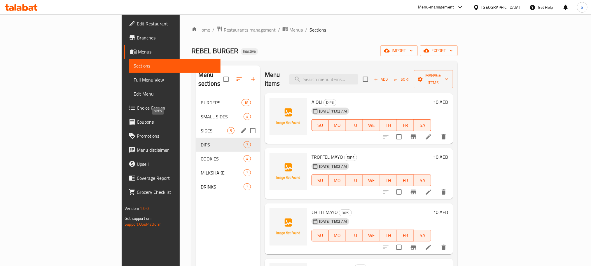
click at [201, 127] on span "SIDES" at bounding box center [214, 130] width 27 height 7
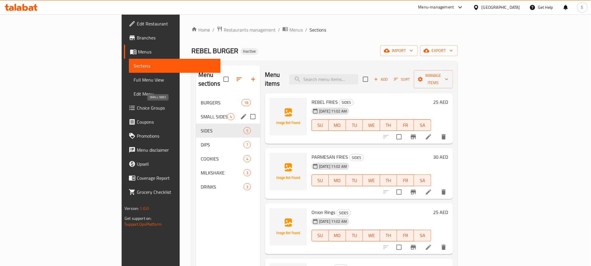
click at [201, 113] on span "SMALL SIDES" at bounding box center [214, 116] width 27 height 7
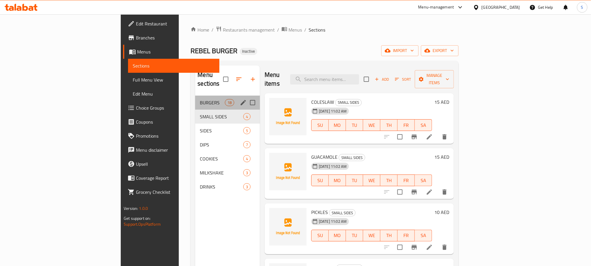
click at [195, 95] on div "BURGERS 18" at bounding box center [227, 102] width 65 height 14
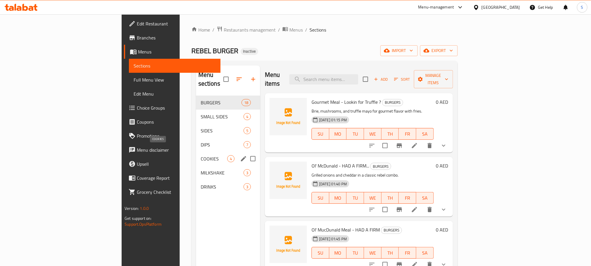
click at [201, 155] on span "COOKIES" at bounding box center [214, 158] width 27 height 7
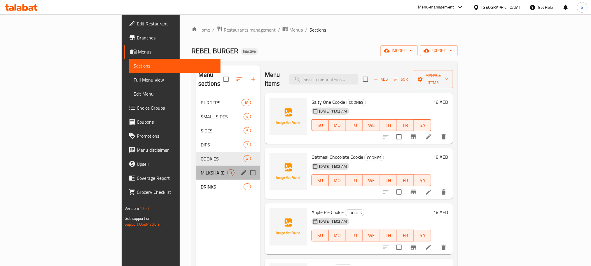
click at [196, 170] on div "MILKSHAKE 3" at bounding box center [228, 172] width 64 height 14
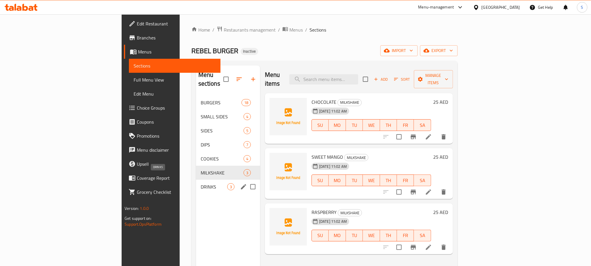
click at [201, 183] on span "DRINKS" at bounding box center [214, 186] width 27 height 7
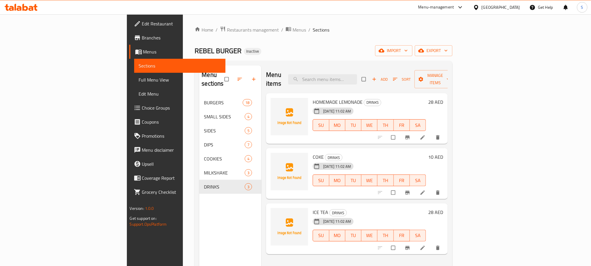
click at [34, 6] on icon at bounding box center [21, 7] width 33 height 7
